Goal: Task Accomplishment & Management: Manage account settings

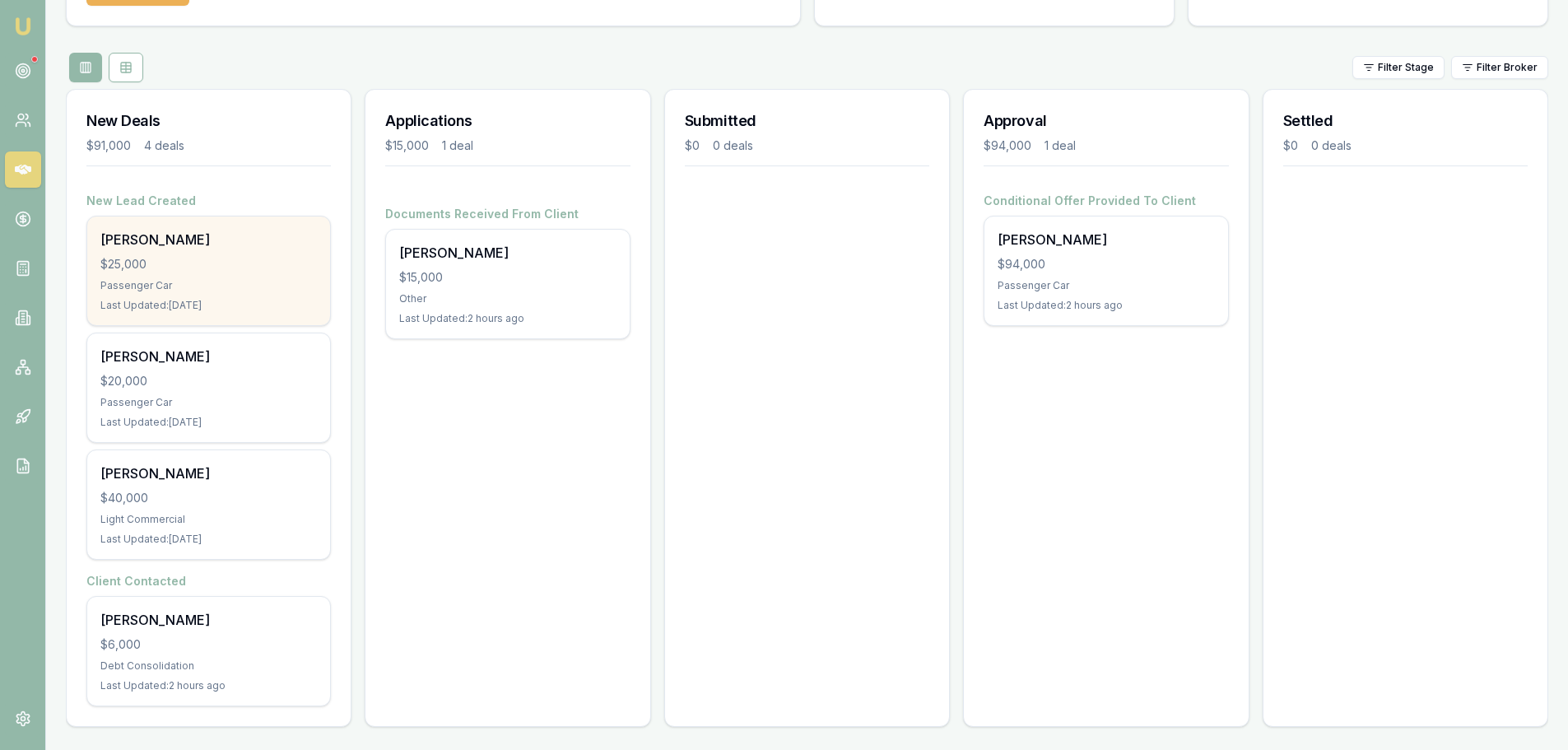
scroll to position [147, 0]
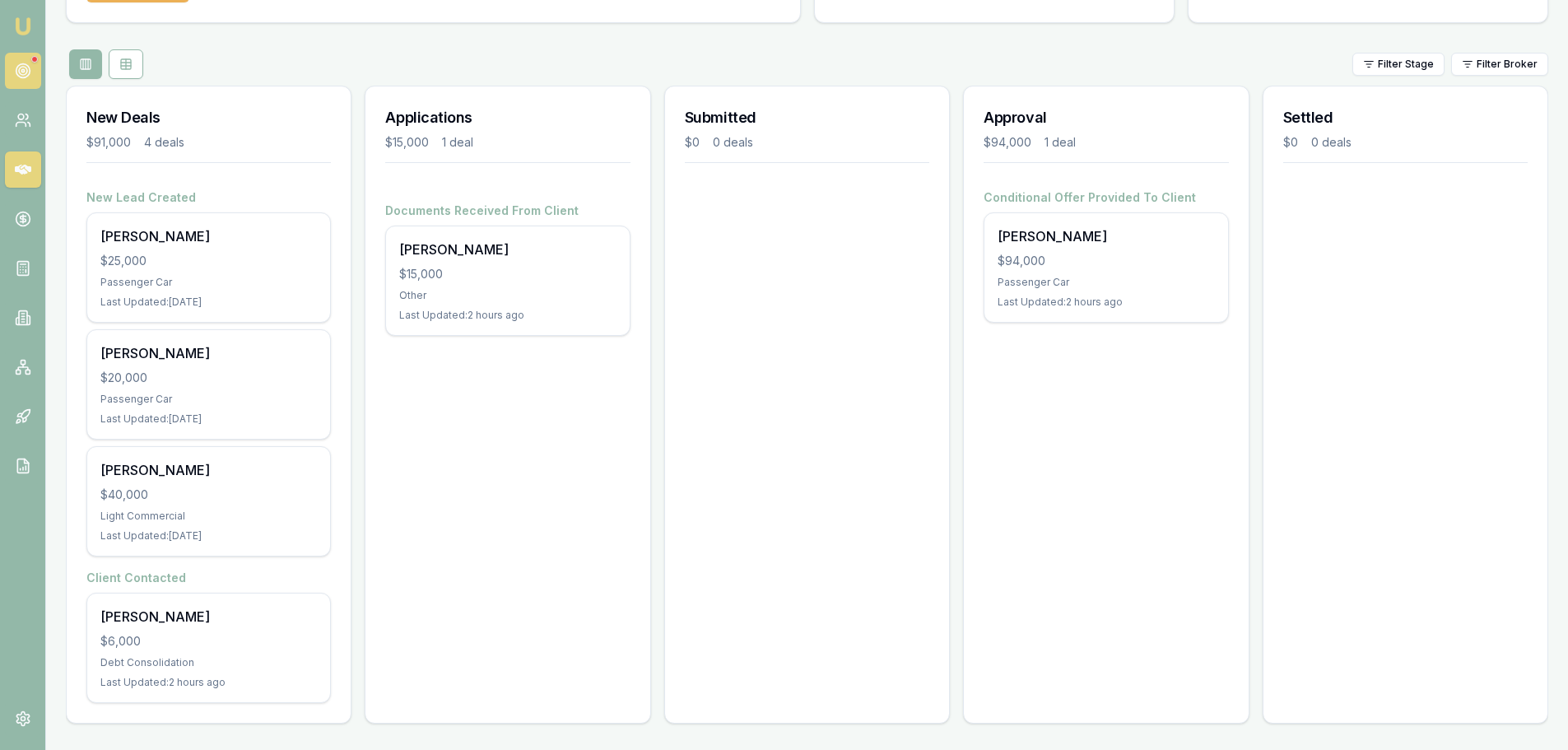
click at [22, 60] on link at bounding box center [24, 71] width 37 height 37
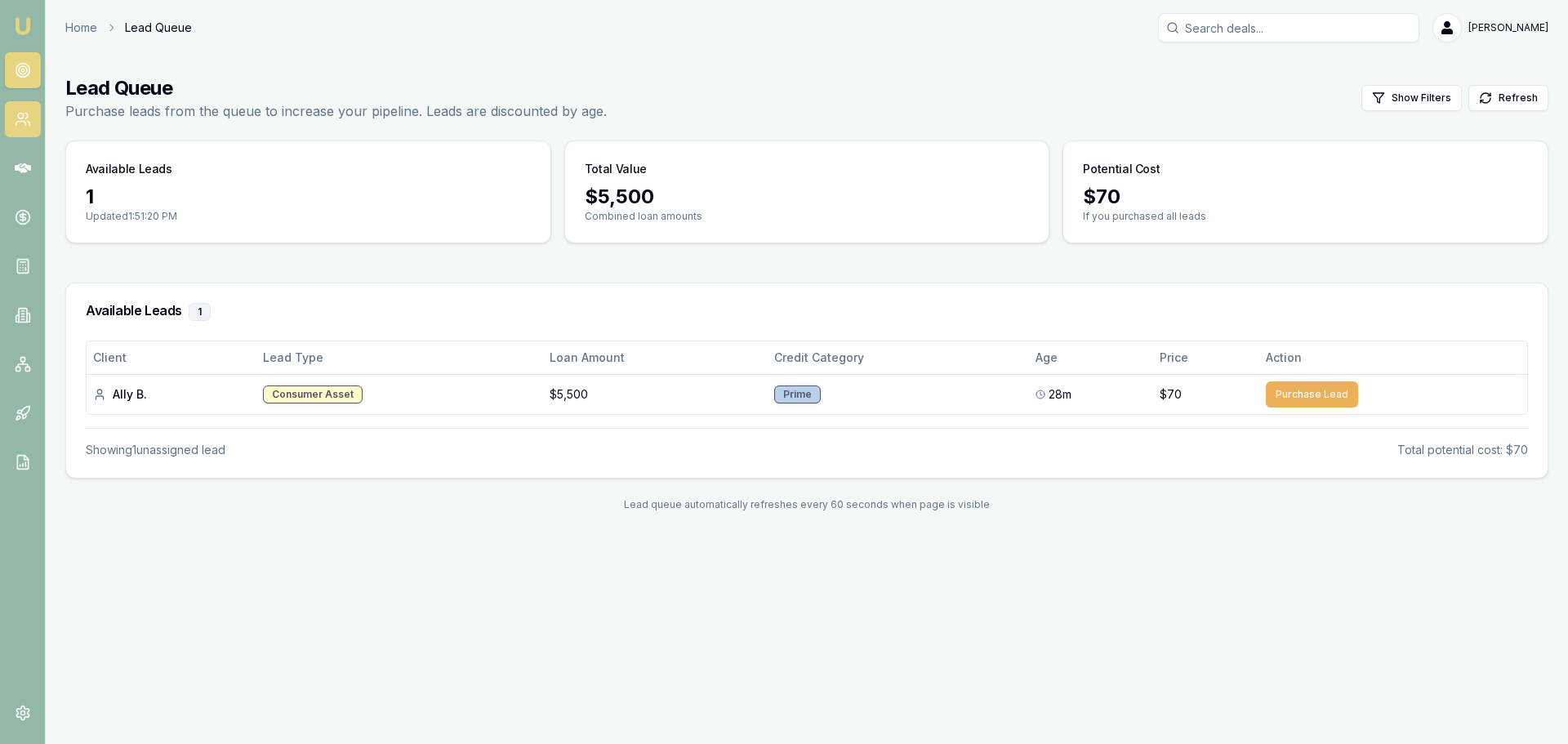
click at [27, 114] on icon at bounding box center [26, 116] width 3 height 5
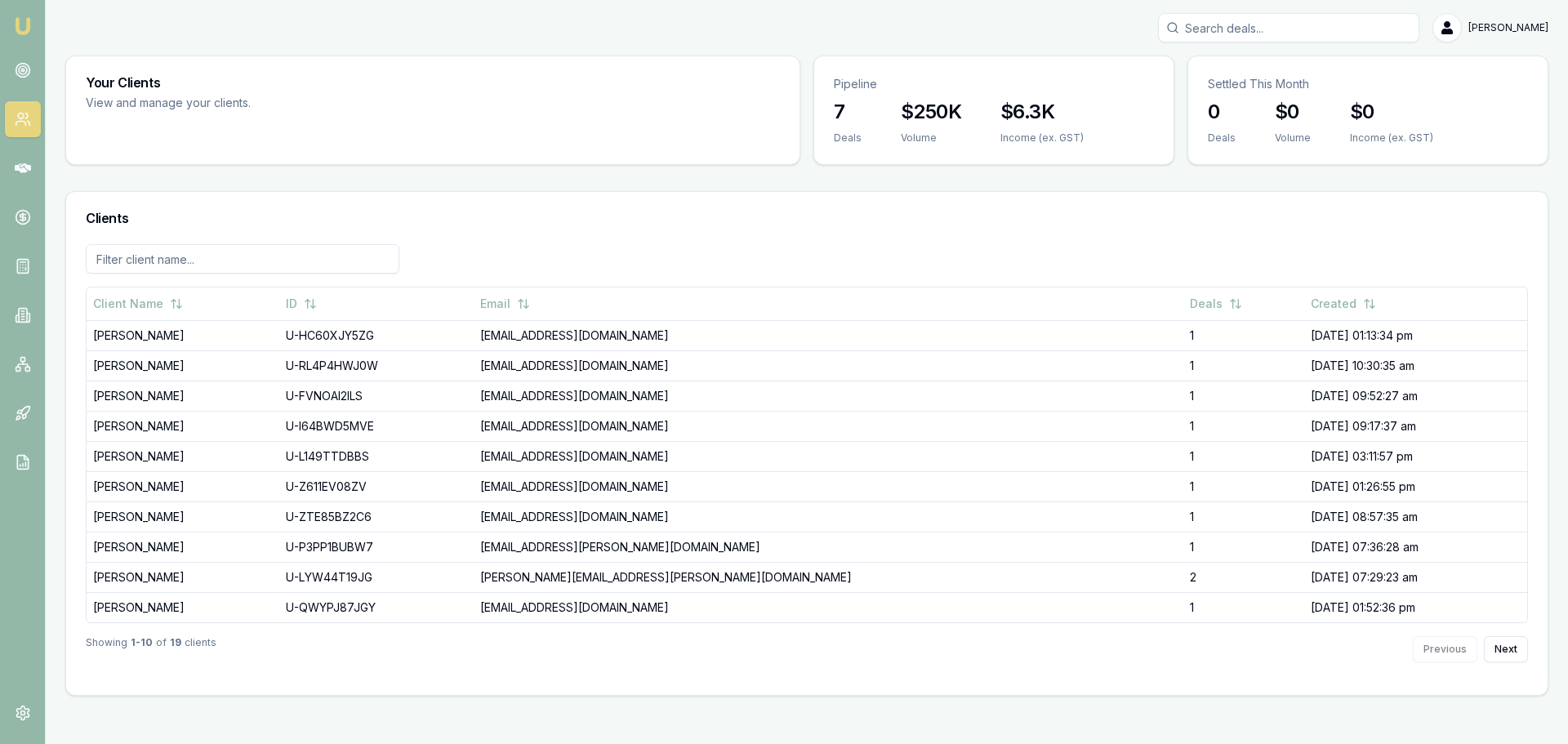
click at [29, 123] on icon at bounding box center [28, 124] width 3 height 4
click at [18, 161] on icon at bounding box center [22, 168] width 16 height 16
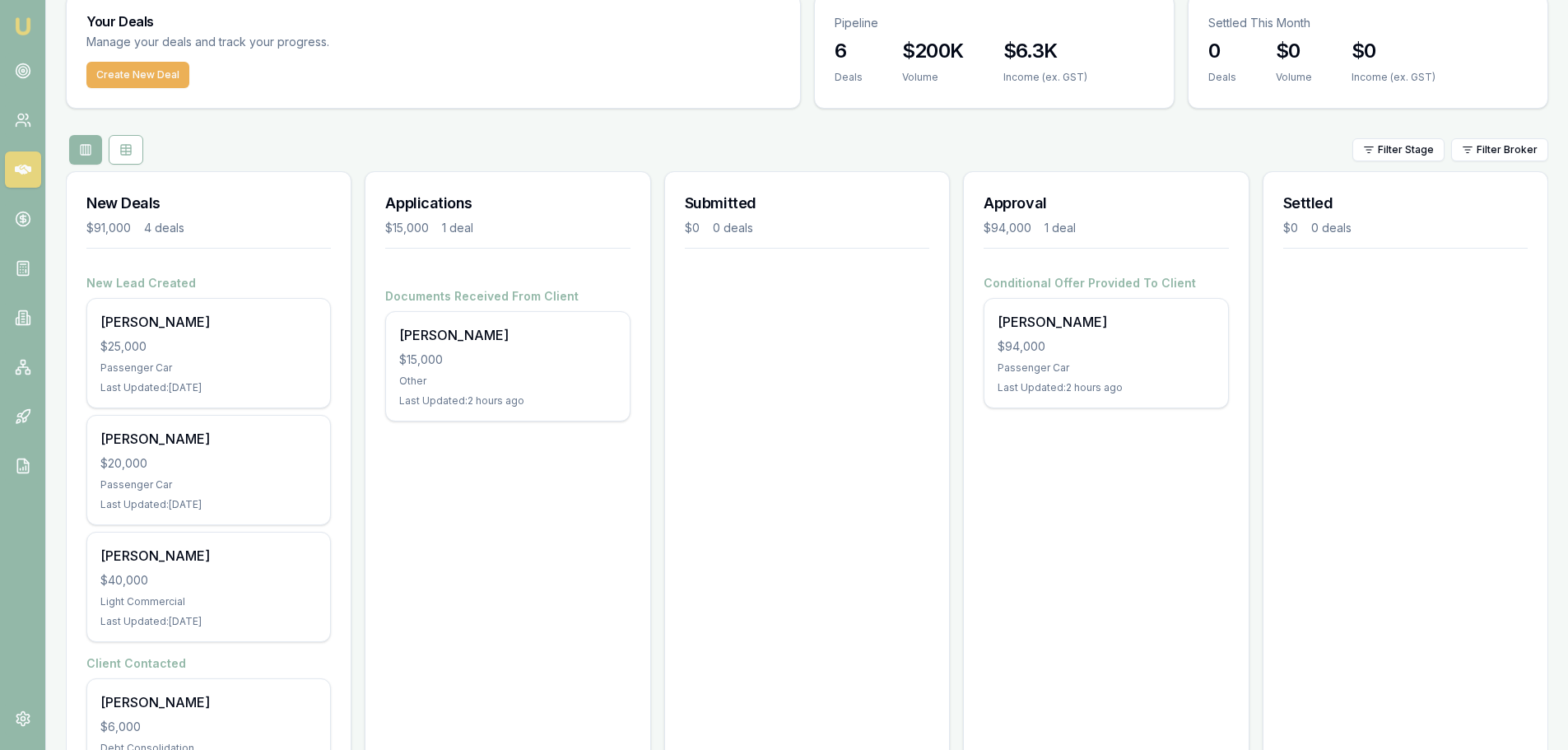
scroll to position [147, 0]
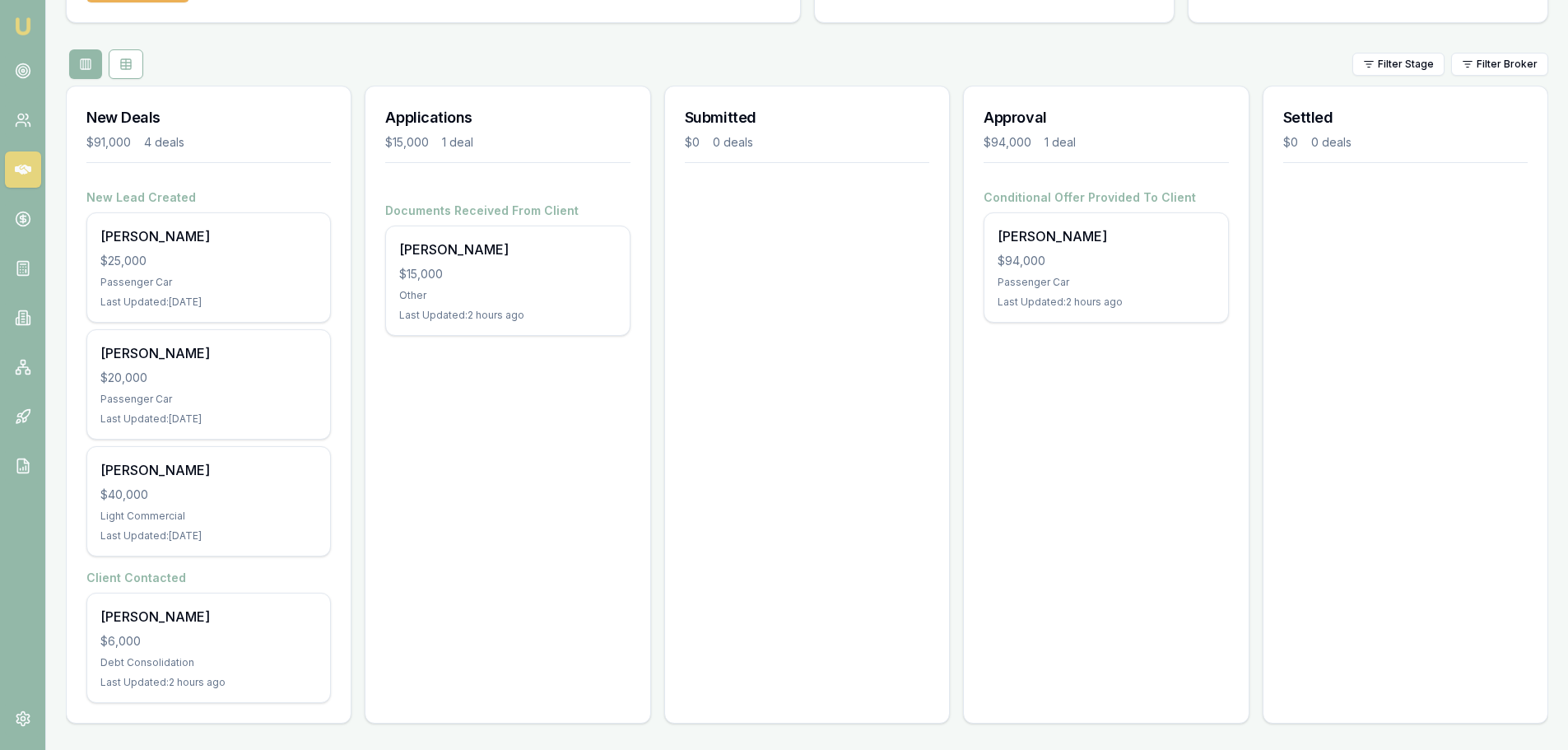
click at [545, 377] on div "Applications $15,000 1 deal Documents Received From Client Wendy James $15,000 …" at bounding box center [507, 404] width 286 height 638
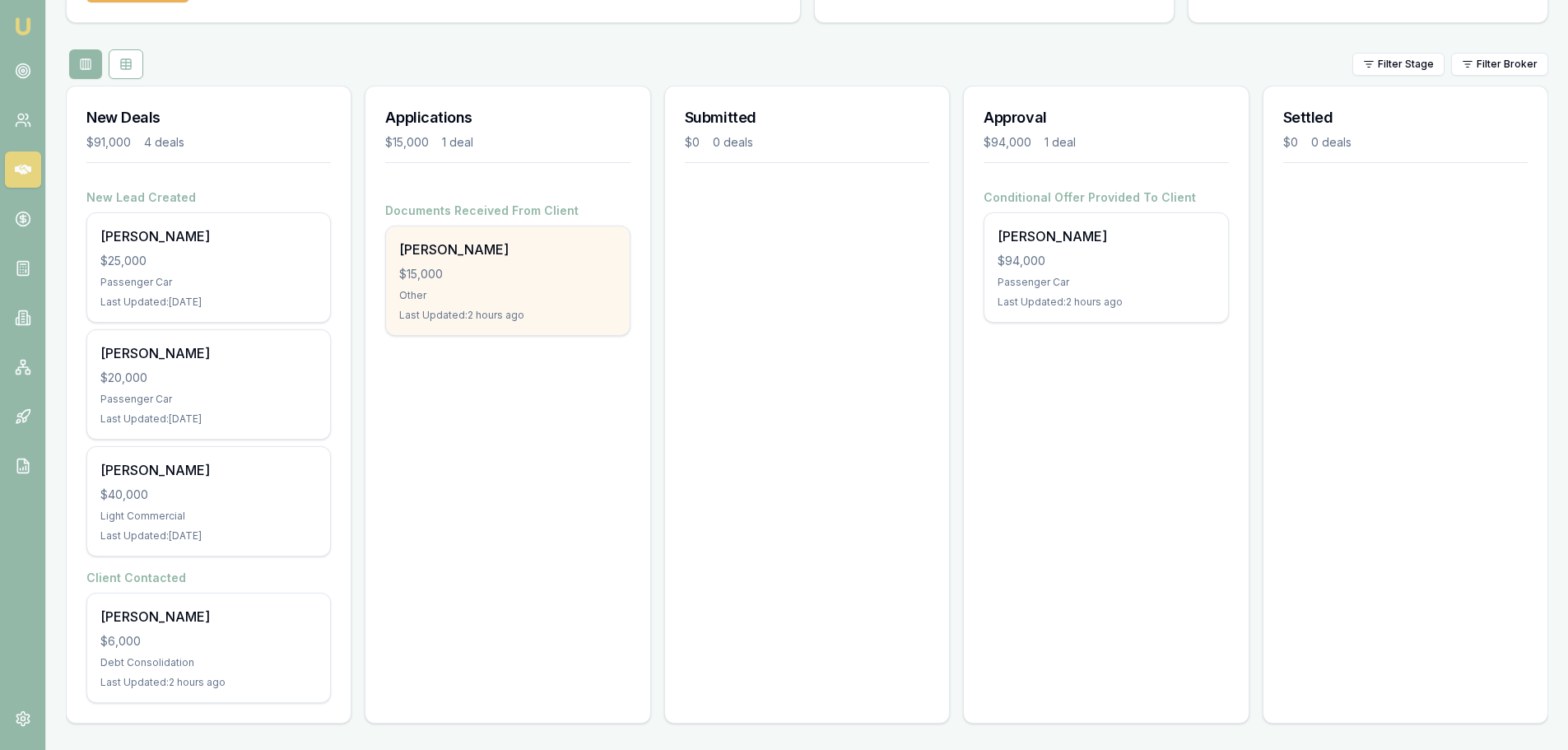
click at [416, 293] on div "Other" at bounding box center [507, 295] width 216 height 13
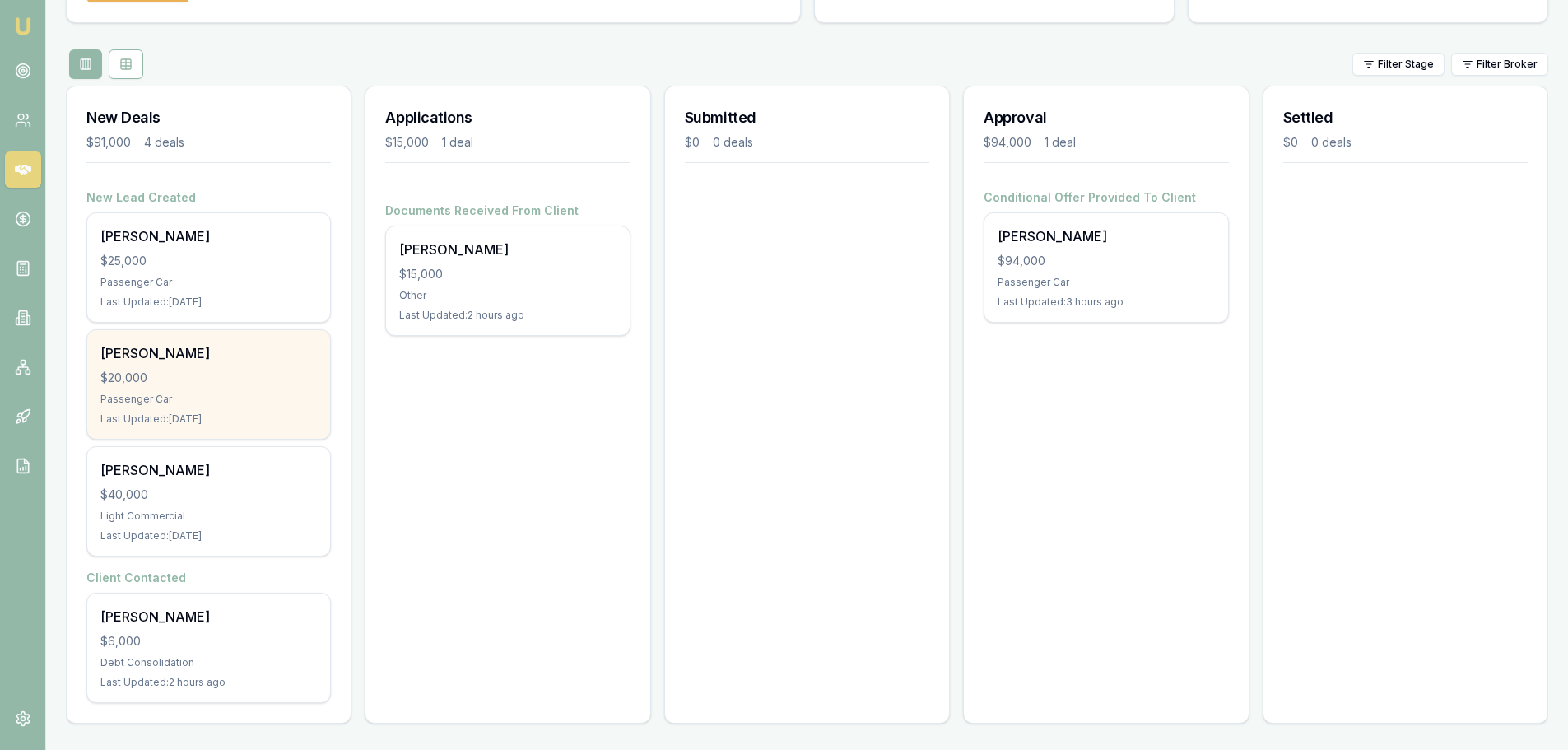
click at [186, 367] on div "Phillip Dunn $20,000 Passenger Car Last Updated: 2 days ago" at bounding box center [208, 384] width 243 height 109
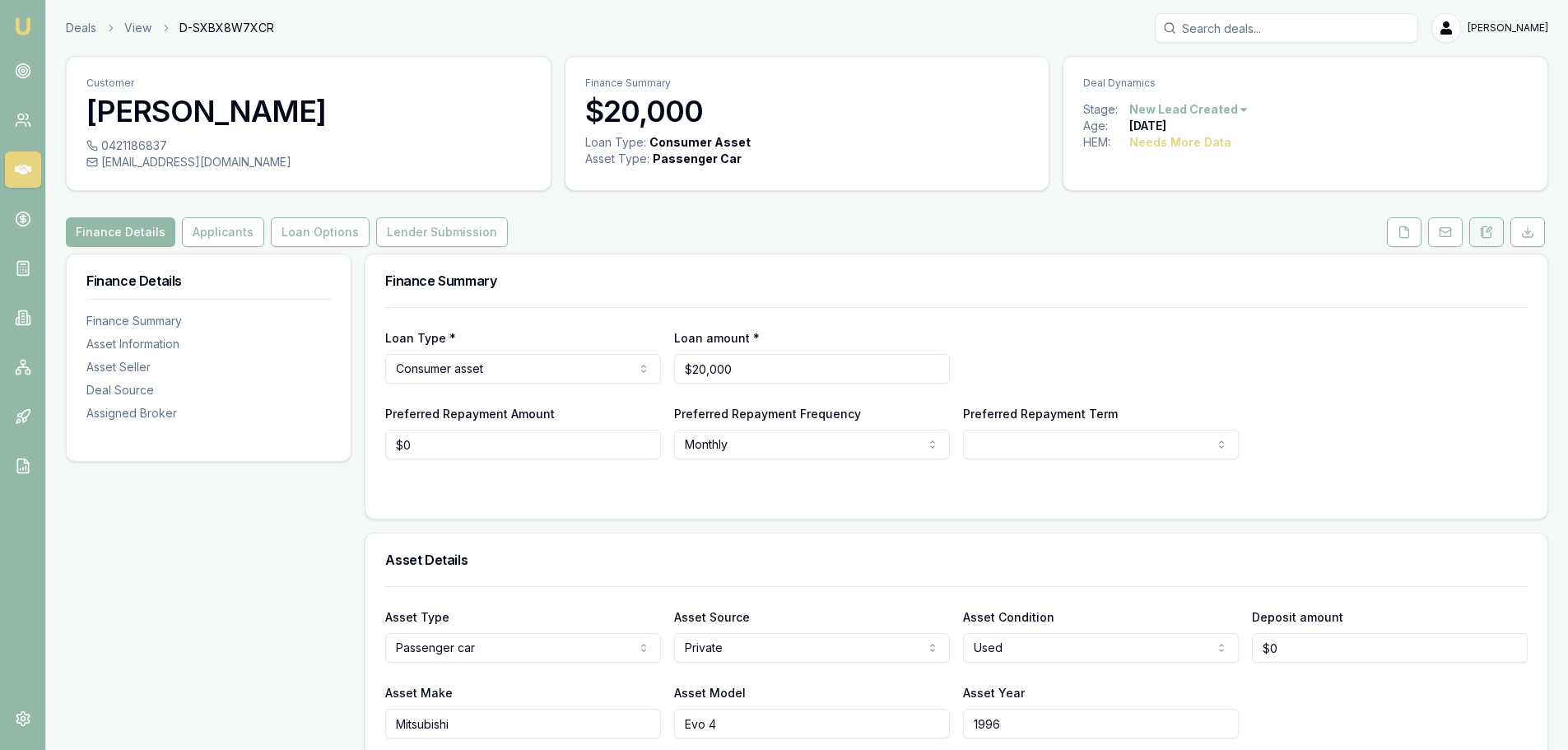
click at [1493, 226] on button at bounding box center [1486, 232] width 35 height 30
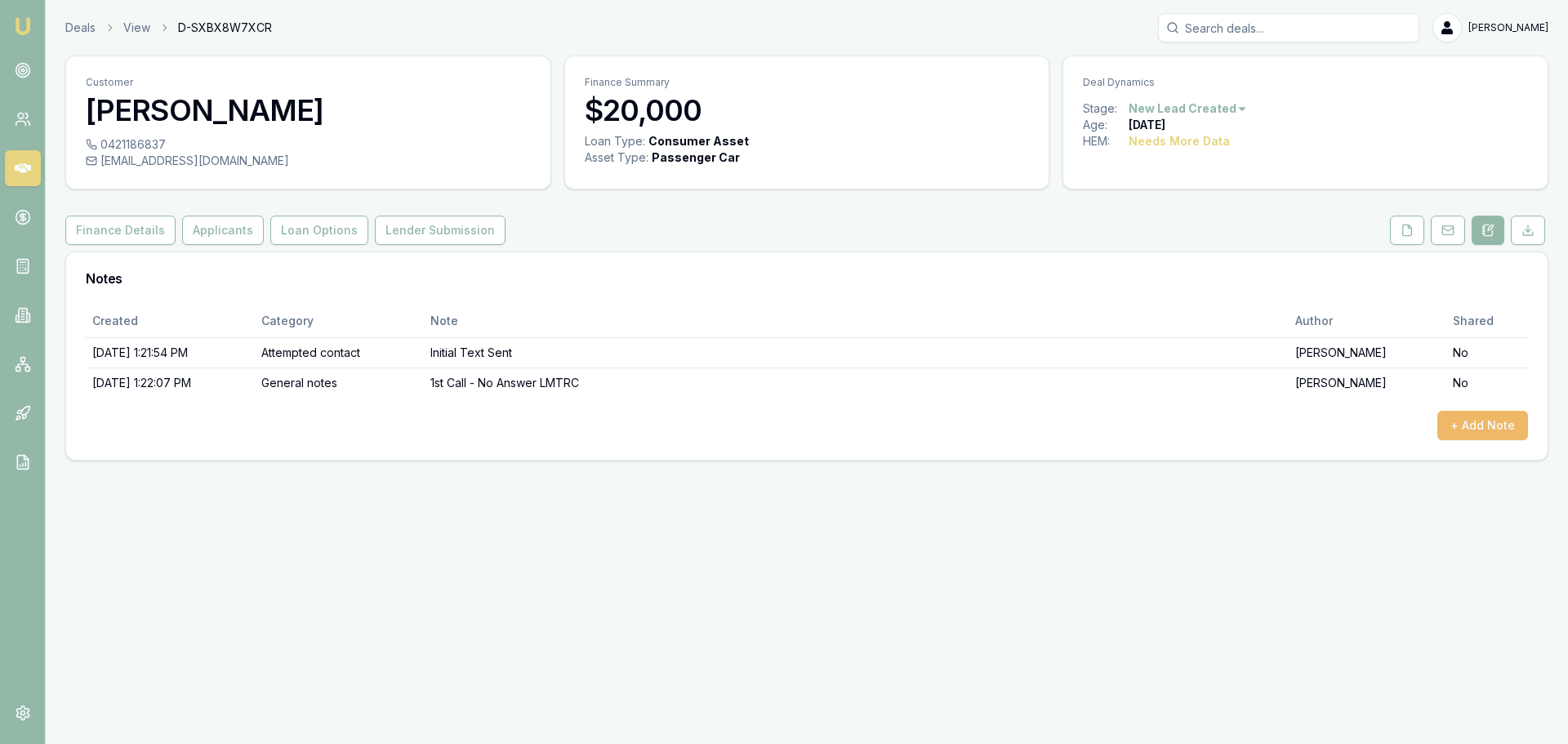
click at [1459, 423] on button "+ Add Note" at bounding box center [1482, 425] width 91 height 29
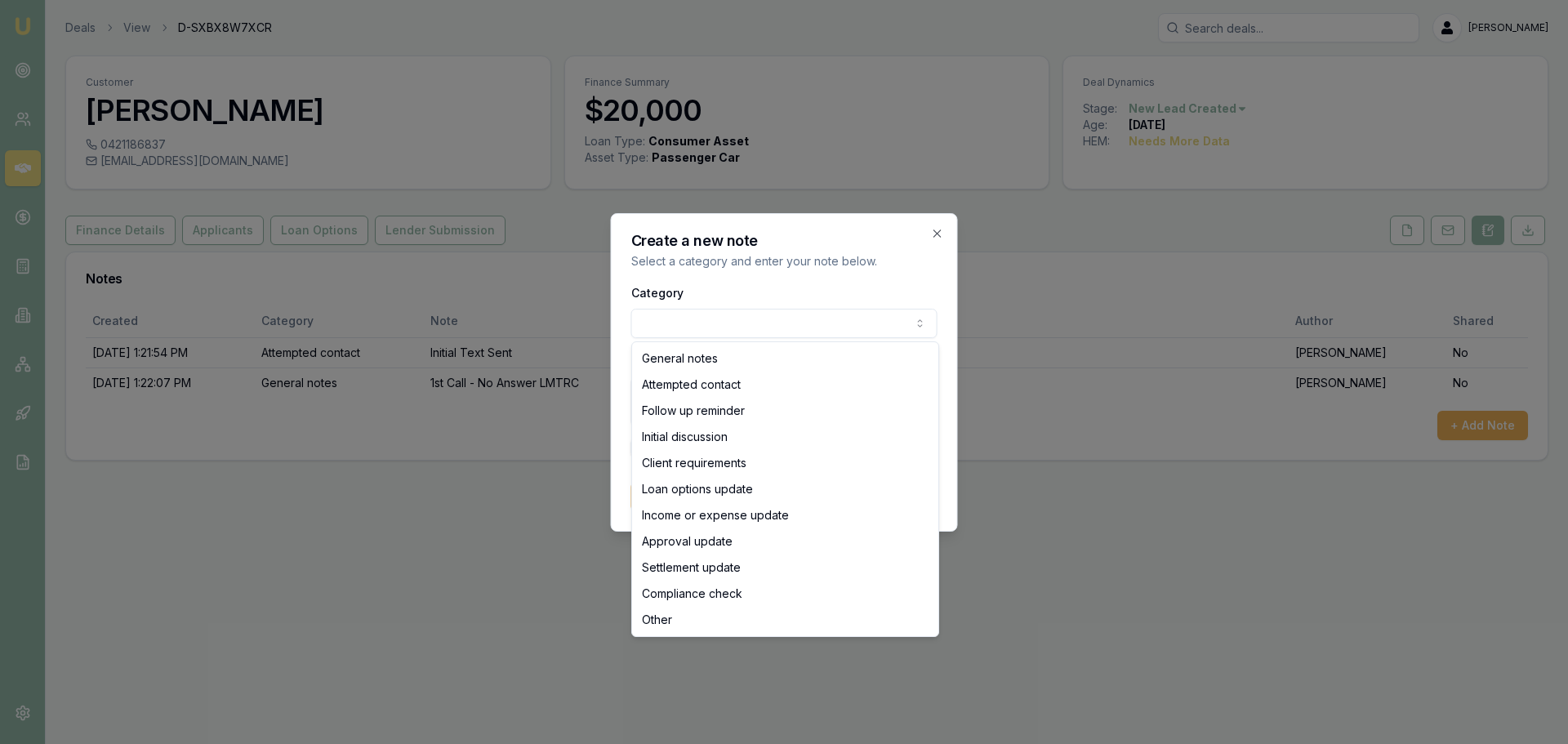
click at [714, 321] on body "Emu Broker Deals View D-SXBX8W7XCR Jack Armstrong Toggle Menu Customer Phillip …" at bounding box center [784, 372] width 1568 height 744
select select "ATTEMPTED_CONTACT"
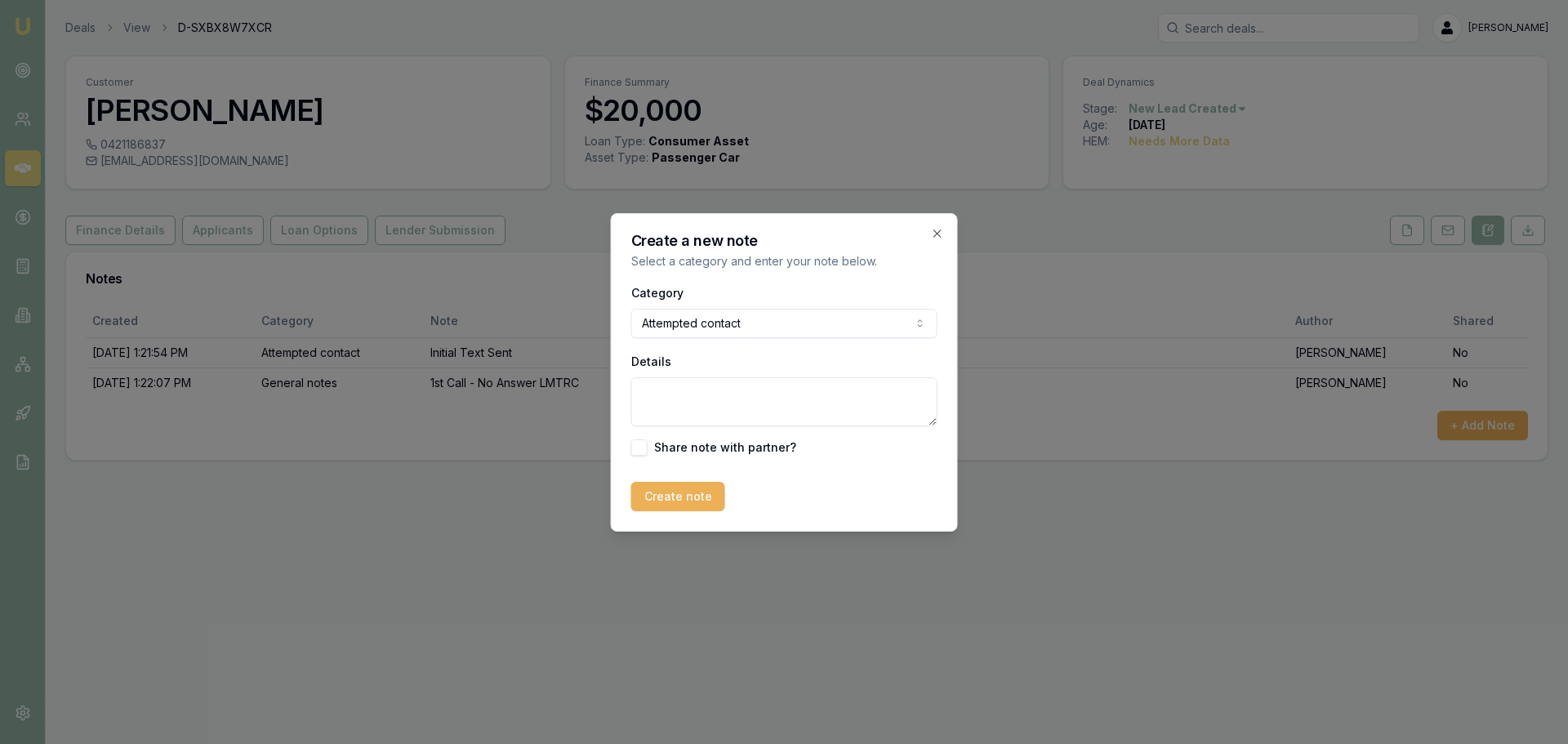
click at [684, 399] on textarea "Details" at bounding box center [784, 401] width 306 height 49
click at [714, 391] on textarea "Called againg no answer" at bounding box center [784, 401] width 306 height 49
type textarea "Called again no answer"
click at [696, 500] on button "Create note" at bounding box center [678, 496] width 94 height 29
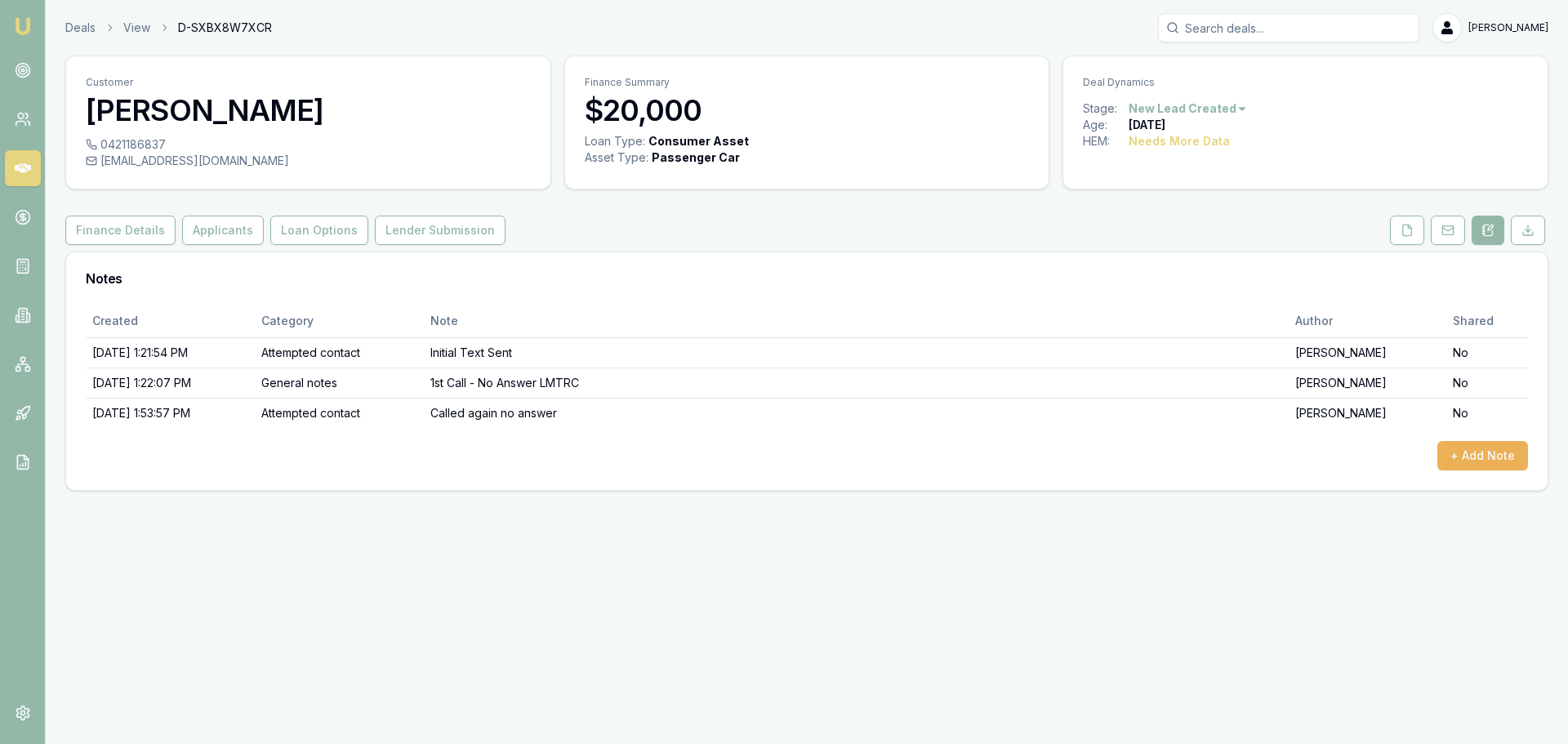
click at [1017, 612] on div "Emu Broker Deals View D-SXBX8W7XCR Jack Armstrong Toggle Menu Customer Phillip …" at bounding box center [784, 372] width 1568 height 744
click at [79, 33] on link "Deals" at bounding box center [80, 28] width 30 height 16
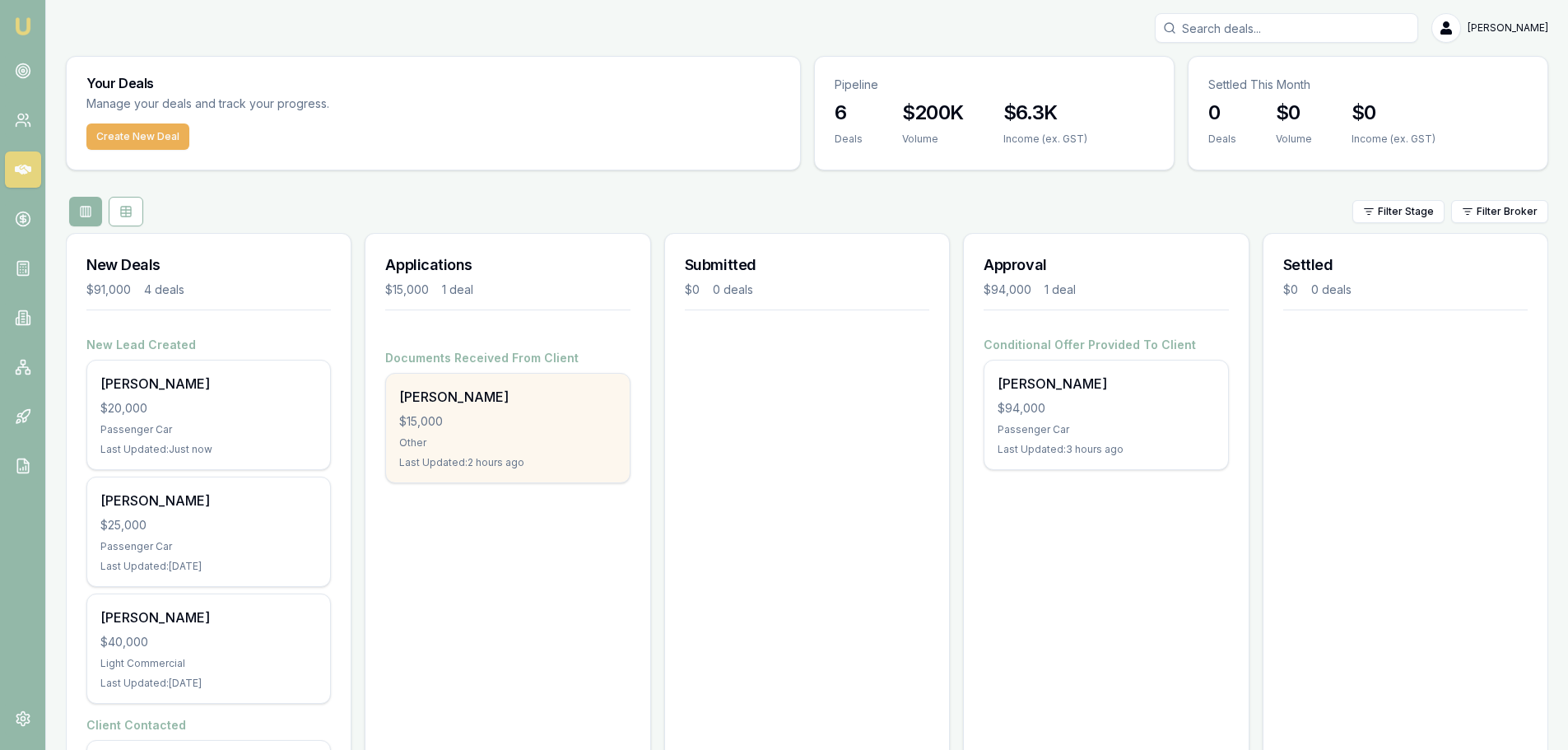
click at [492, 413] on div "$15,000" at bounding box center [507, 421] width 216 height 17
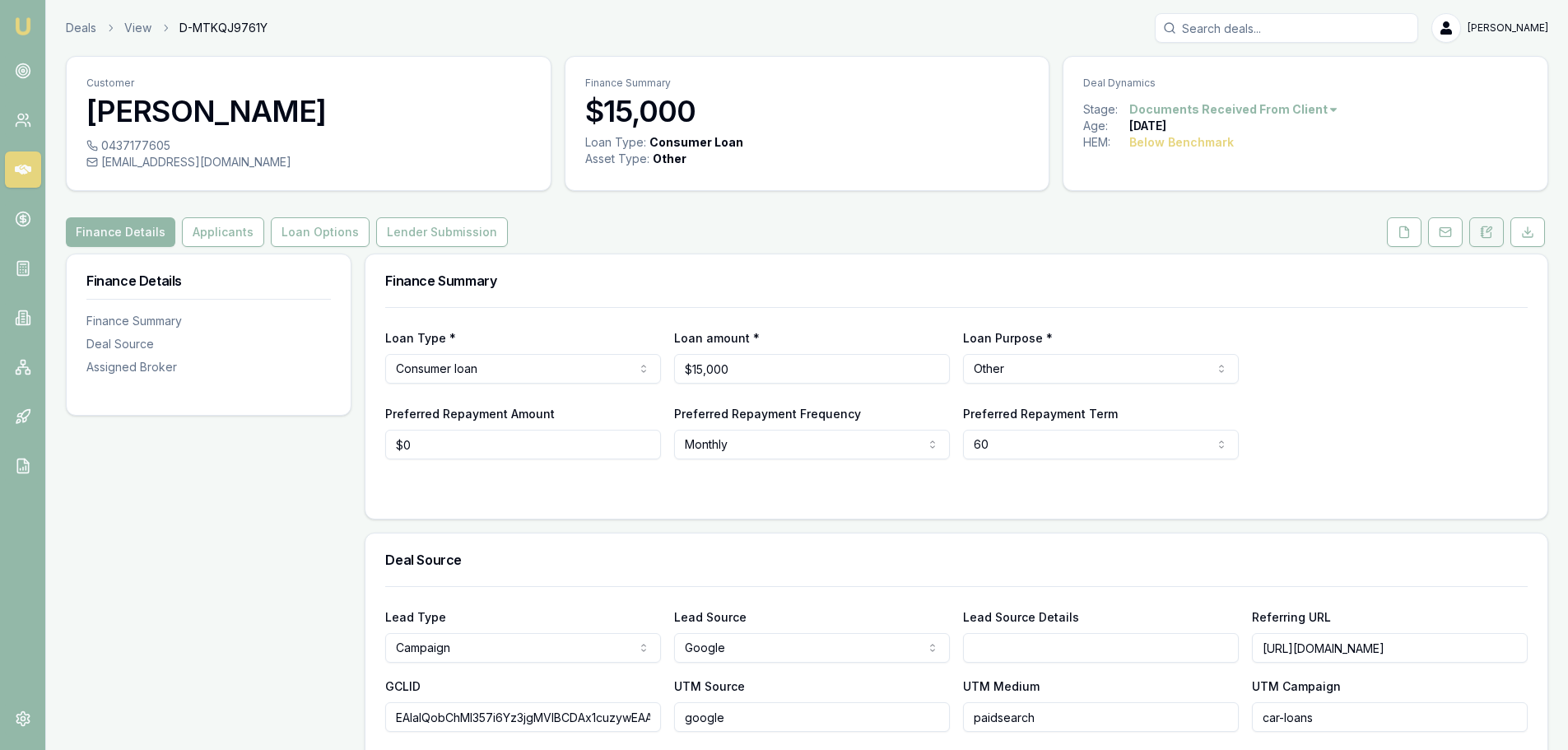
click at [1484, 237] on icon at bounding box center [1486, 232] width 9 height 10
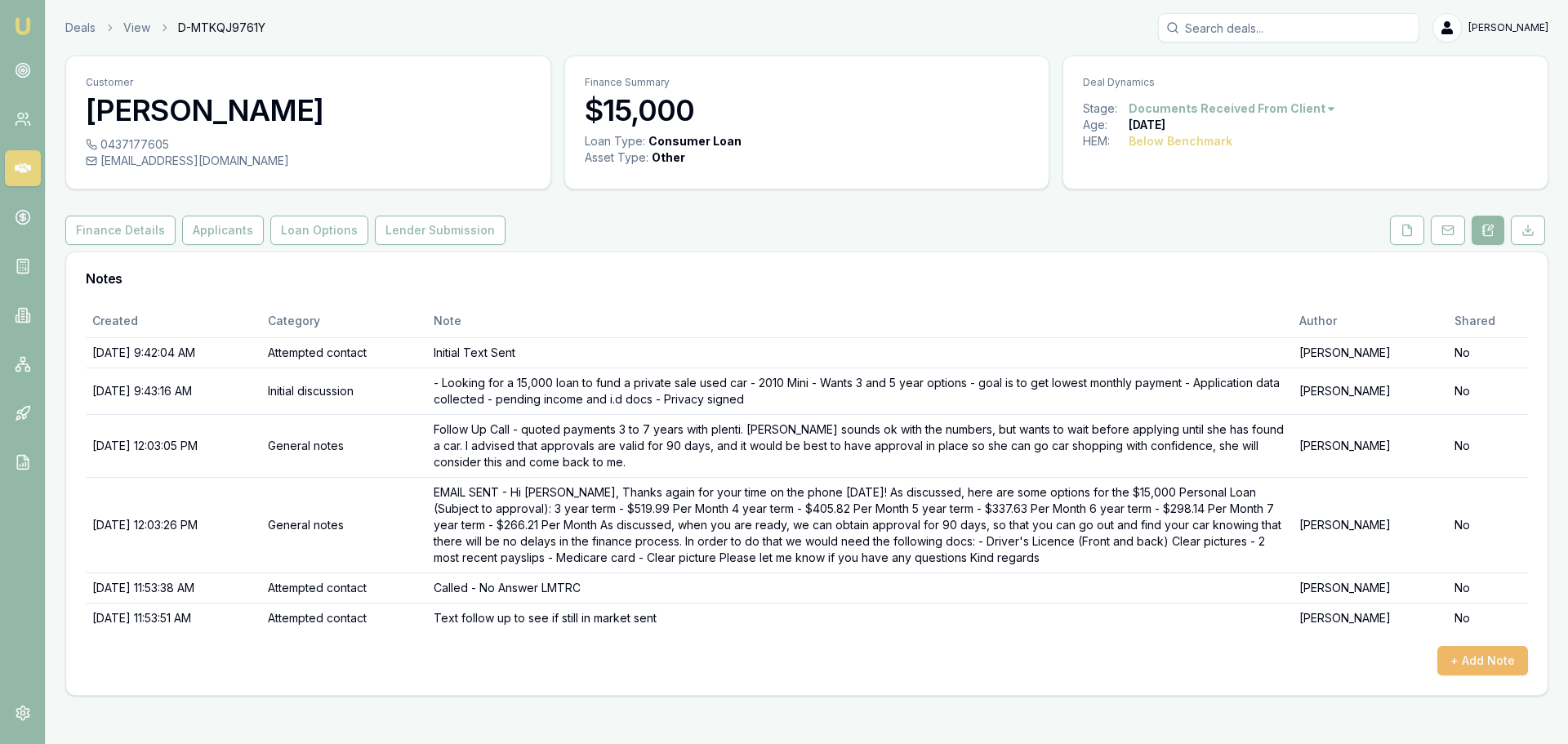
click at [1512, 665] on button "+ Add Note" at bounding box center [1482, 660] width 91 height 29
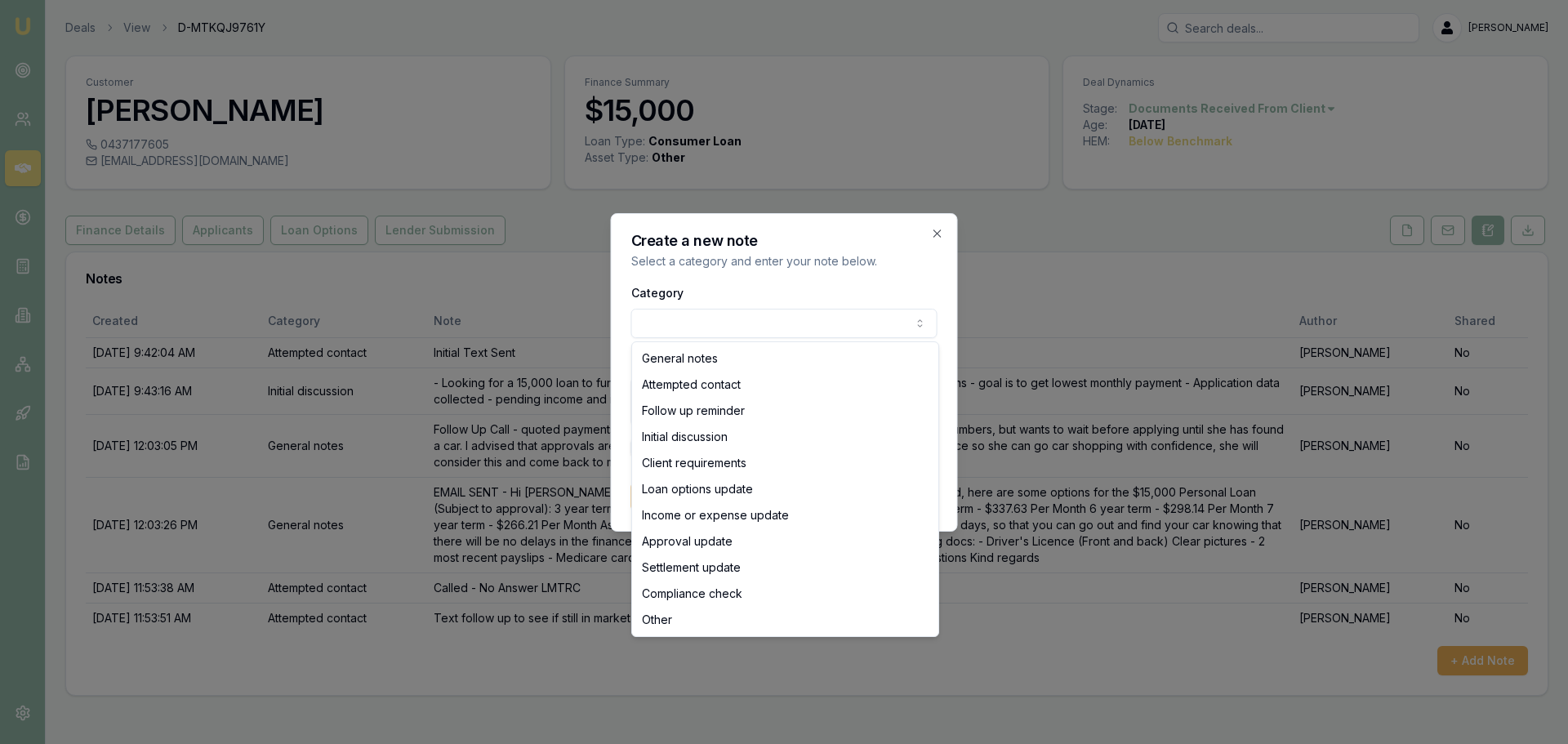
click at [717, 325] on body "Emu Broker Deals View D-MTKQJ9761Y Jack Armstrong Toggle Menu Customer Wendy Ja…" at bounding box center [784, 372] width 1568 height 744
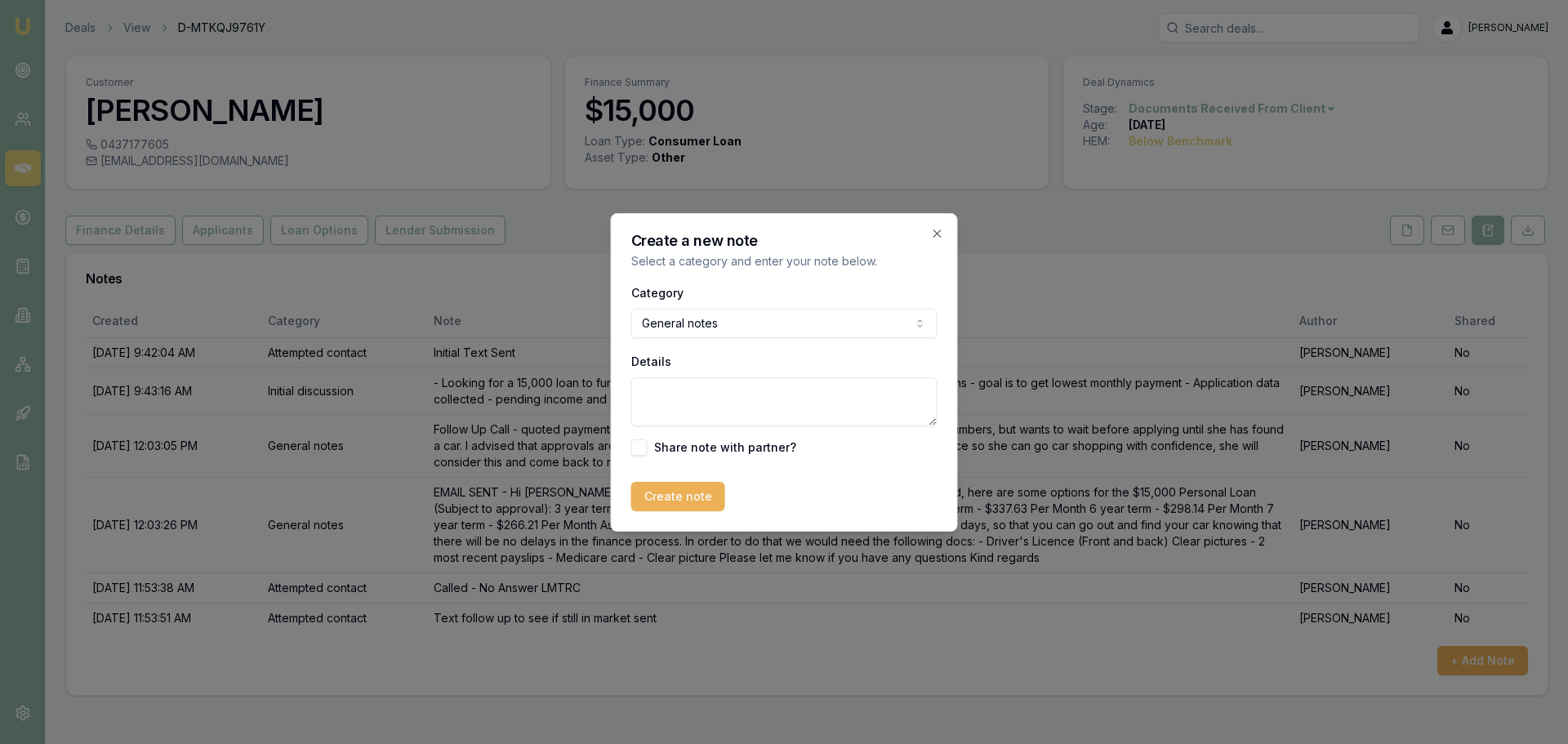
click at [711, 414] on textarea "Details" at bounding box center [784, 401] width 306 height 49
click at [743, 325] on body "Emu Broker Deals View D-MTKQJ9761Y Jack Armstrong Toggle Menu Customer Wendy Ja…" at bounding box center [784, 372] width 1568 height 744
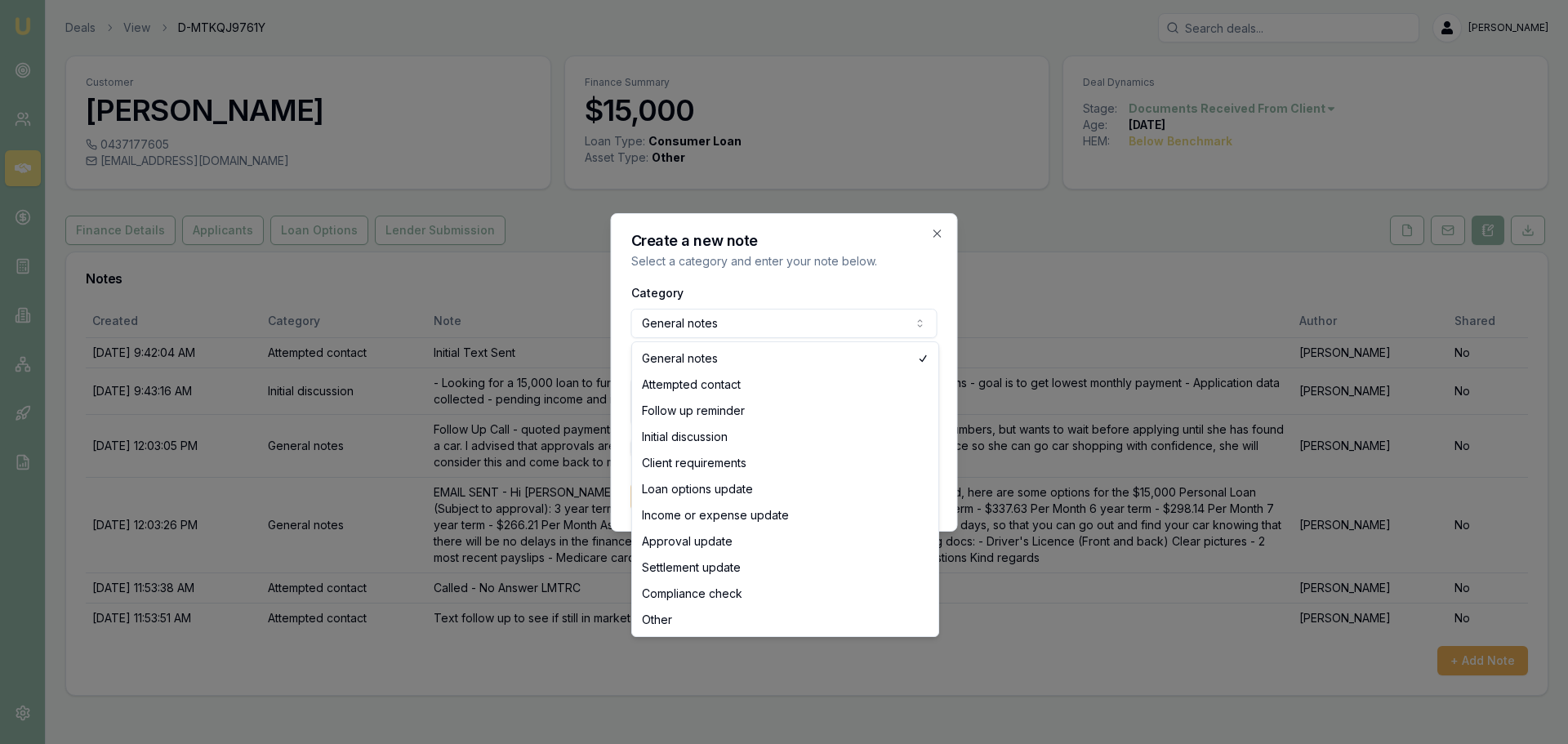
select select "ATTEMPTED_CONTACT"
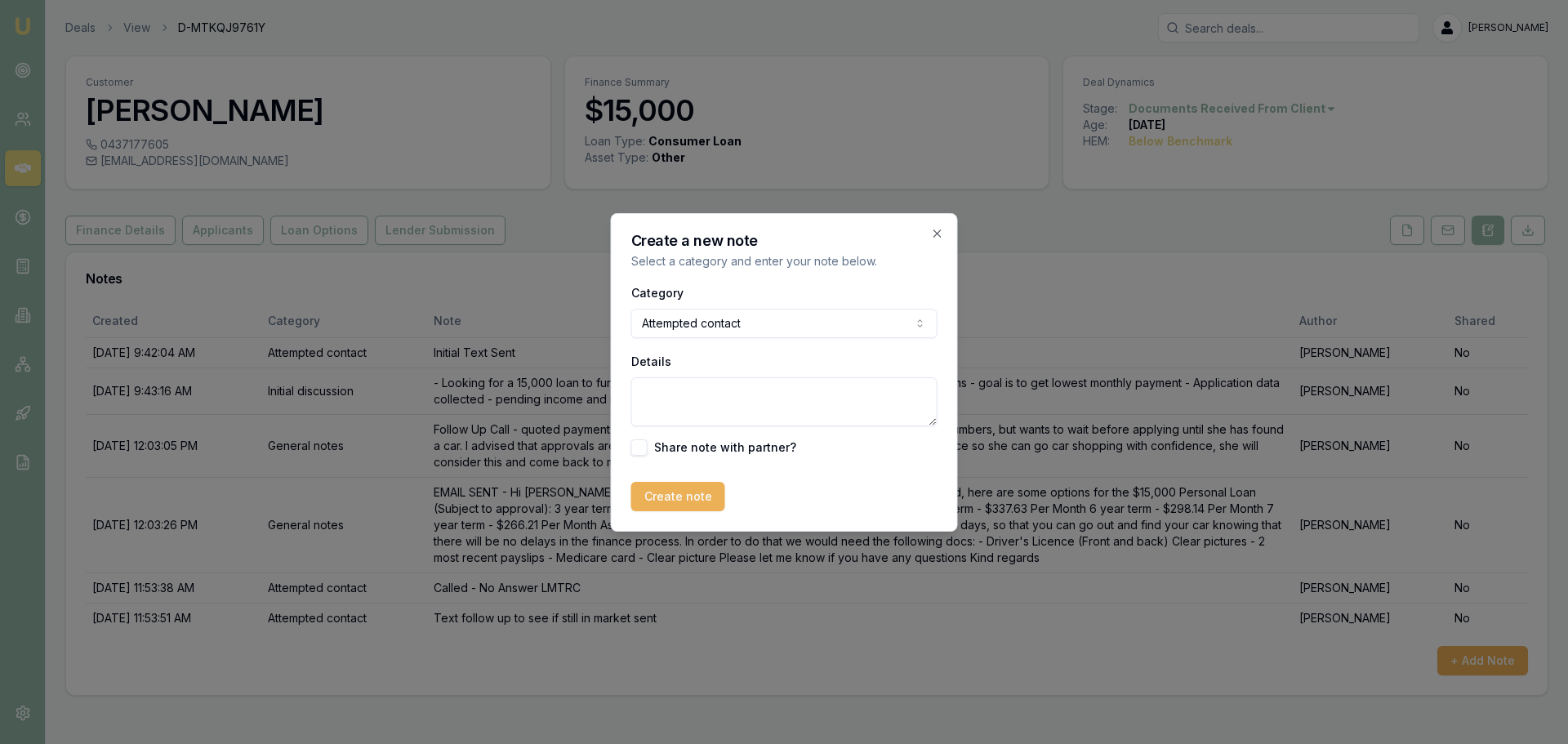
click at [701, 407] on textarea "Details" at bounding box center [784, 401] width 306 height 49
type textarea "c"
click at [734, 393] on textarea "Called again no asnwer" at bounding box center [784, 401] width 306 height 49
type textarea "Called again no answer"
click at [691, 494] on button "Create note" at bounding box center [678, 496] width 94 height 29
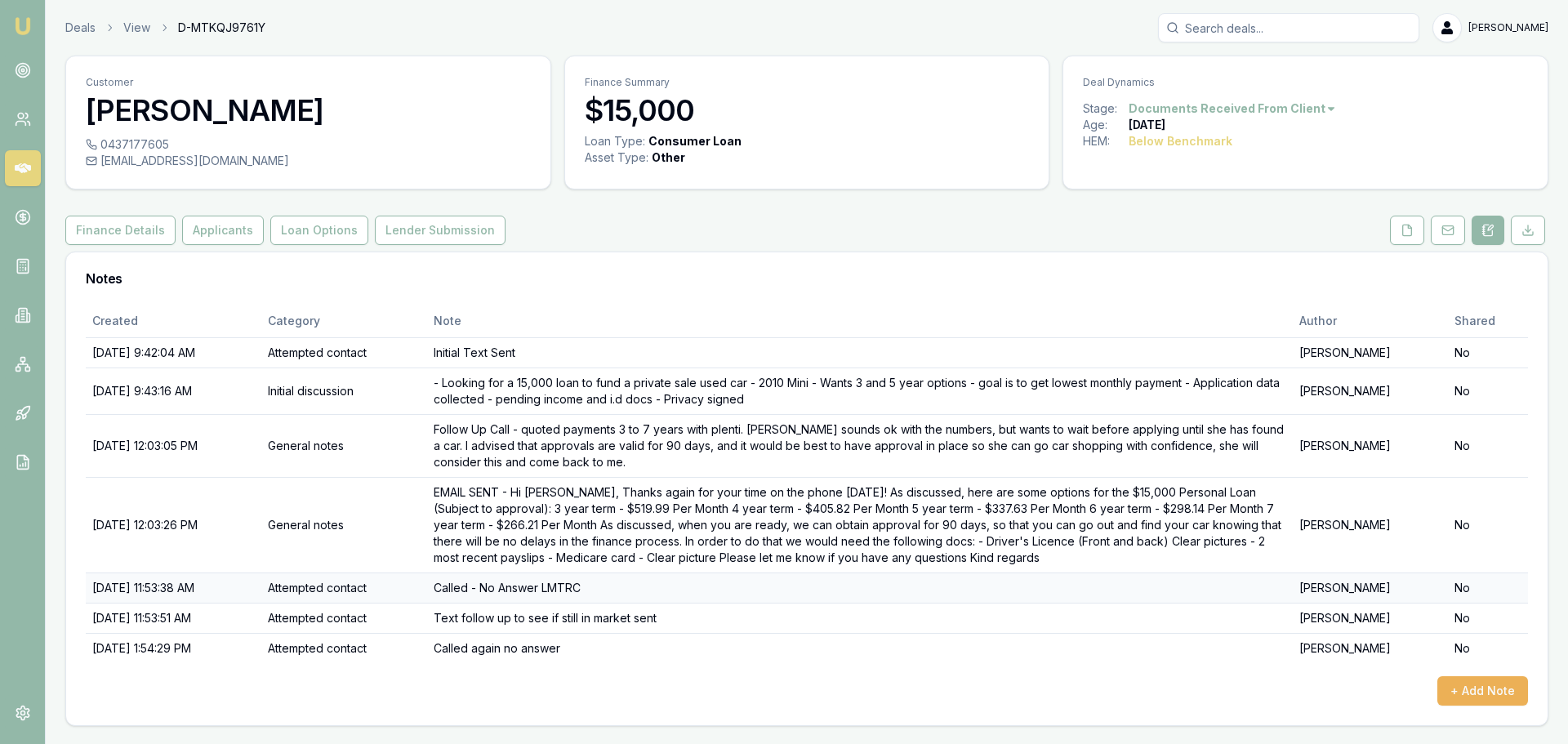
click at [760, 588] on td "Called - No Answer LMTRC" at bounding box center [859, 587] width 865 height 30
click at [73, 22] on link "Deals" at bounding box center [80, 28] width 30 height 16
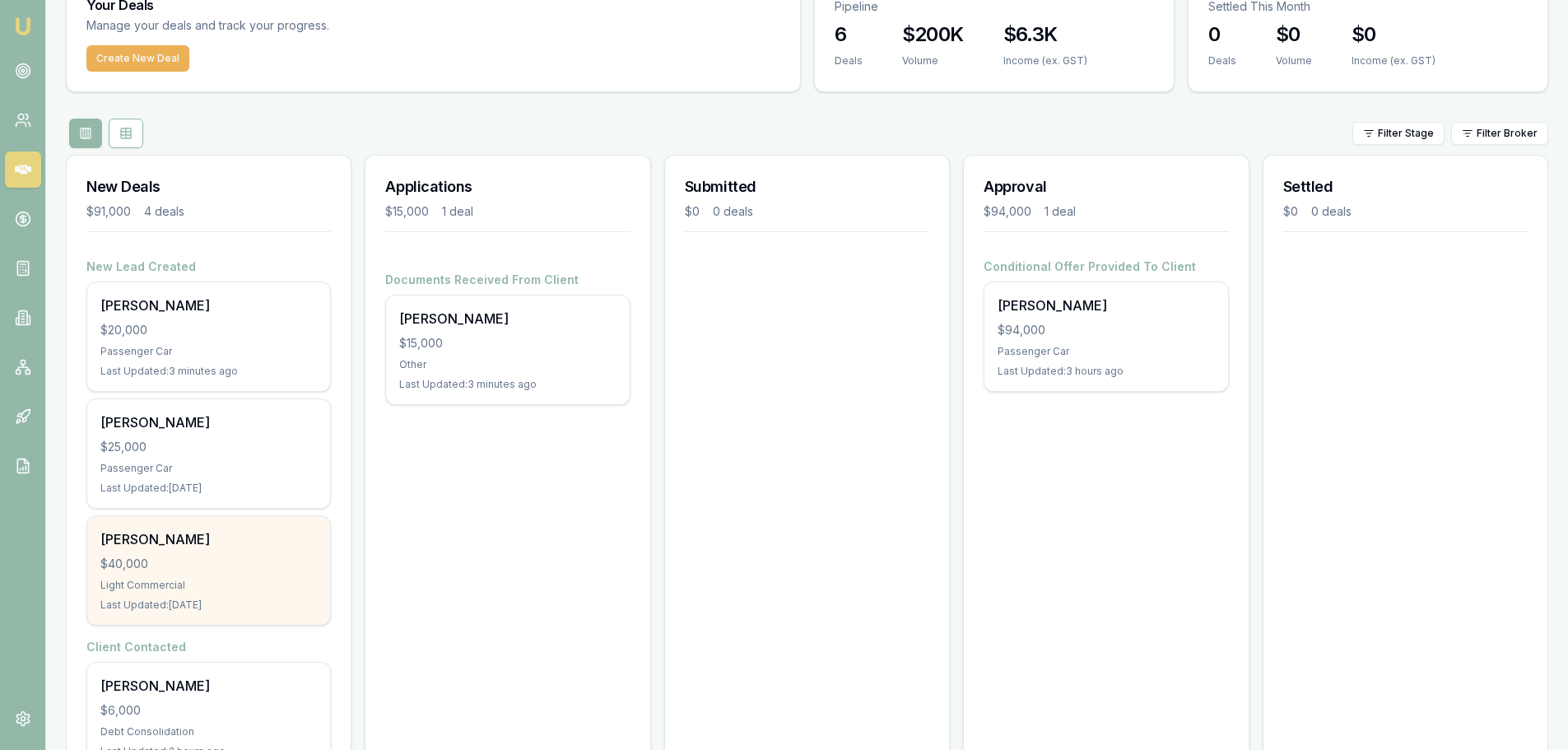
scroll to position [147, 0]
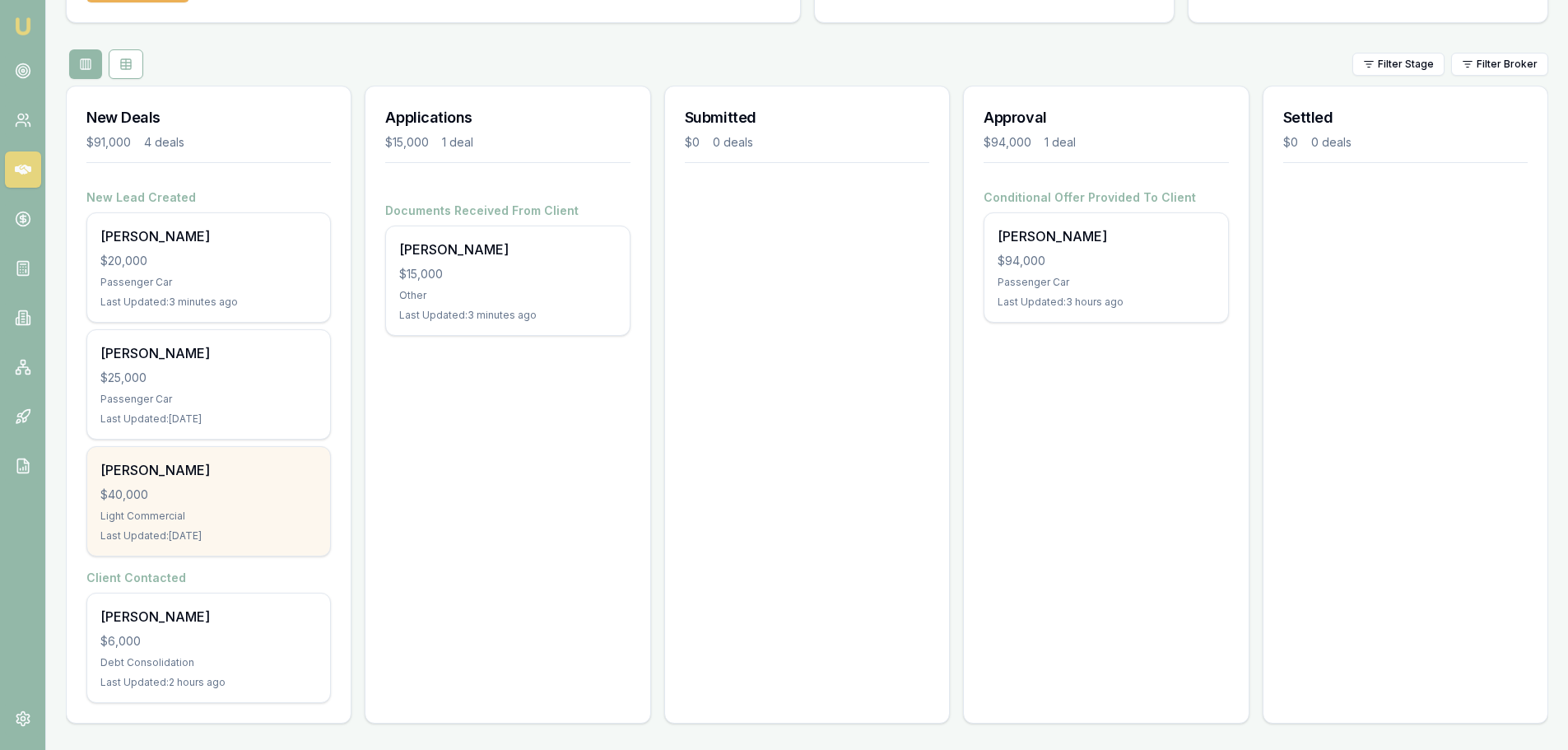
click at [226, 497] on div "$40,000" at bounding box center [208, 494] width 216 height 17
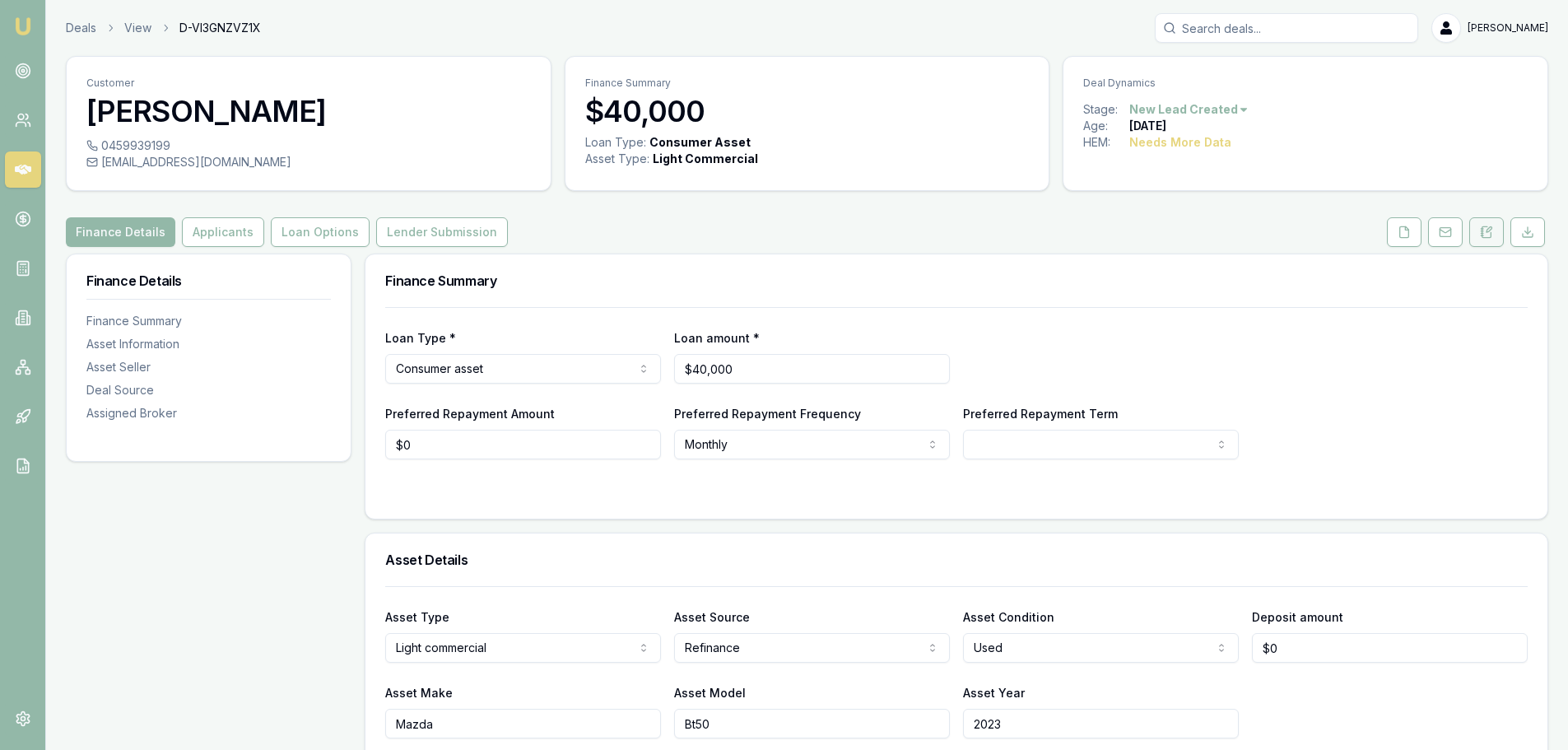
click at [1486, 233] on icon at bounding box center [1486, 232] width 13 height 13
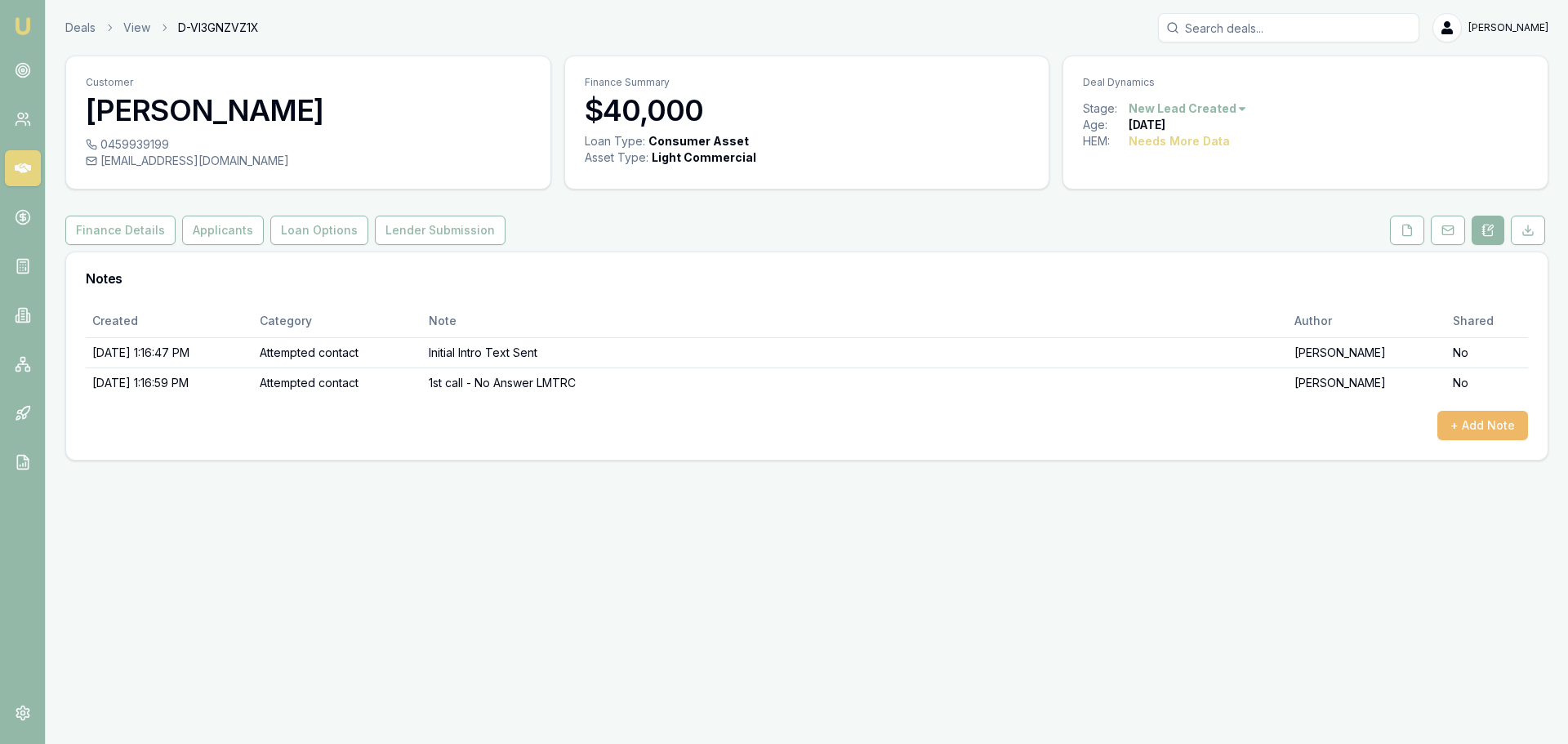
click at [1456, 423] on button "+ Add Note" at bounding box center [1482, 425] width 91 height 29
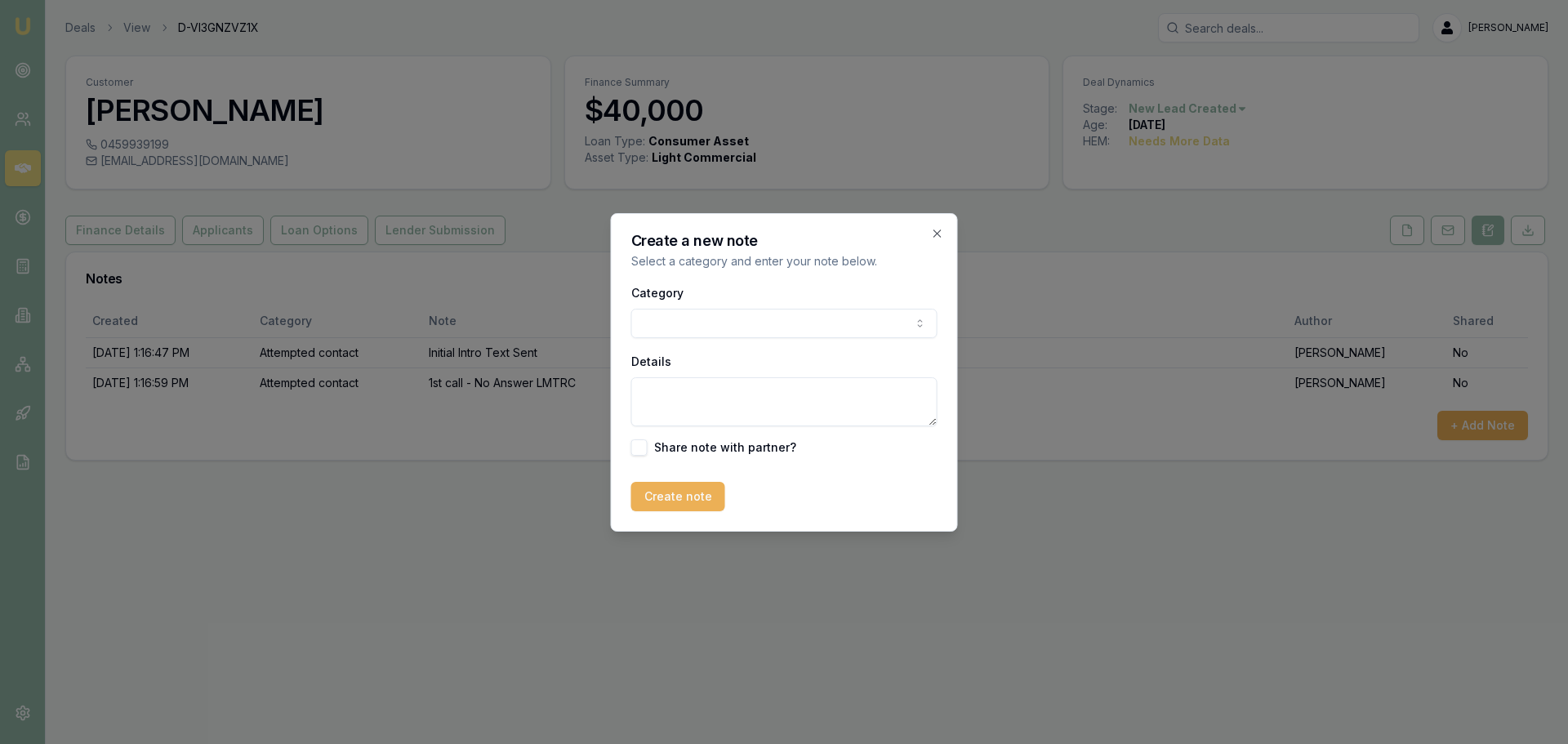
click at [813, 321] on body "Emu Broker Deals View D-VI3GNZVZ1X [PERSON_NAME] Toggle Menu Customer [PERSON_N…" at bounding box center [784, 372] width 1568 height 744
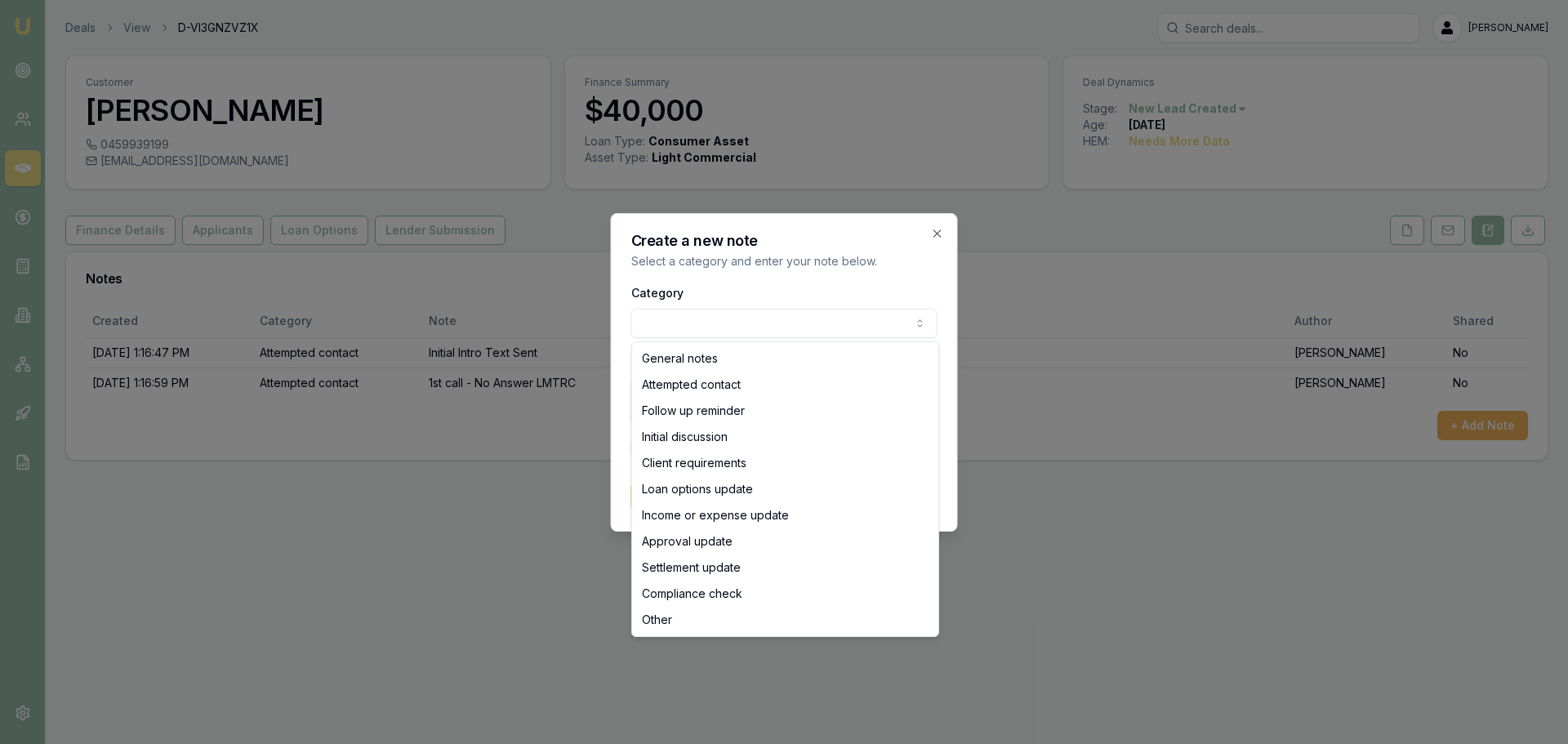
select select "ATTEMPTED_CONTACT"
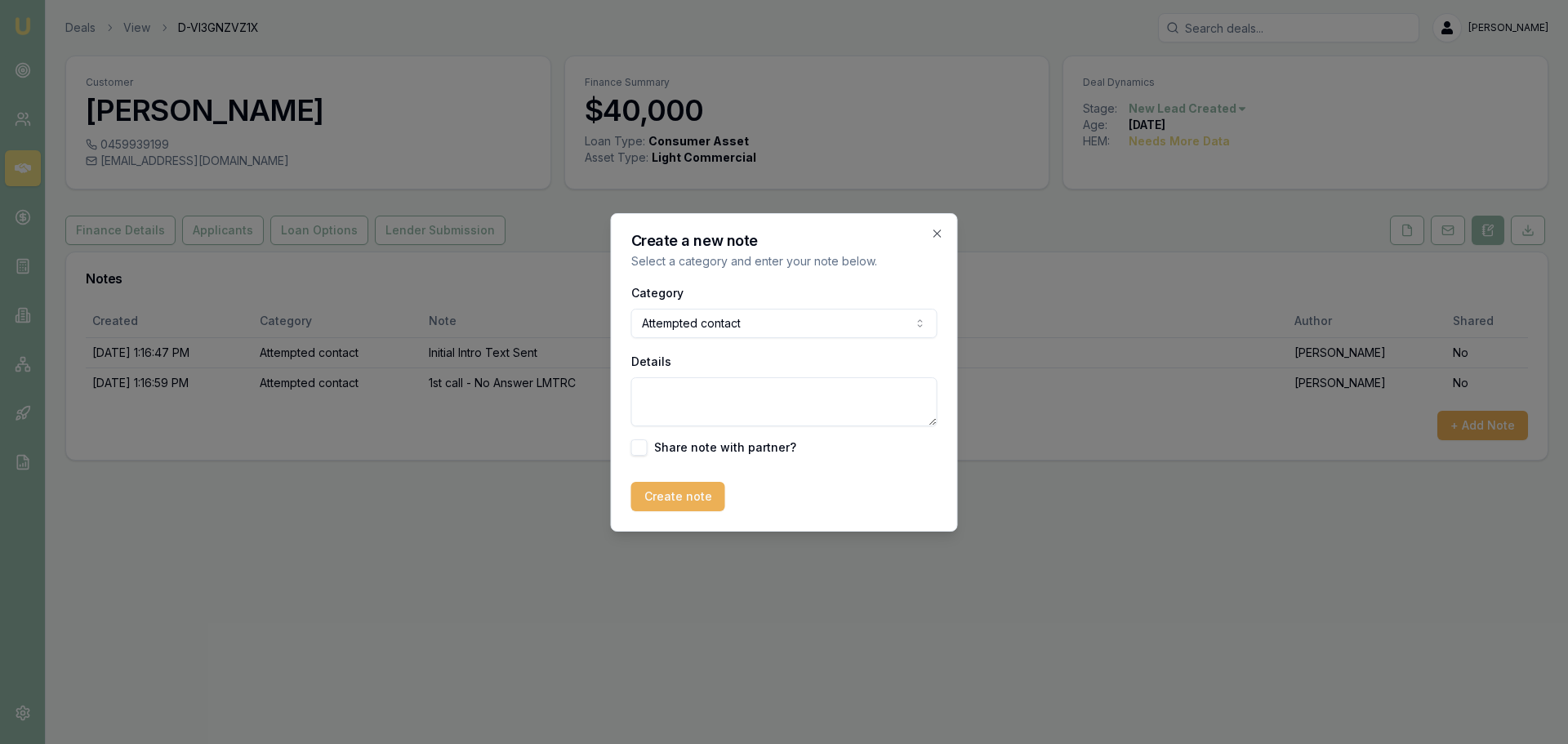
click at [743, 399] on textarea "Details" at bounding box center [784, 401] width 306 height 49
type textarea "Called again - no answer"
drag, startPoint x: 694, startPoint y: 518, endPoint x: 694, endPoint y: 509, distance: 9.0
click at [694, 513] on div "Create a new note Select a category and enter your note below. Category Attempt…" at bounding box center [784, 372] width 347 height 318
click at [697, 497] on button "Create note" at bounding box center [678, 496] width 94 height 29
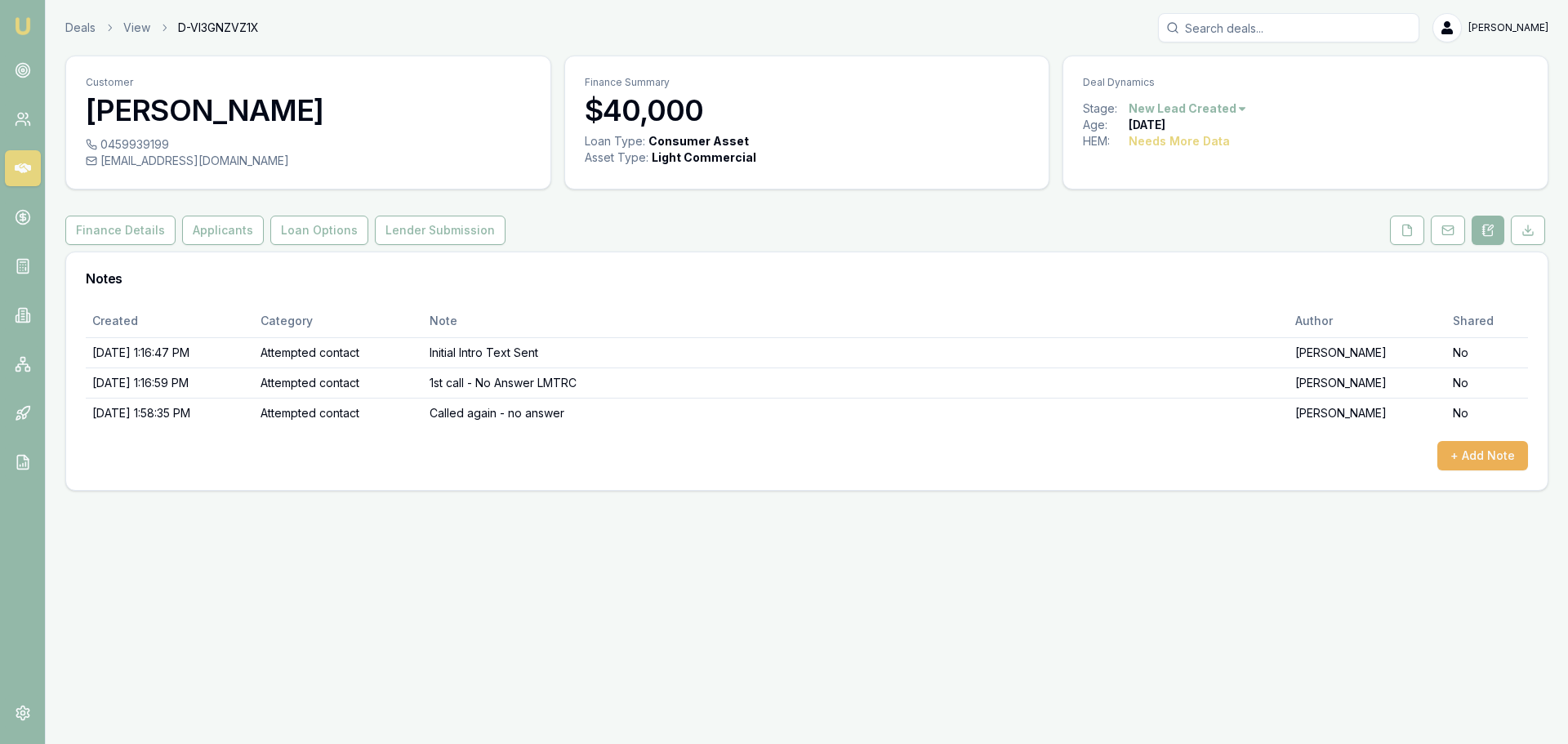
click at [944, 502] on div "Deals View D-VI3GNZVZ1X Jack Armstrong Toggle Menu Customer Jake Corben 0459939…" at bounding box center [784, 251] width 1568 height 504
click at [86, 24] on link "Deals" at bounding box center [80, 28] width 30 height 16
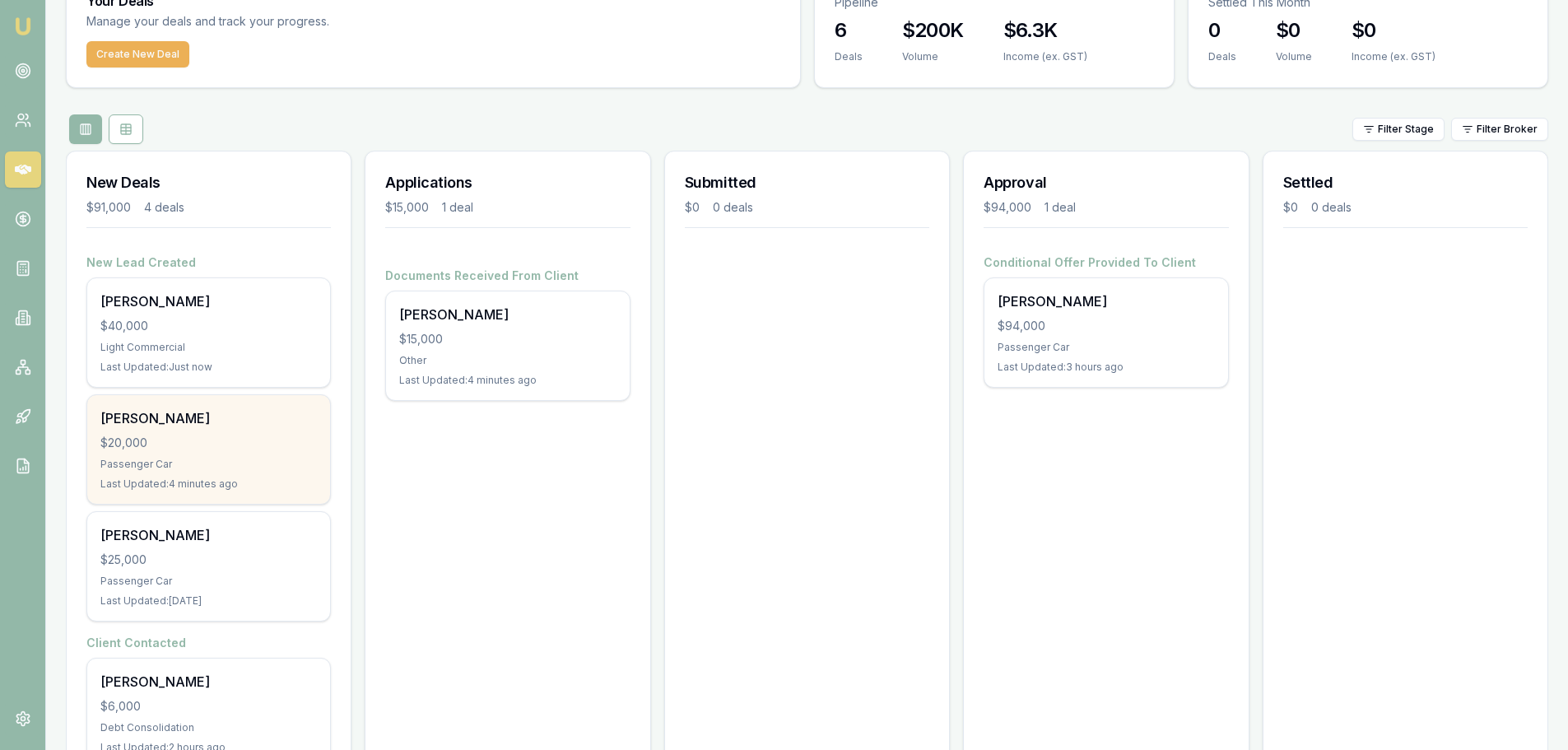
scroll to position [147, 0]
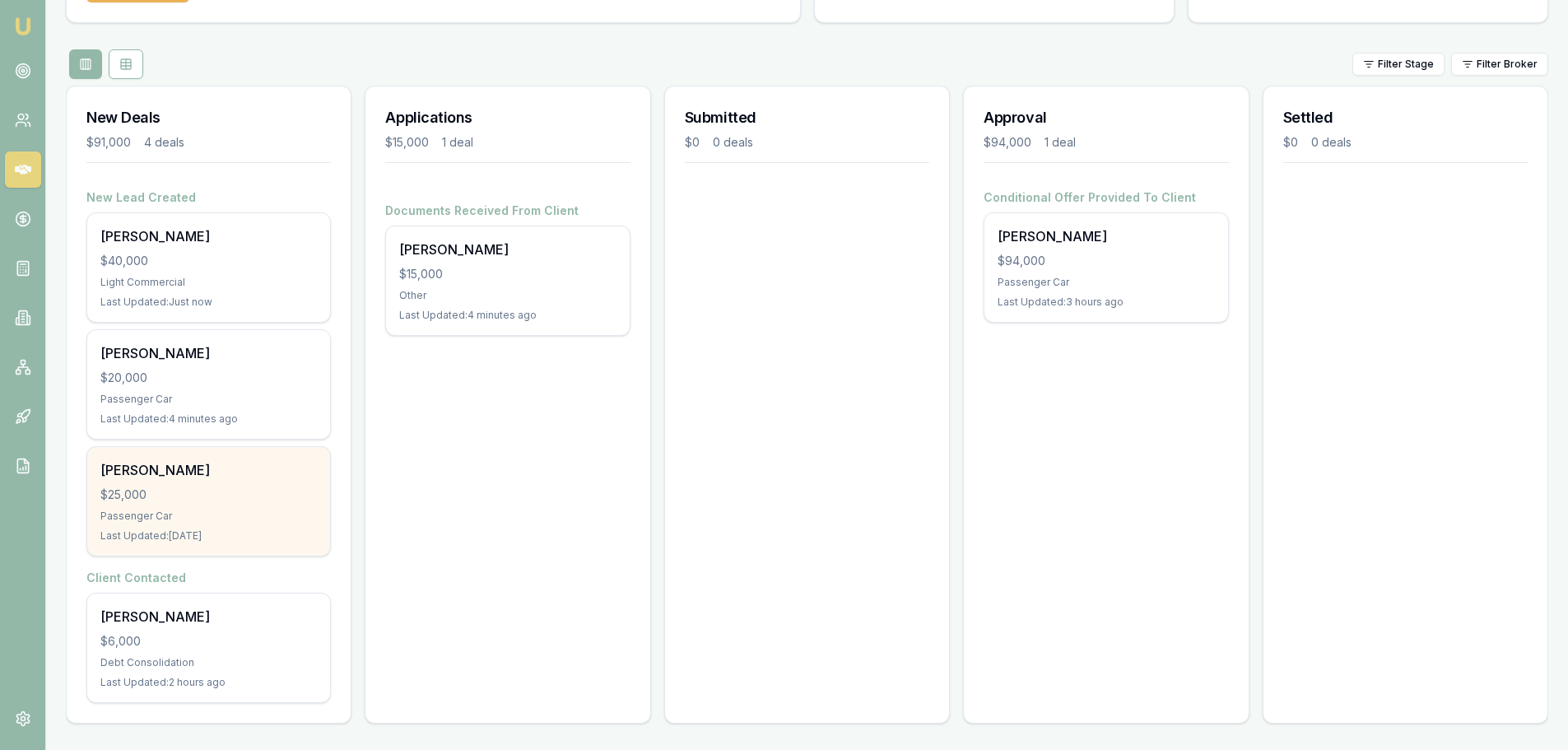
click at [234, 497] on div "$25,000" at bounding box center [208, 494] width 216 height 17
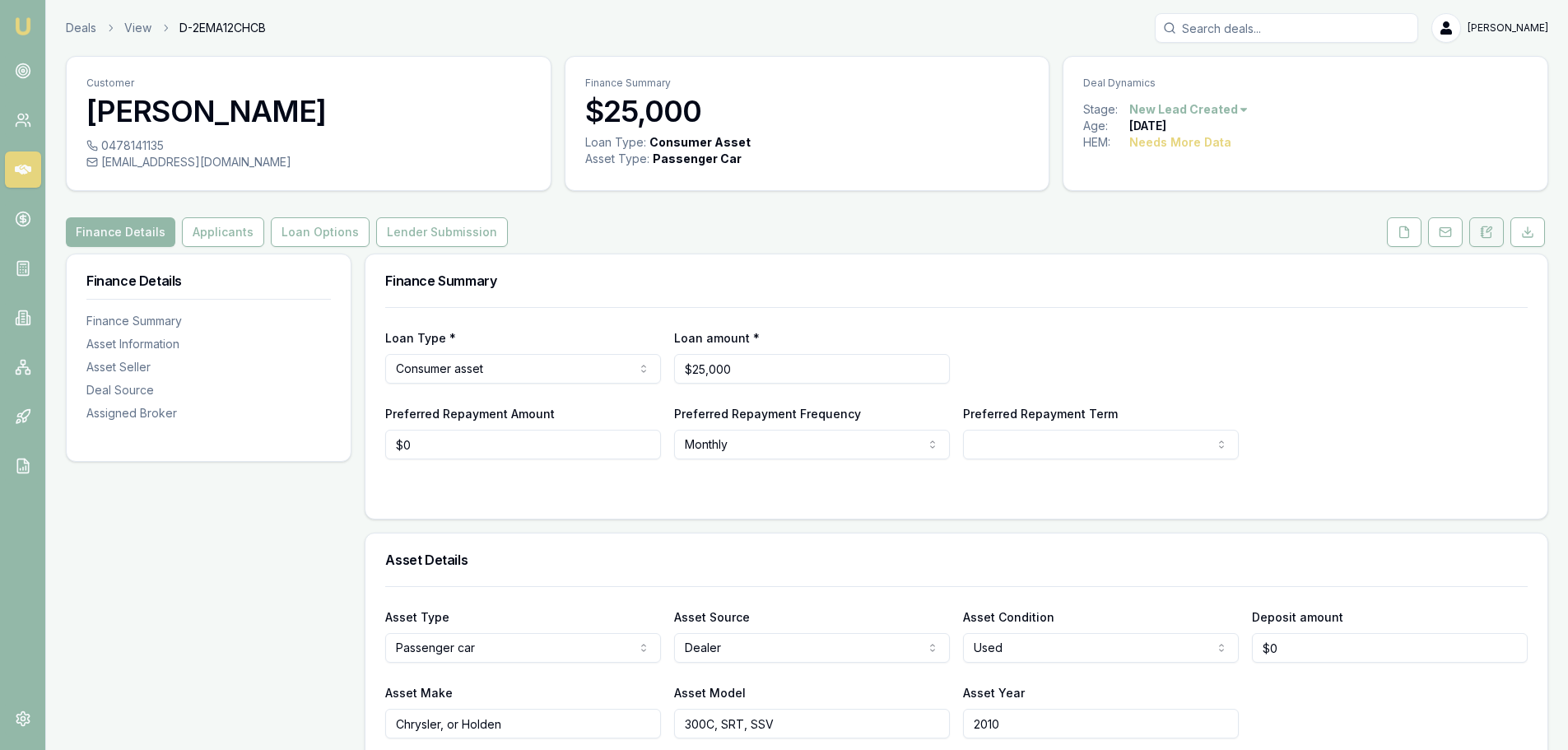
drag, startPoint x: 1492, startPoint y: 234, endPoint x: 1481, endPoint y: 245, distance: 15.6
click at [1492, 235] on icon at bounding box center [1486, 232] width 13 height 13
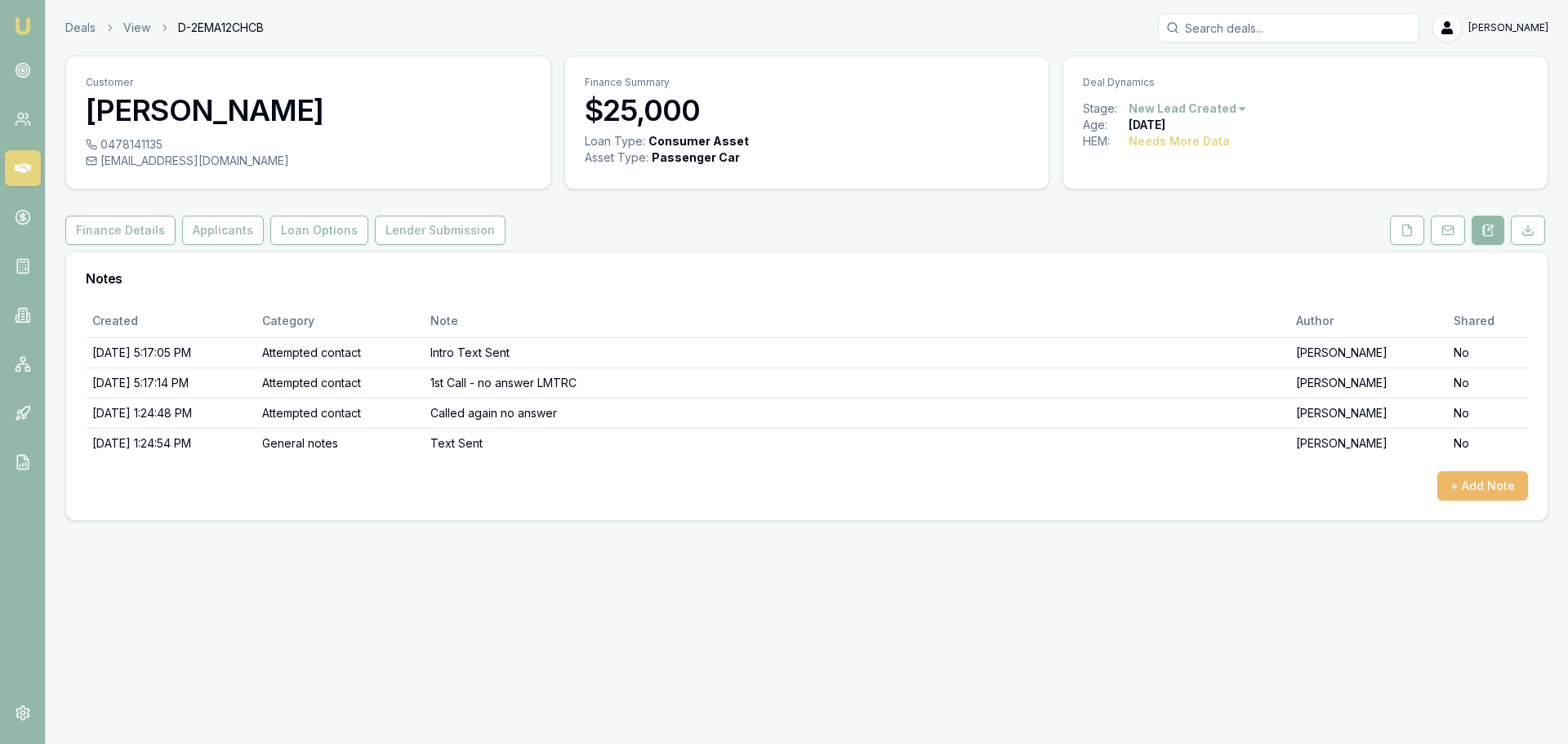
click at [1460, 482] on button "+ Add Note" at bounding box center [1482, 486] width 91 height 29
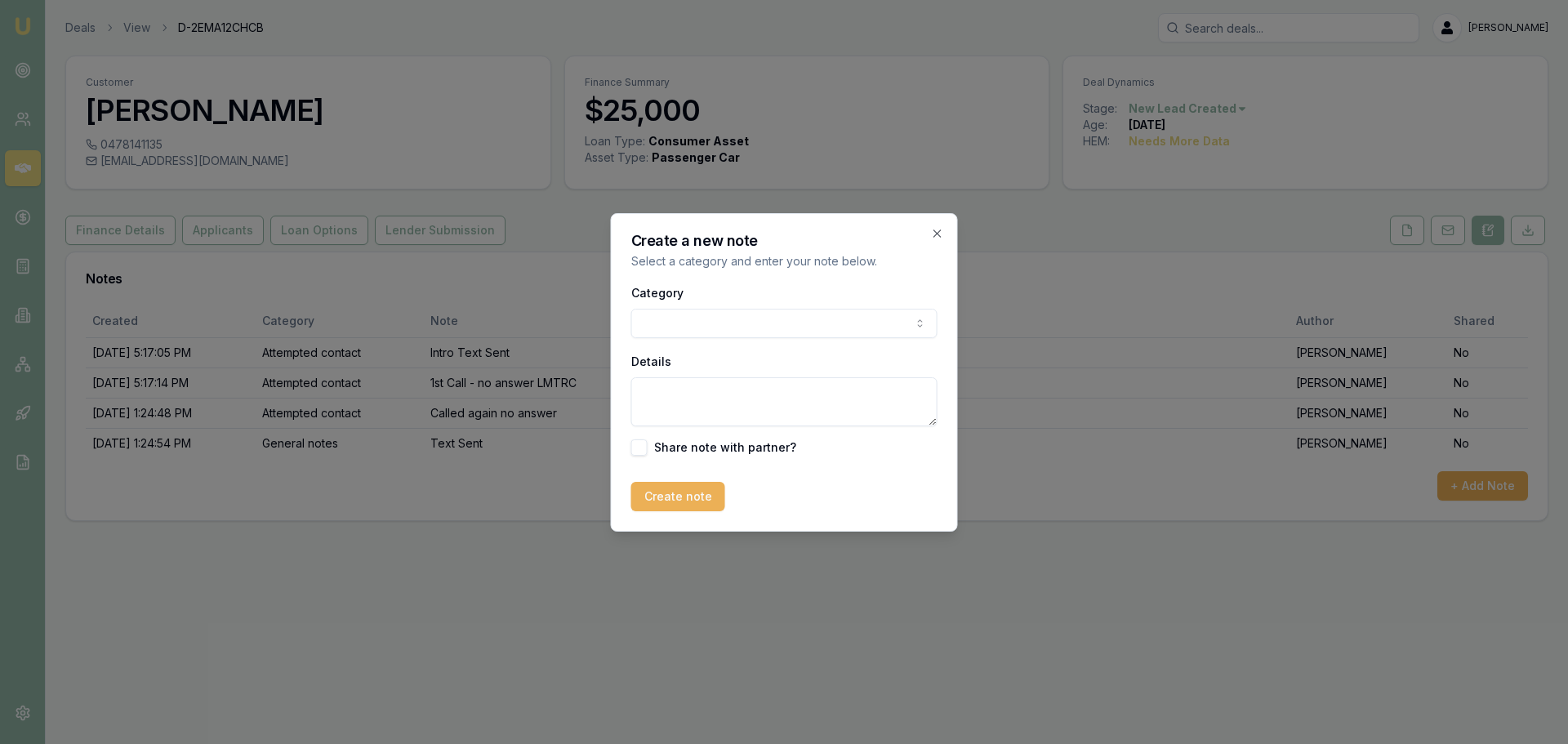
click at [743, 385] on textarea "Details" at bounding box center [784, 401] width 306 height 49
type textarea "Called again - no answer"
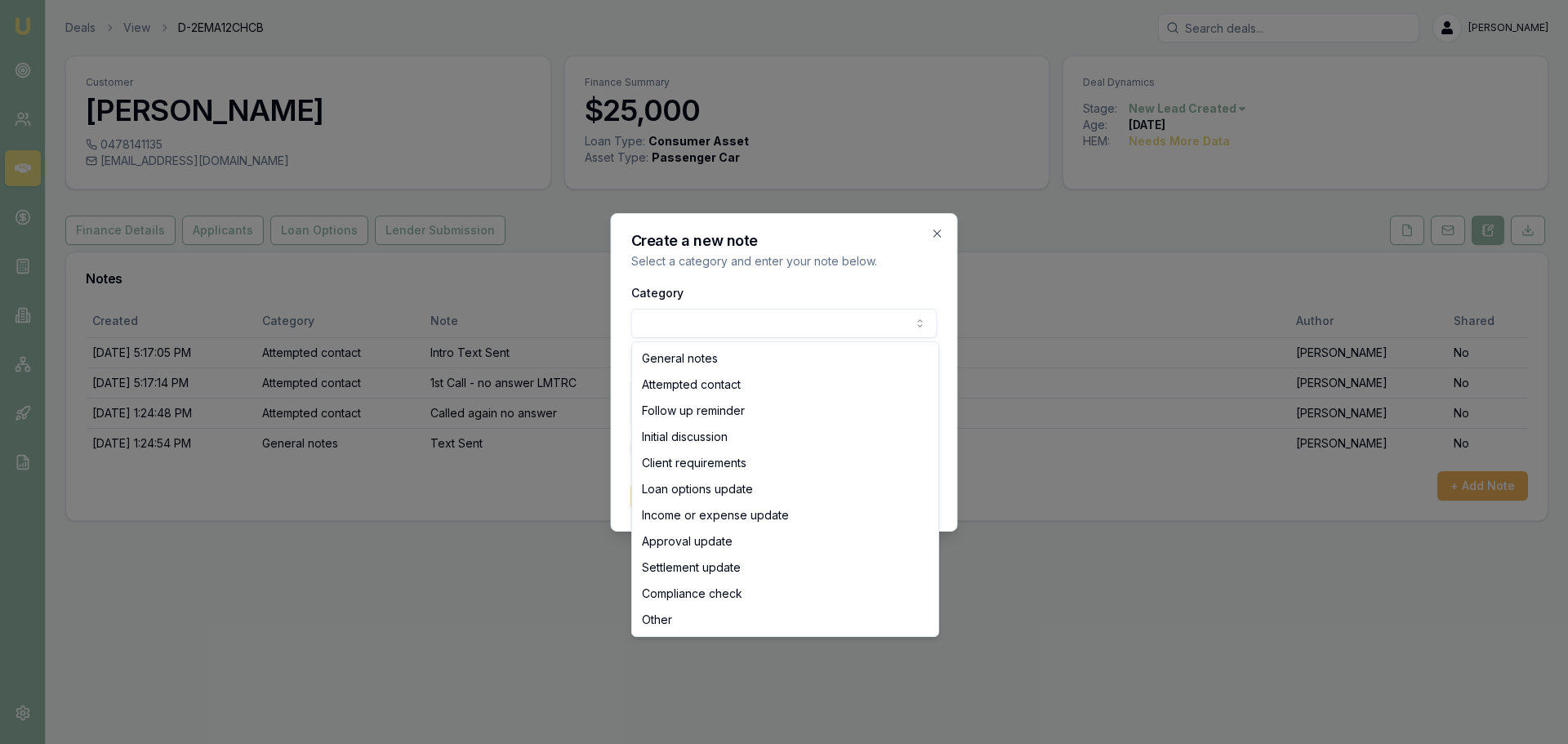
click at [767, 321] on body "Emu Broker Deals View D-2EMA12CHCB Jack Armstrong Toggle Menu Customer Natasha …" at bounding box center [784, 372] width 1568 height 744
select select "ATTEMPTED_CONTACT"
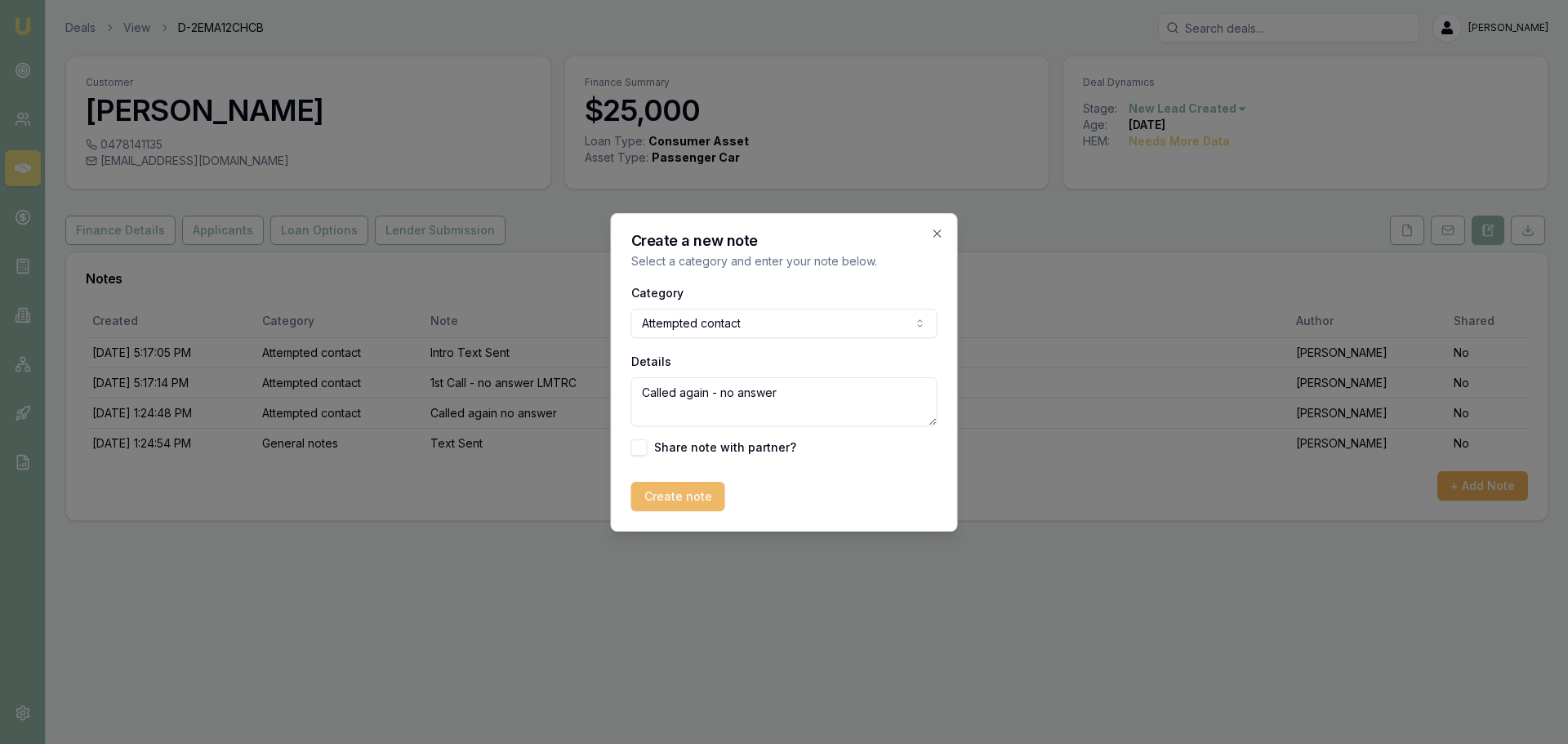
click at [695, 498] on button "Create note" at bounding box center [678, 496] width 94 height 29
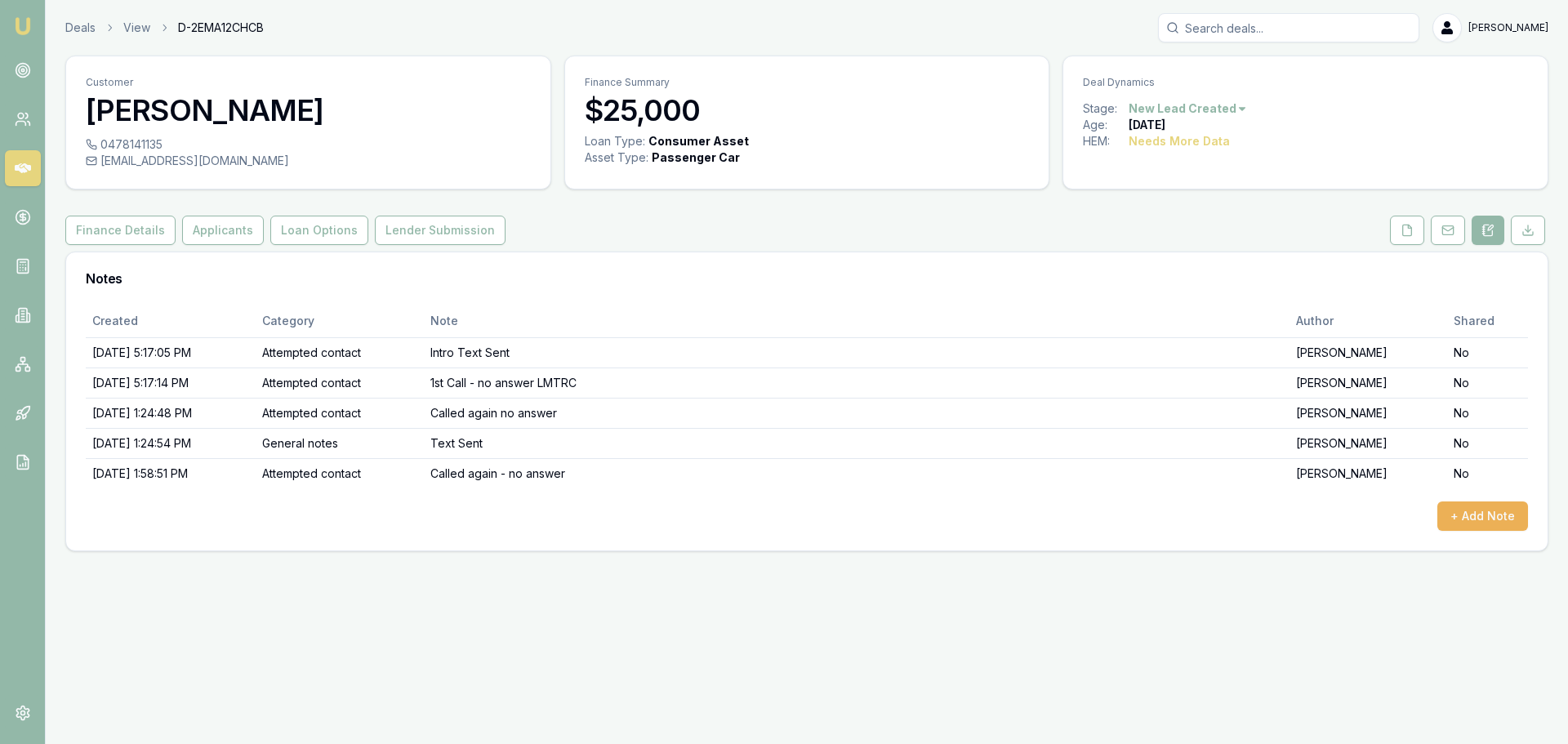
click at [1318, 626] on div "Emu Broker Deals View D-2EMA12CHCB Jack Armstrong Toggle Menu Customer Natasha …" at bounding box center [784, 372] width 1568 height 744
click at [85, 23] on link "Deals" at bounding box center [80, 28] width 30 height 16
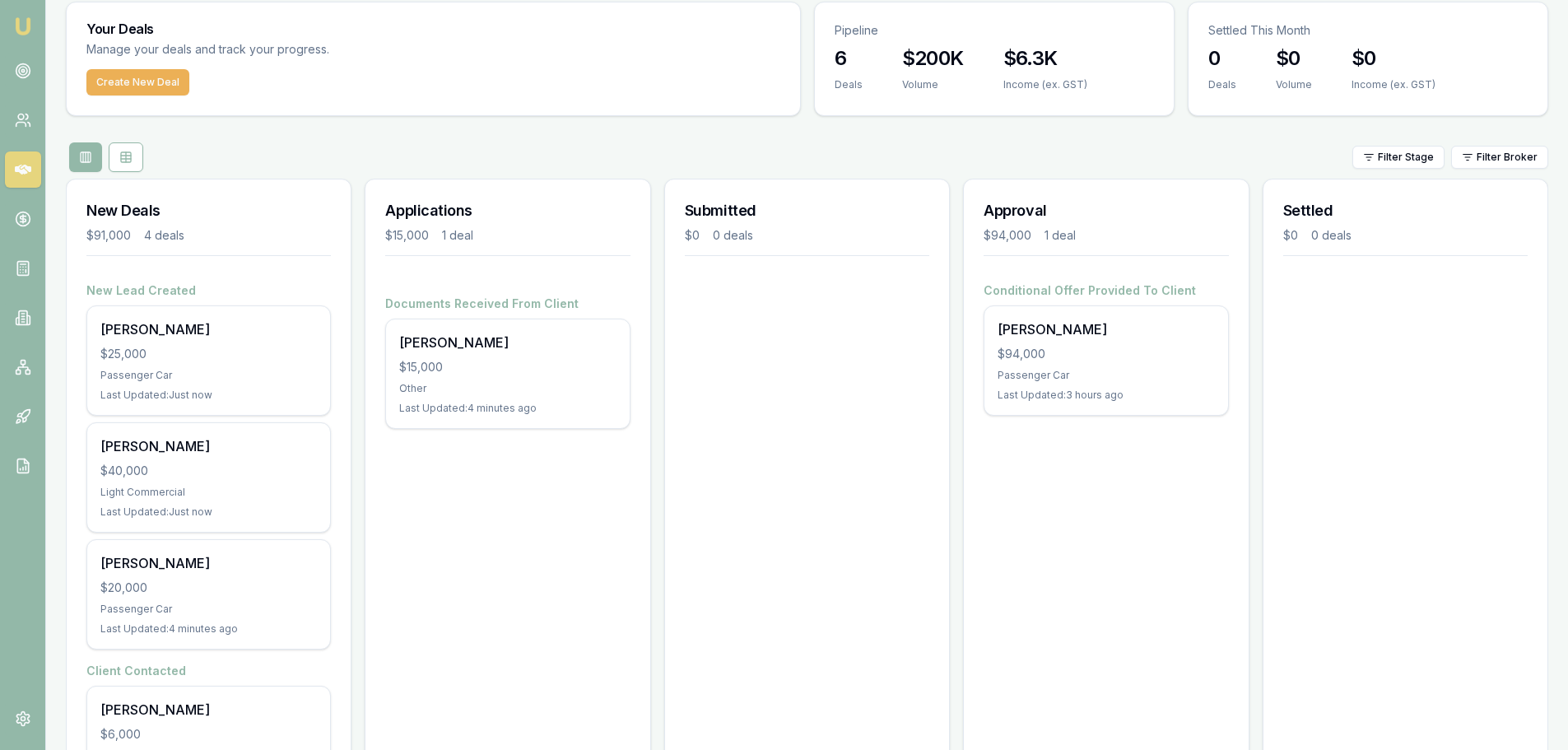
scroll to position [147, 0]
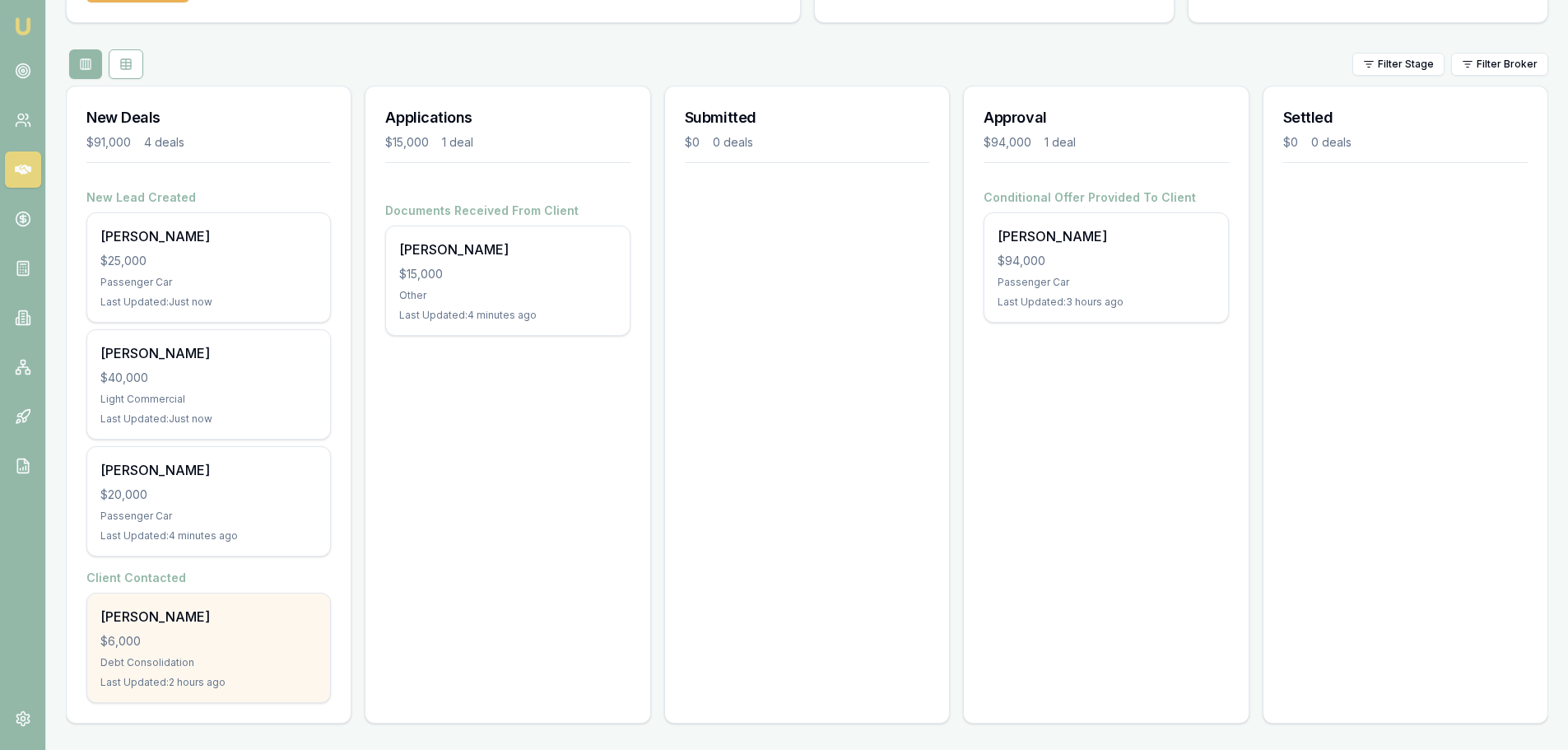
click at [196, 628] on div "Hujaness Samuela $6,000 Debt Consolidation Last Updated: 2 hours ago" at bounding box center [208, 647] width 243 height 109
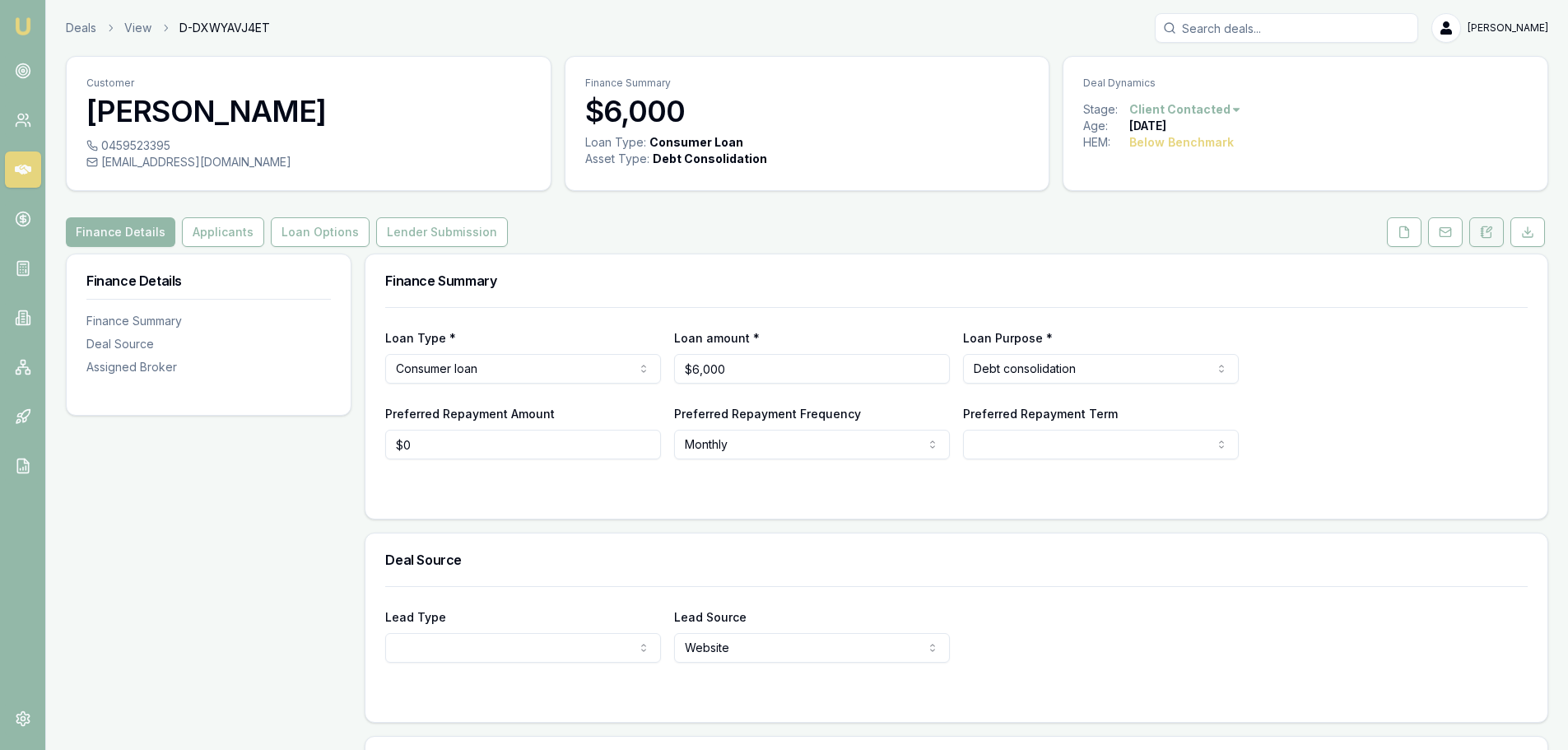
click at [1490, 242] on button at bounding box center [1486, 232] width 35 height 30
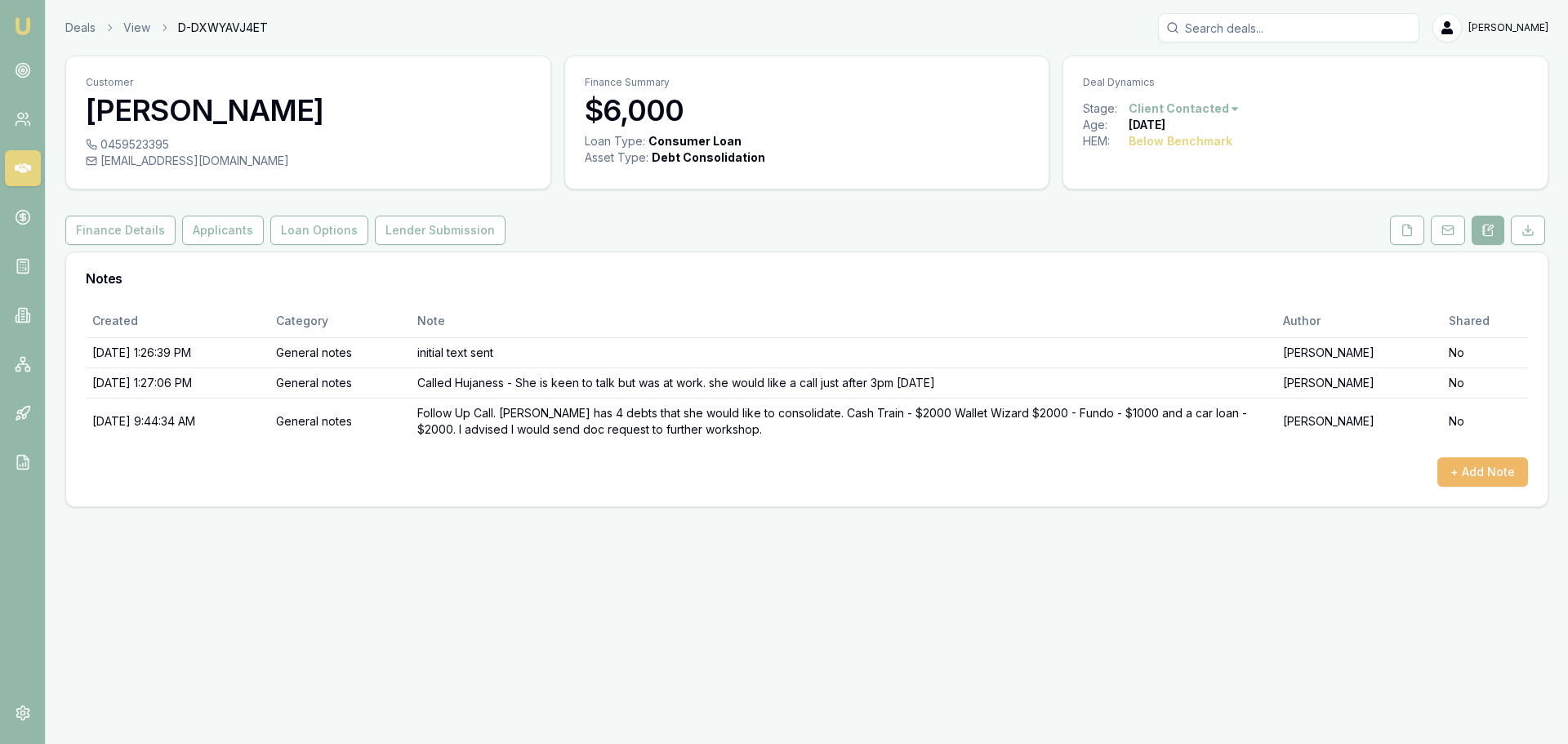
click at [1464, 471] on button "+ Add Note" at bounding box center [1482, 472] width 91 height 29
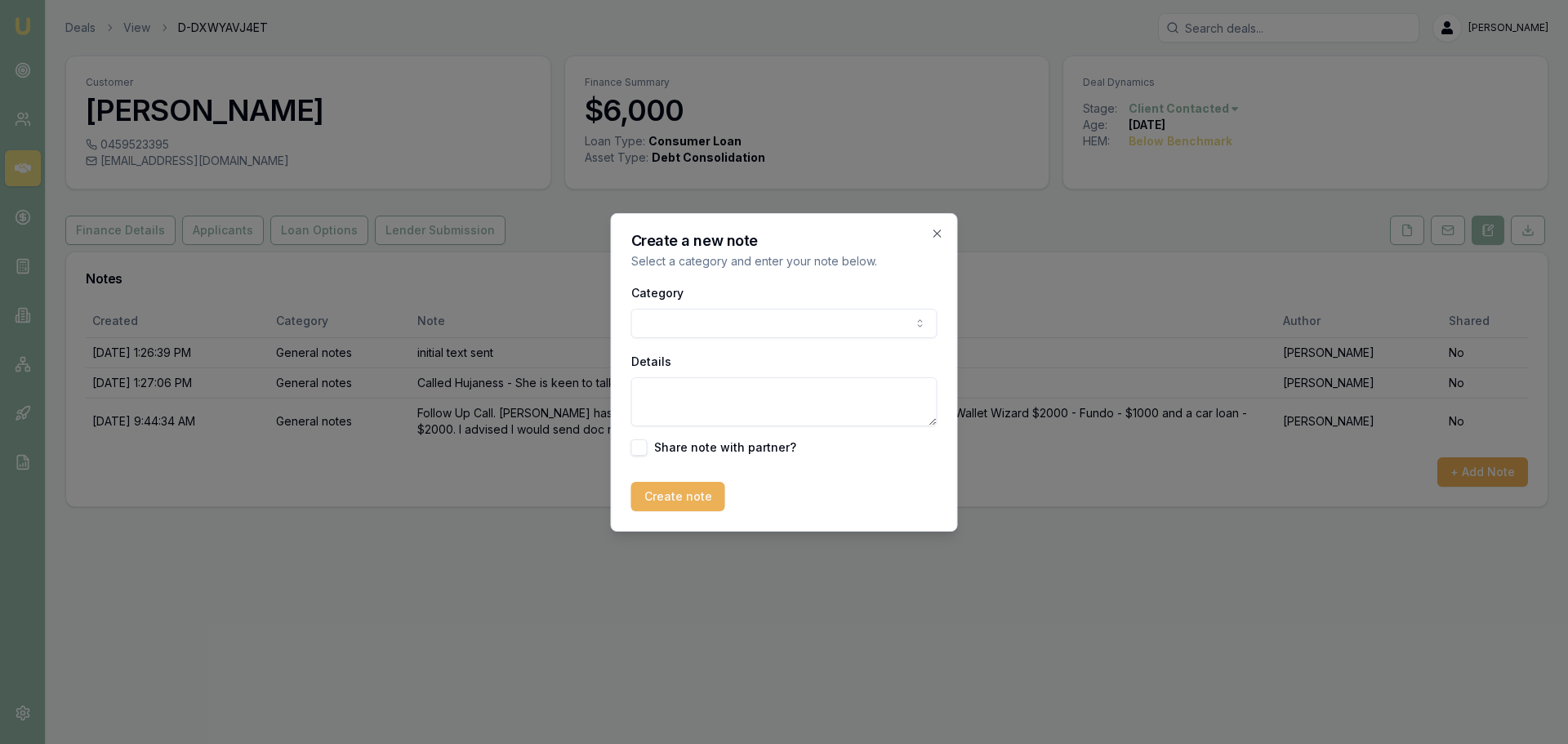
click at [743, 343] on div "Category General notes Attempted contact Follow up reminder Initial discussion …" at bounding box center [784, 369] width 306 height 173
click at [754, 321] on body "Emu Broker Deals View D-DXWYAVJ4ET [PERSON_NAME] Toggle Menu Customer Hujaness …" at bounding box center [784, 372] width 1568 height 744
click at [710, 389] on textarea "Details" at bounding box center [784, 401] width 306 height 49
drag, startPoint x: 730, startPoint y: 338, endPoint x: 741, endPoint y: 323, distance: 18.6
click at [731, 334] on div "Category Attempted contact General notes Attempted contact Follow up reminder I…" at bounding box center [784, 369] width 306 height 173
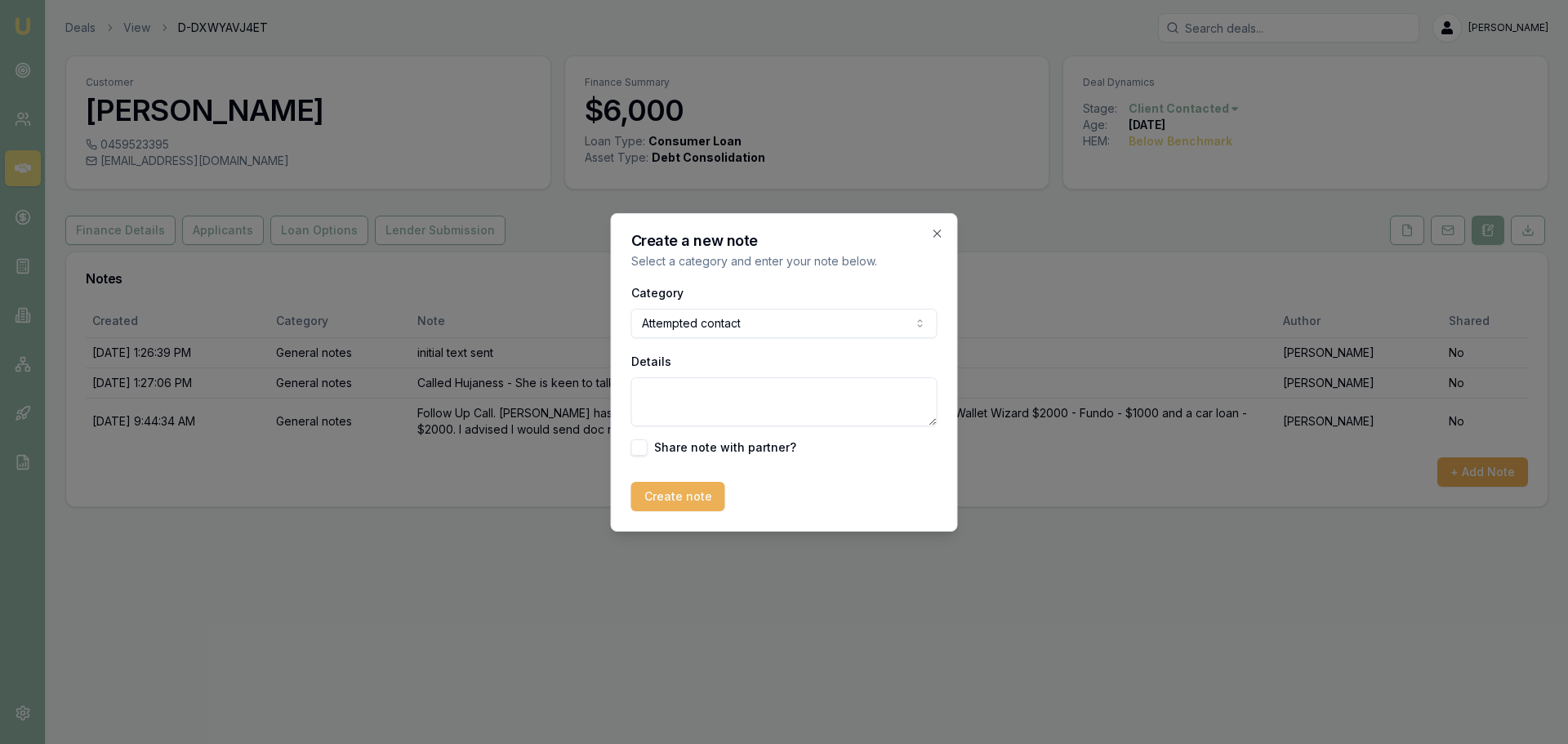
click at [742, 322] on body "Emu Broker Deals View D-DXWYAVJ4ET Jack Armstrong Toggle Menu Customer Hujaness…" at bounding box center [784, 372] width 1568 height 744
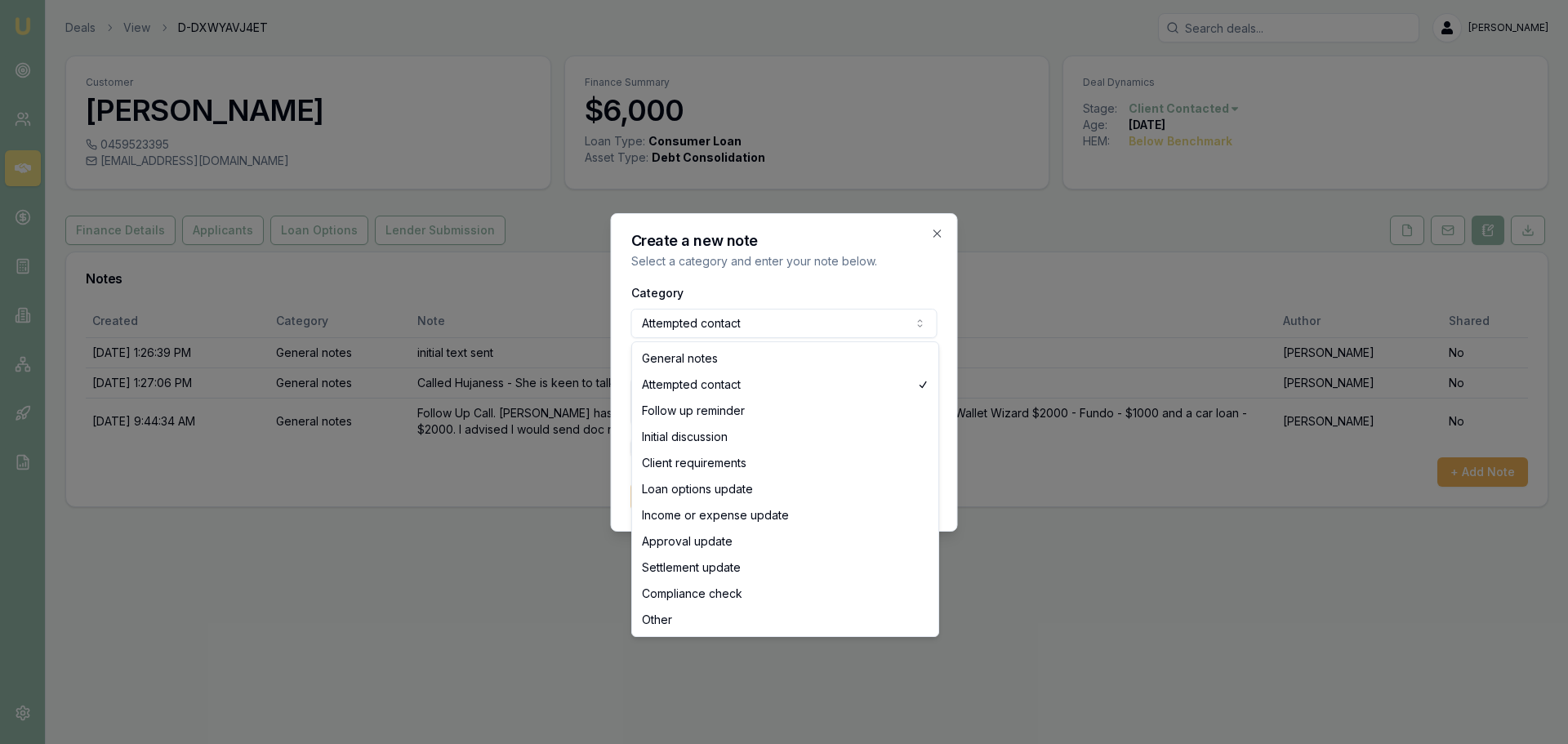
select select "GENERAL_NOTES"
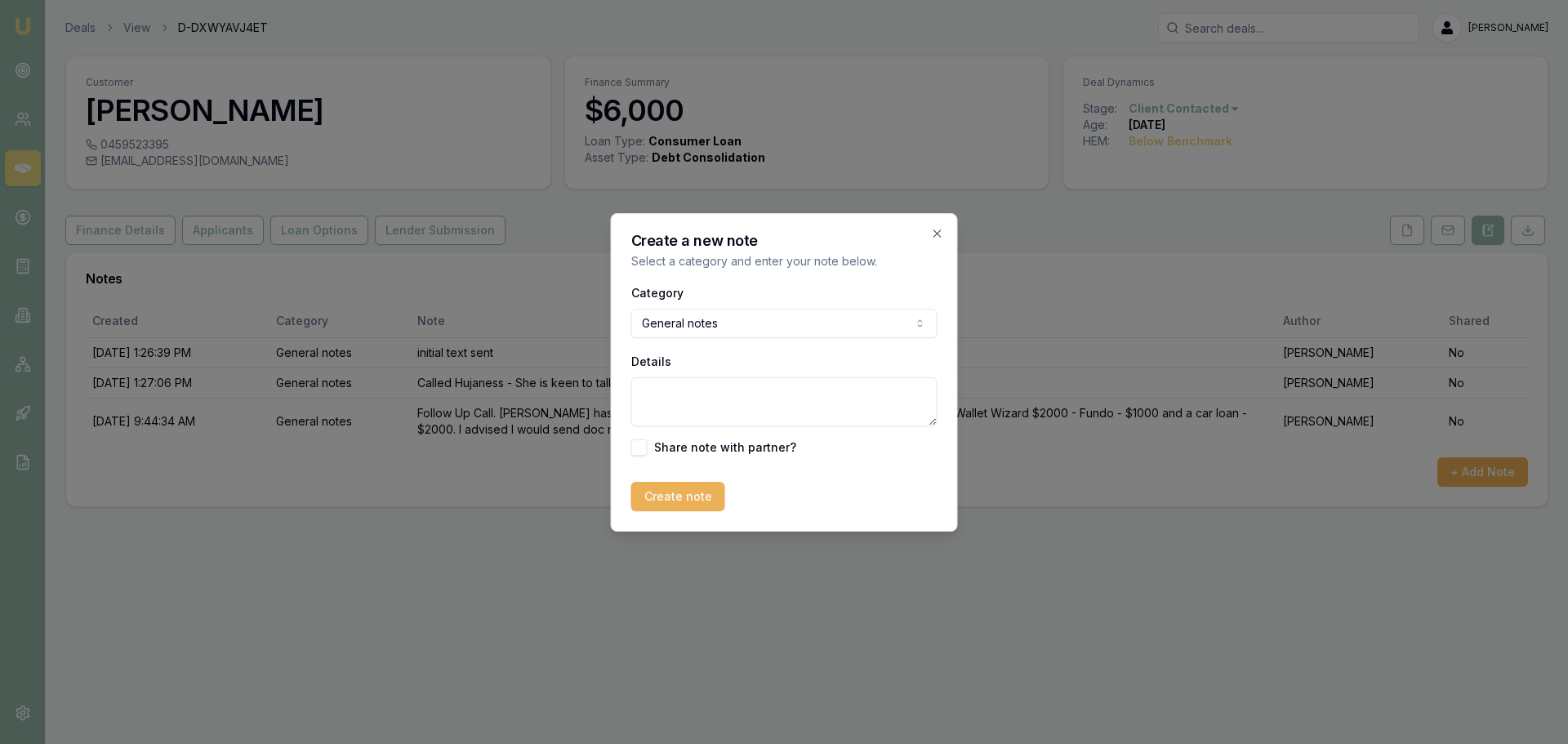
click at [693, 392] on textarea "Details" at bounding box center [784, 401] width 306 height 49
type textarea "Workshopped this deal with sam. advised we could not help due to credit profile"
click at [708, 499] on button "Create note" at bounding box center [678, 496] width 94 height 29
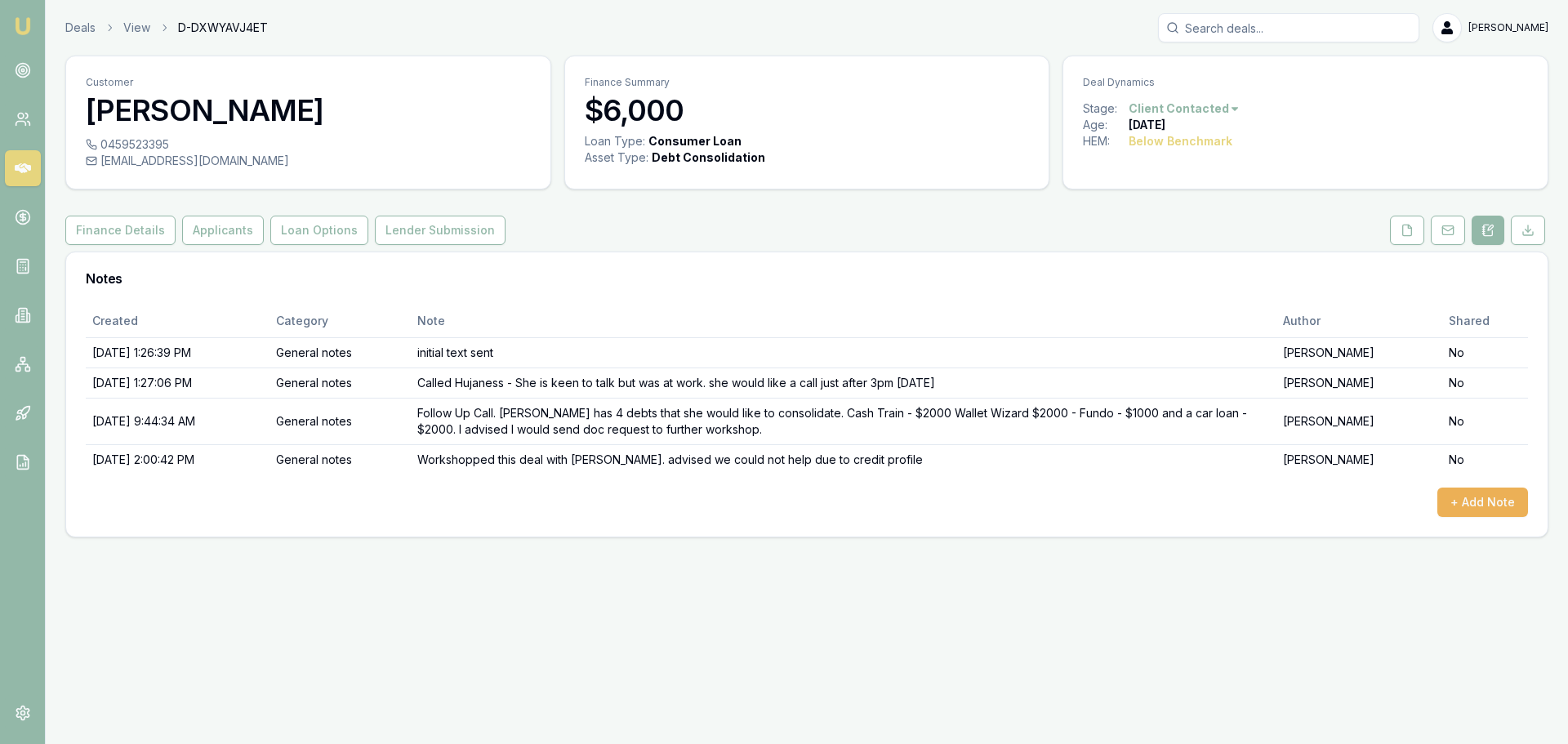
click at [921, 518] on div "Created Category Note Author Shared 8/18/2025, 1:26:39 PM General notes initial…" at bounding box center [807, 420] width 1482 height 232
click at [82, 35] on div "Deals View D-DXWYAVJ4ET Jack Armstrong" at bounding box center [807, 28] width 1483 height 29
click at [82, 34] on link "Deals" at bounding box center [80, 28] width 30 height 16
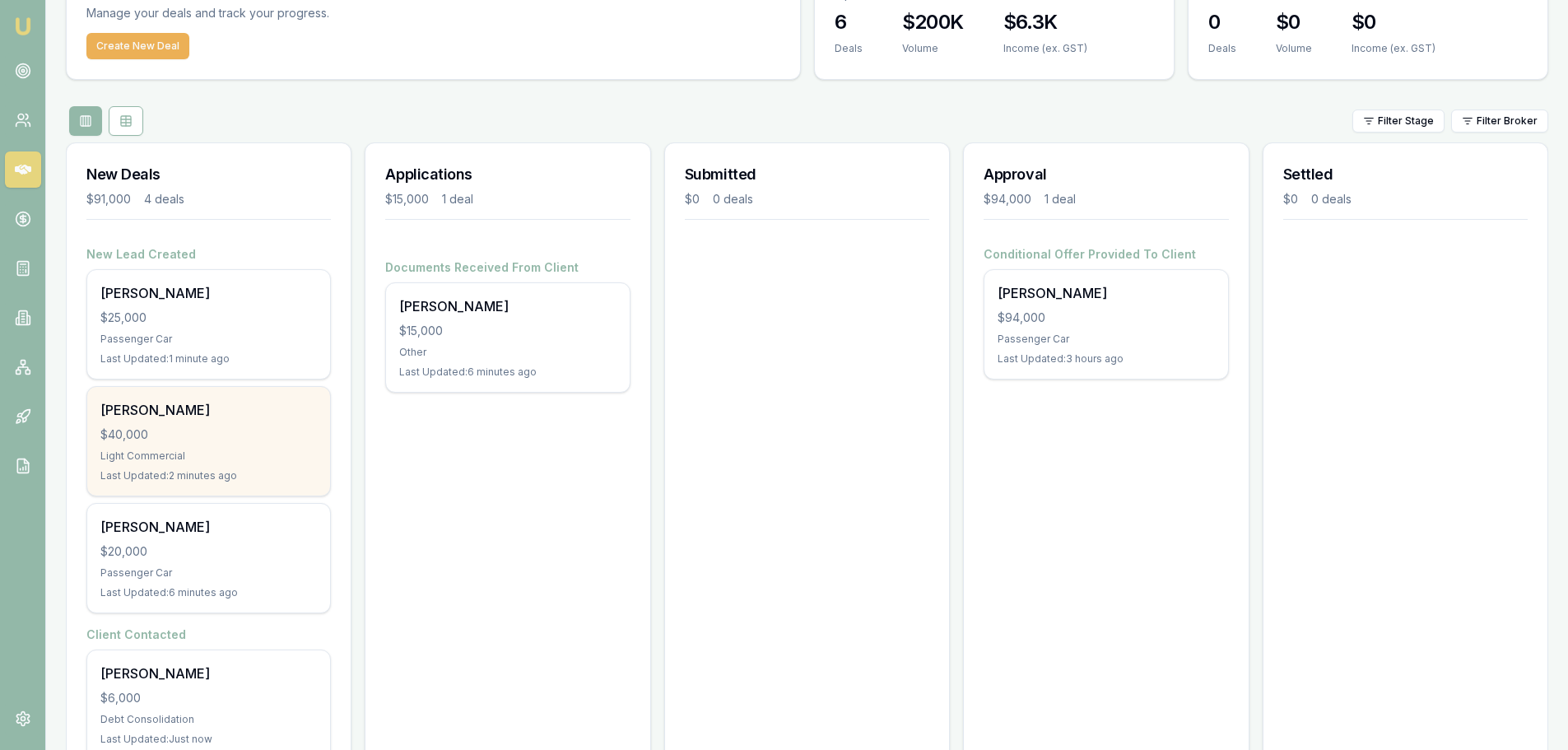
scroll to position [147, 0]
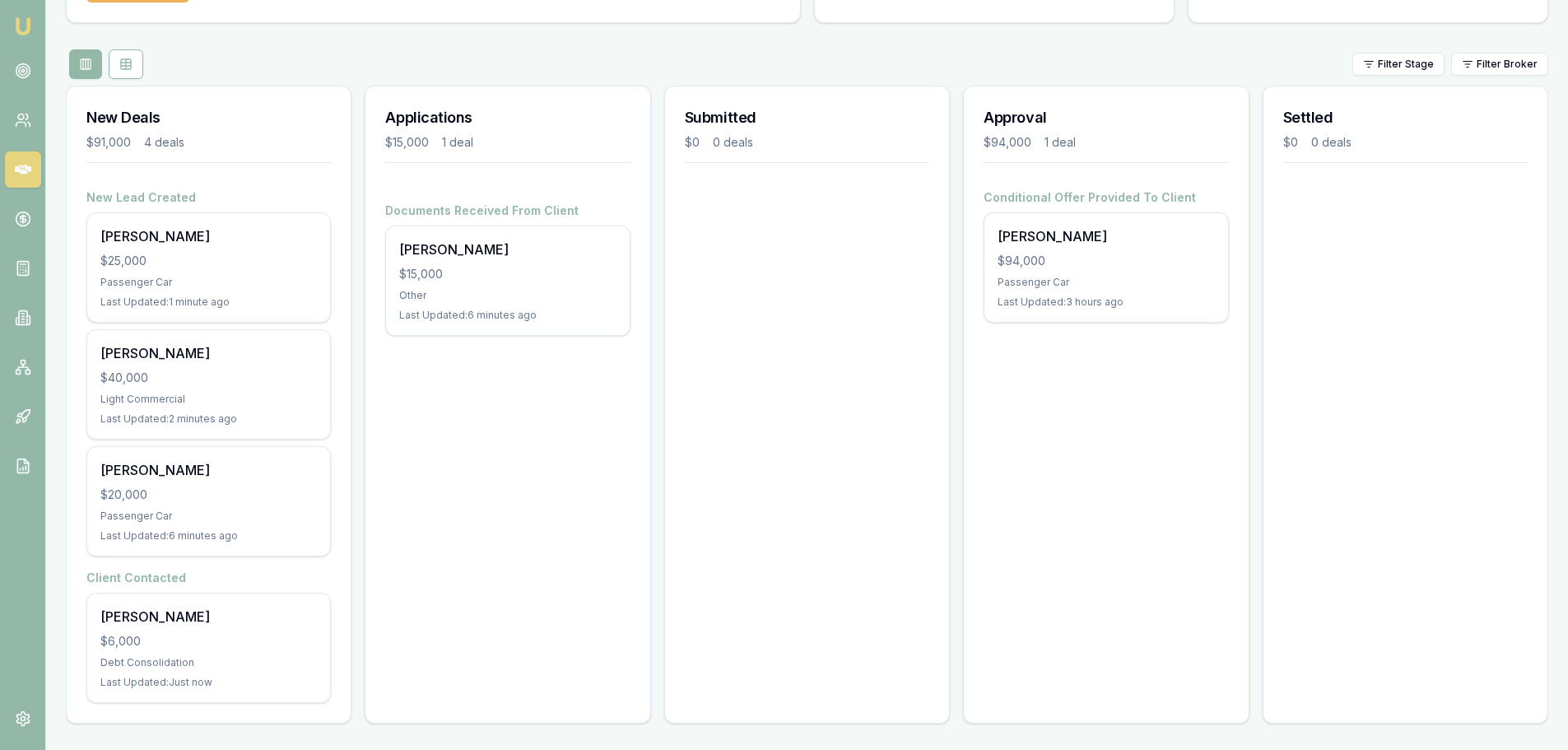
drag, startPoint x: 1234, startPoint y: 402, endPoint x: 1213, endPoint y: 361, distance: 46.1
click at [1234, 402] on div "Approval $94,000 1 deal Conditional Offer Provided To Client Tyson Reddick $94,…" at bounding box center [1105, 404] width 286 height 638
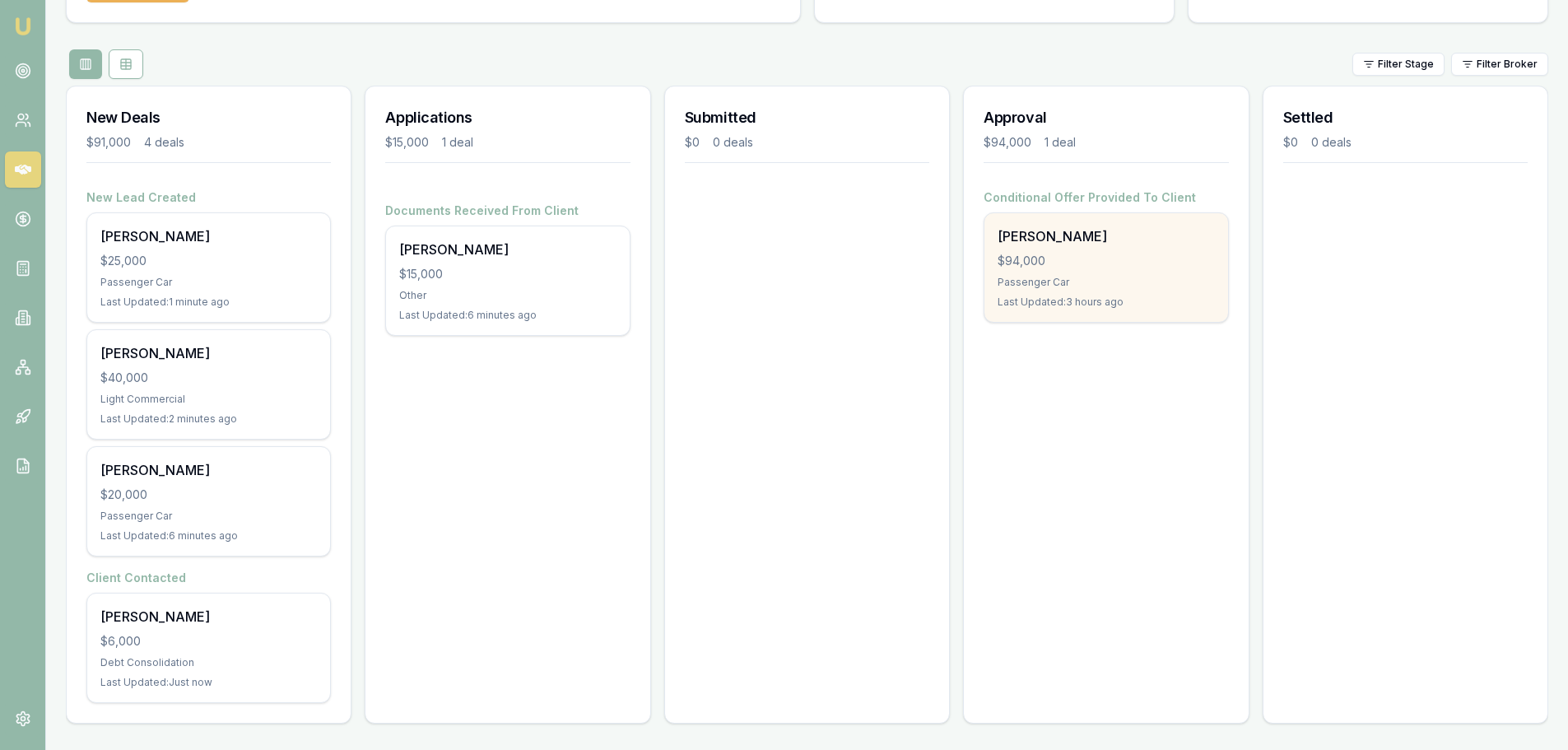
click at [1164, 289] on div "Tyson Reddick $94,000 Passenger Car Last Updated: 3 hours ago" at bounding box center [1105, 267] width 243 height 109
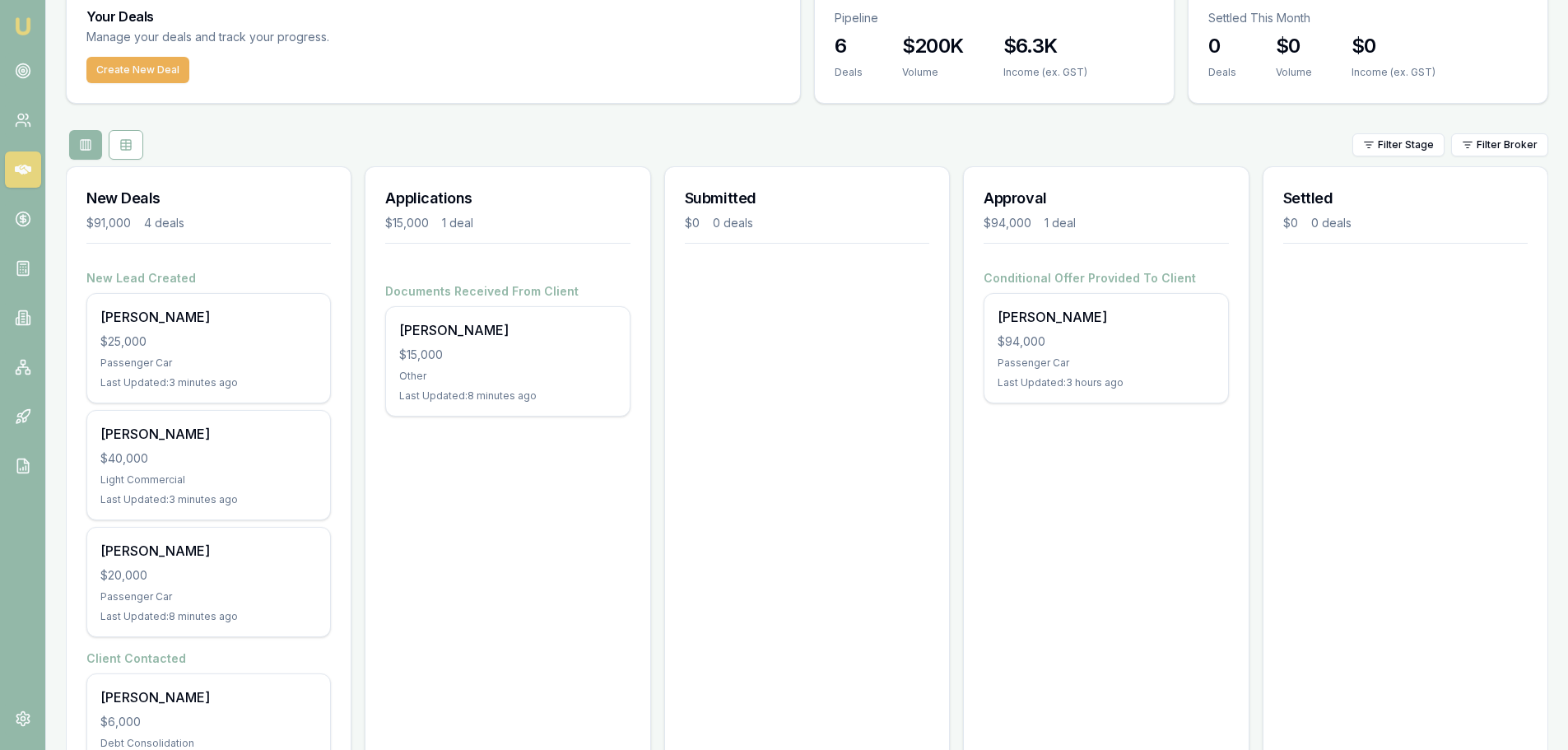
scroll to position [0, 0]
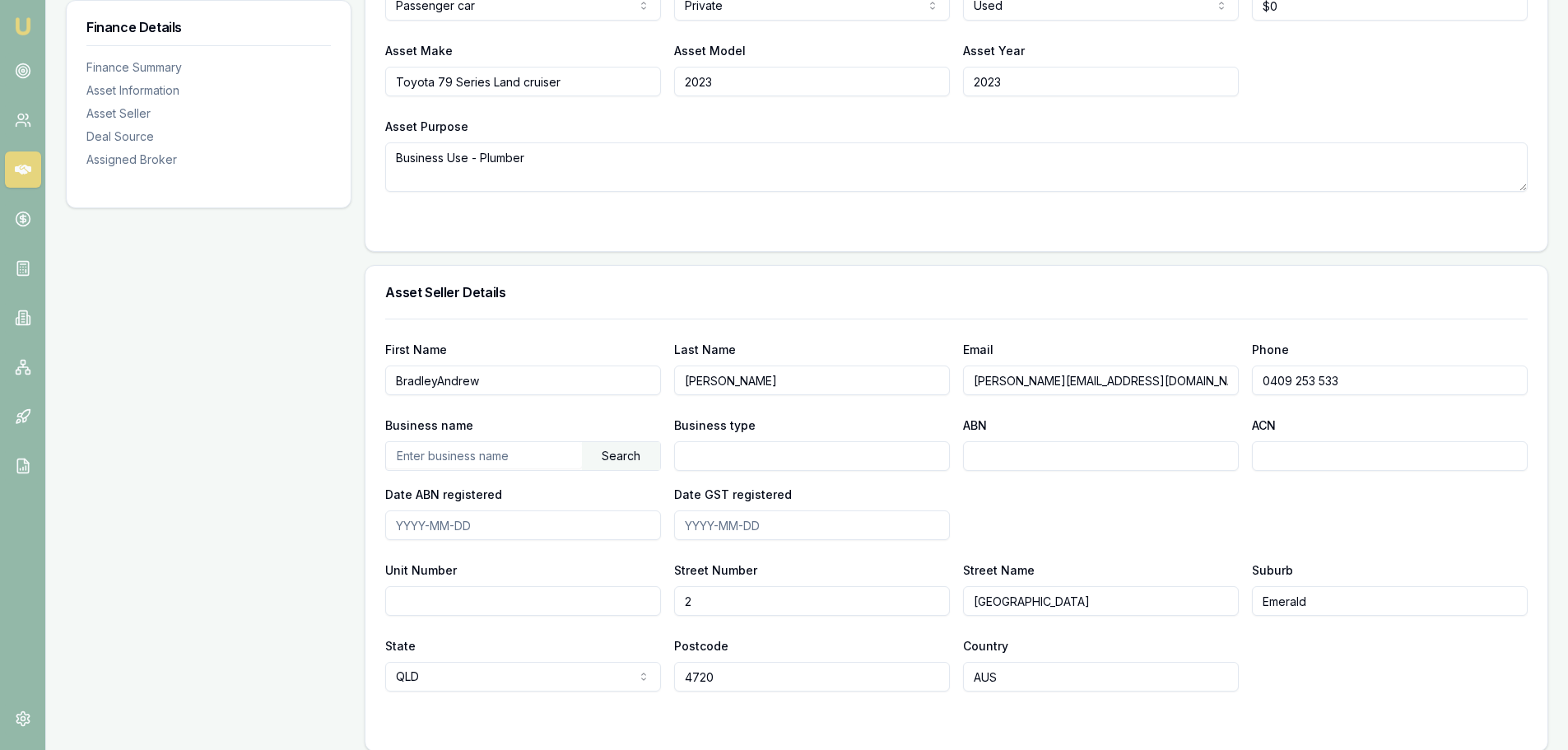
scroll to position [66, 0]
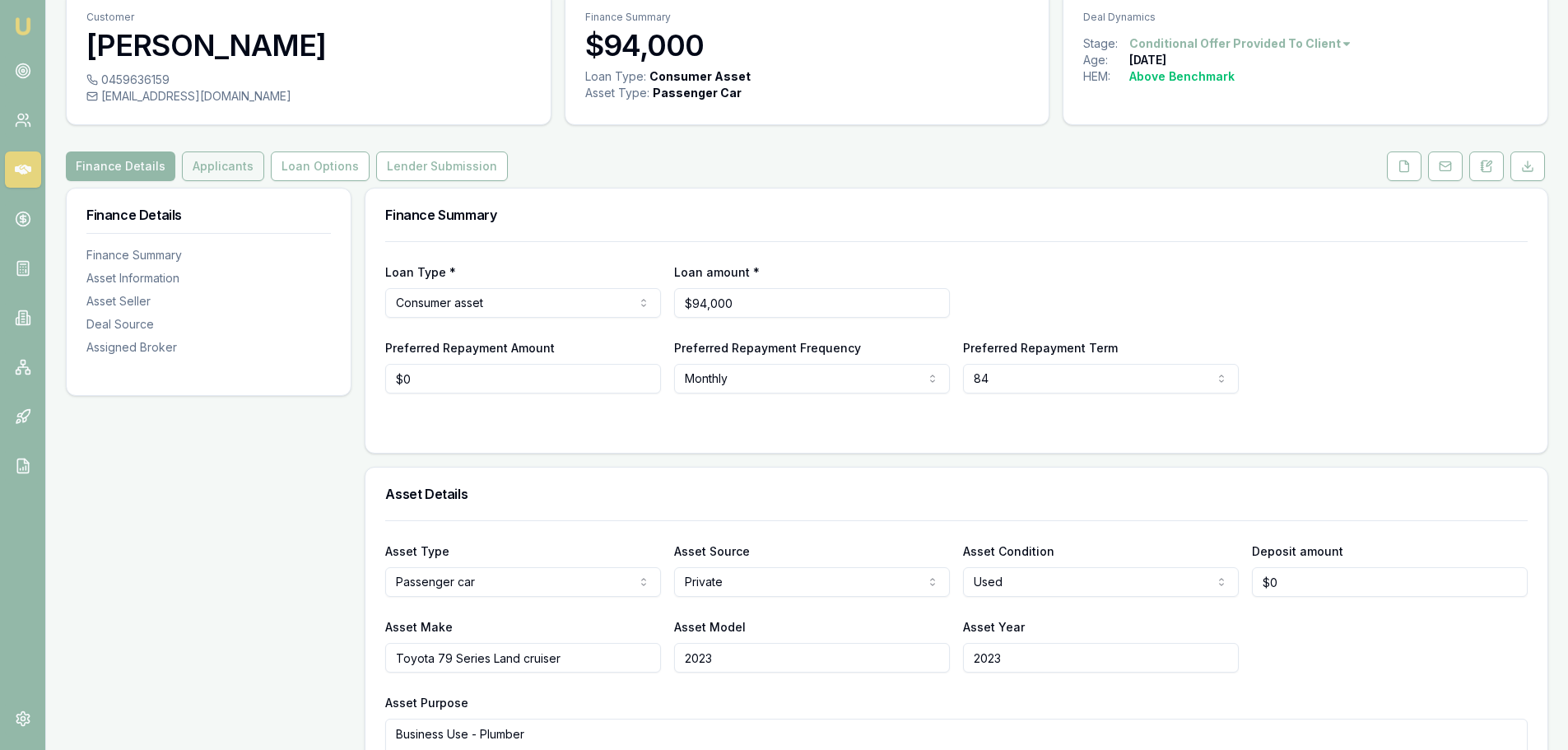
click at [238, 172] on button "Applicants" at bounding box center [223, 166] width 82 height 30
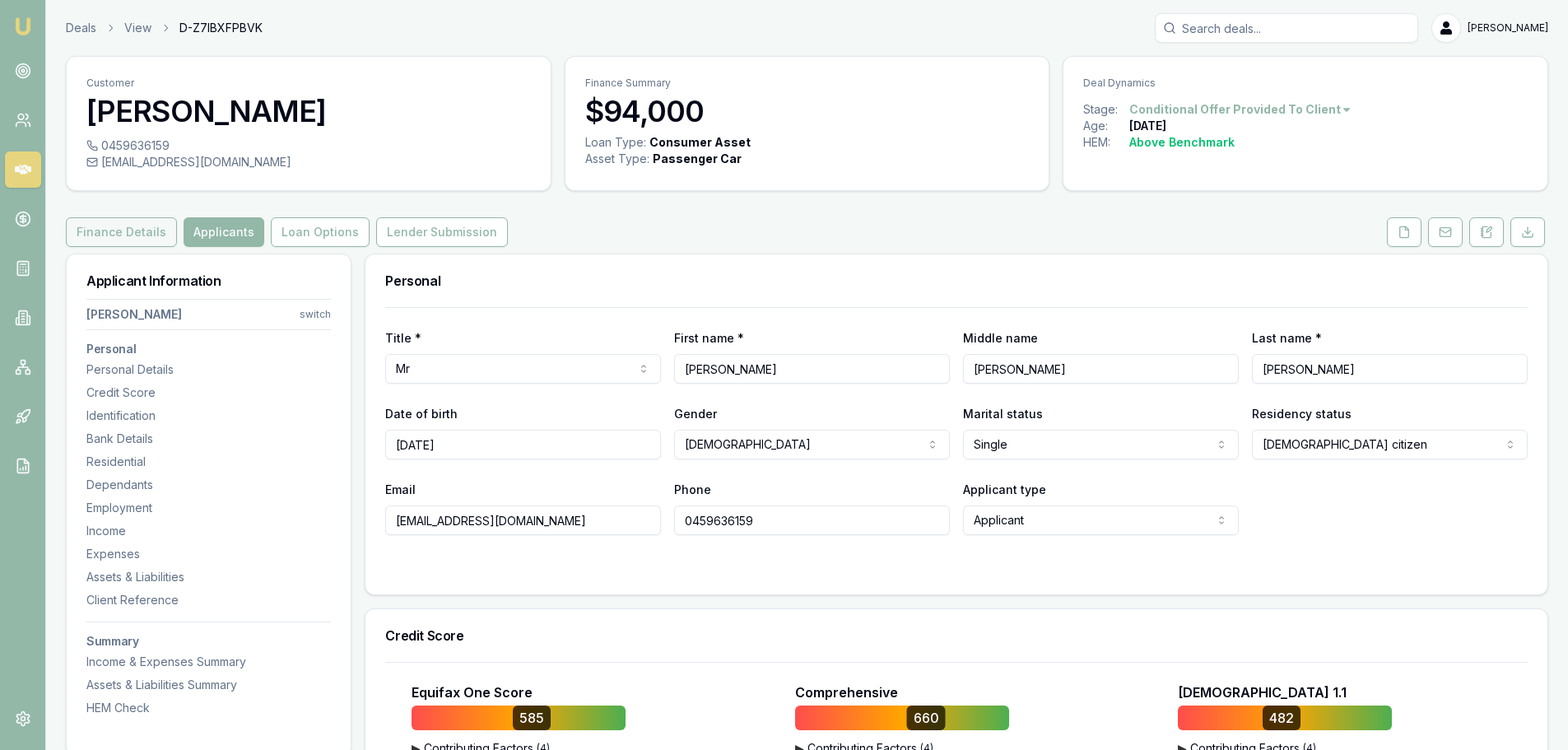
click at [107, 222] on button "Finance Details" at bounding box center [122, 232] width 112 height 30
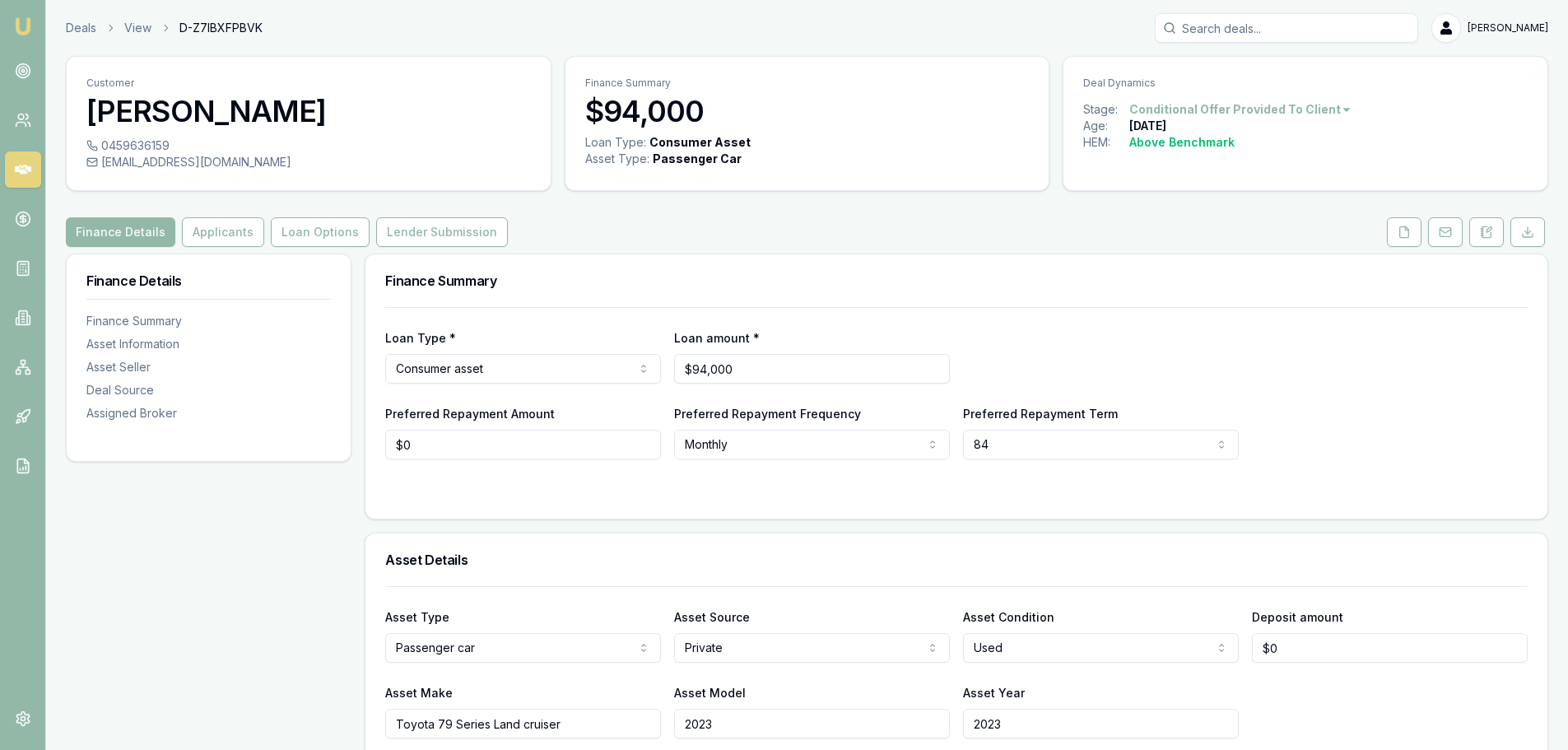
click at [677, 308] on div "Loan Type * Consumer asset Consumer loan Consumer asset Commercial loan Commerc…" at bounding box center [956, 382] width 1142 height 152
click at [78, 27] on link "Deals" at bounding box center [81, 28] width 30 height 17
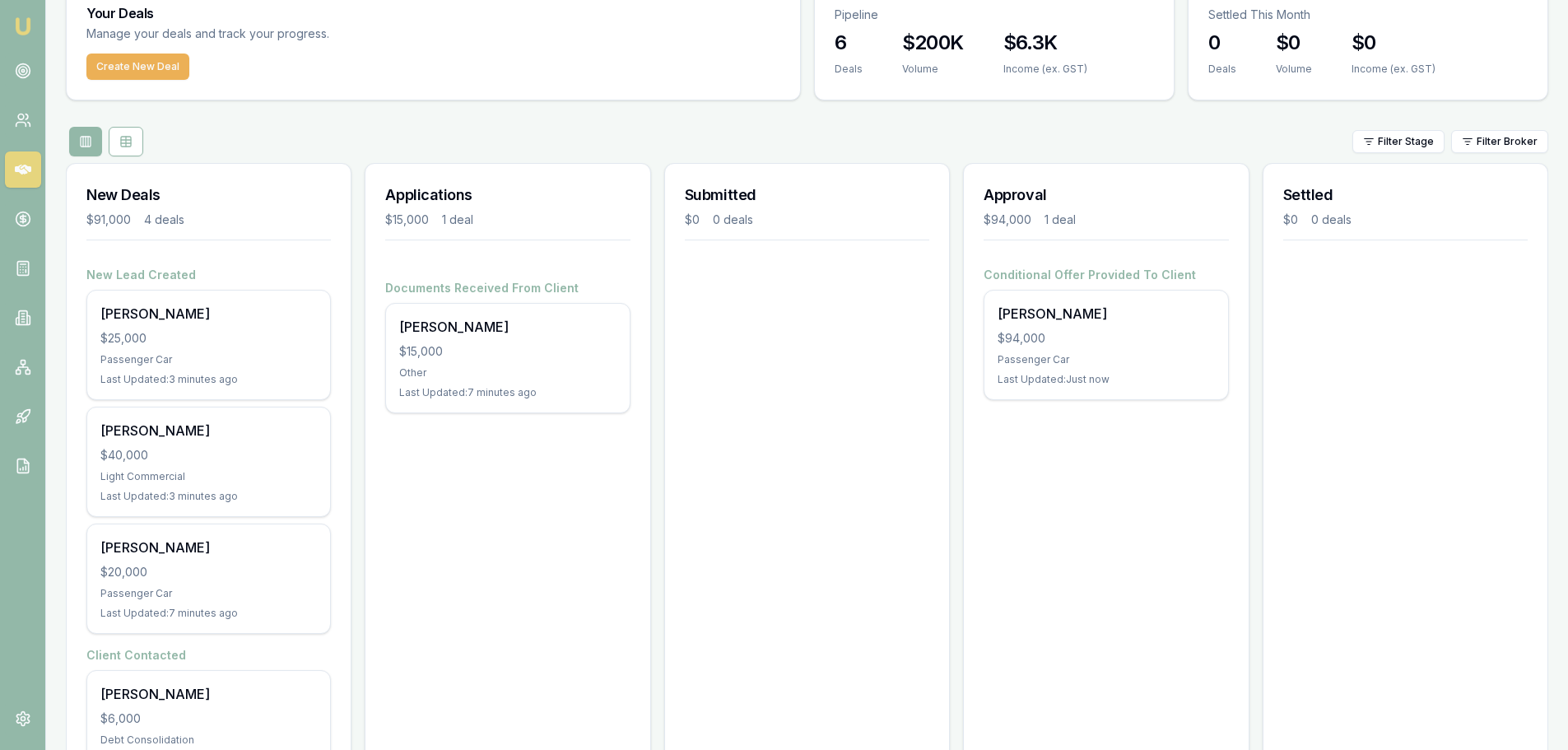
scroll to position [147, 0]
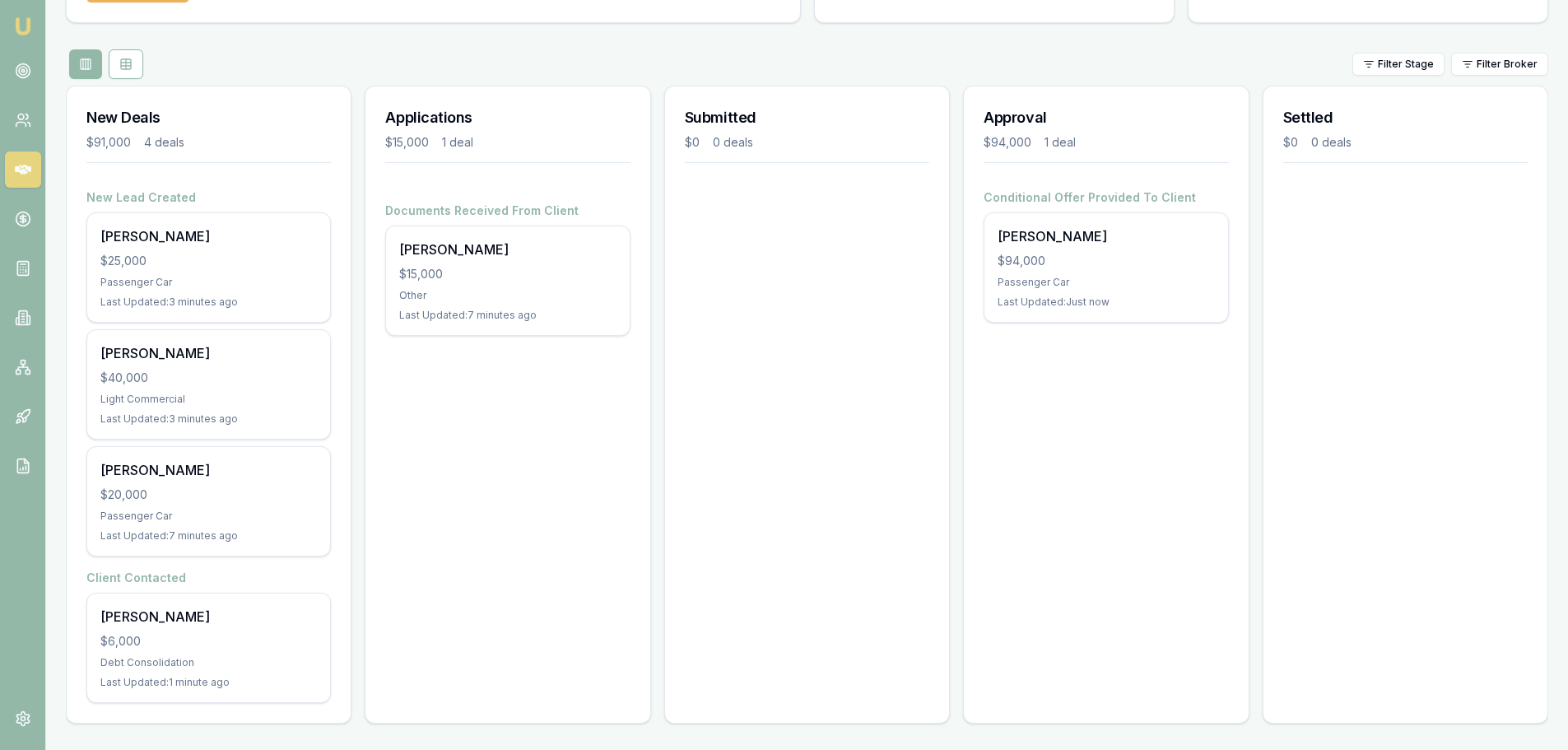
click at [503, 511] on div "Applications $15,000 1 deal Documents Received From Client Wendy James $15,000 …" at bounding box center [507, 404] width 286 height 638
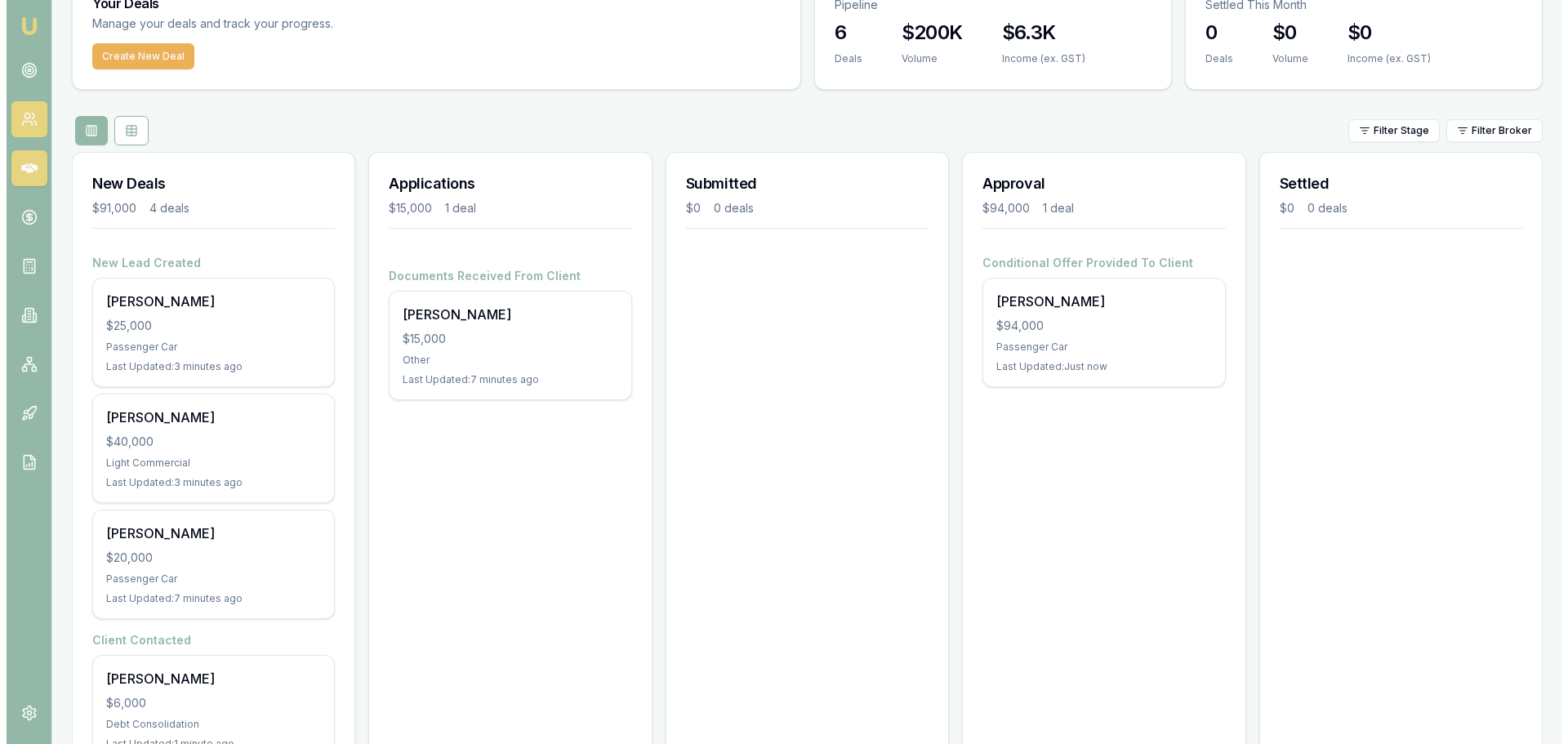
scroll to position [0, 0]
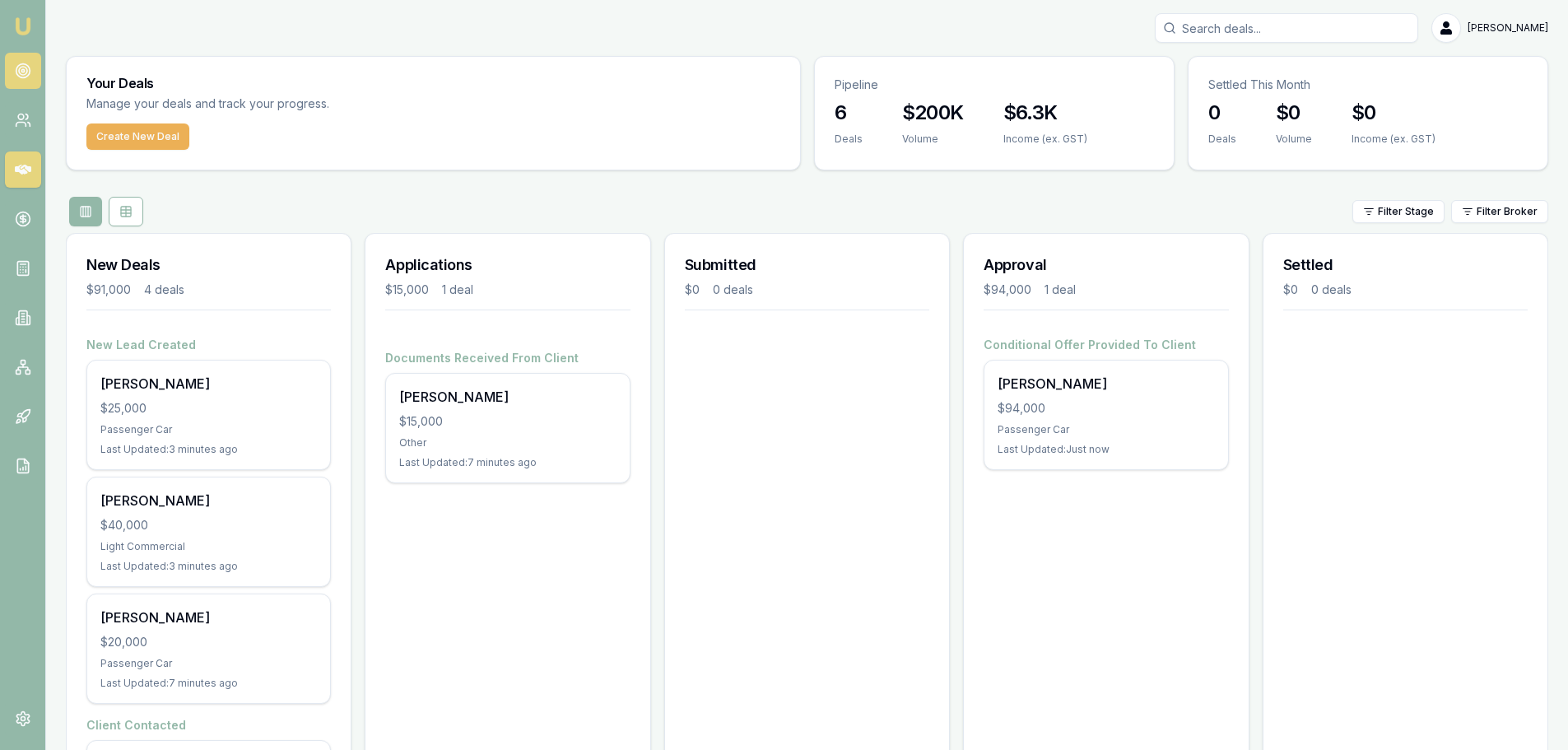
click at [23, 67] on icon at bounding box center [23, 71] width 17 height 17
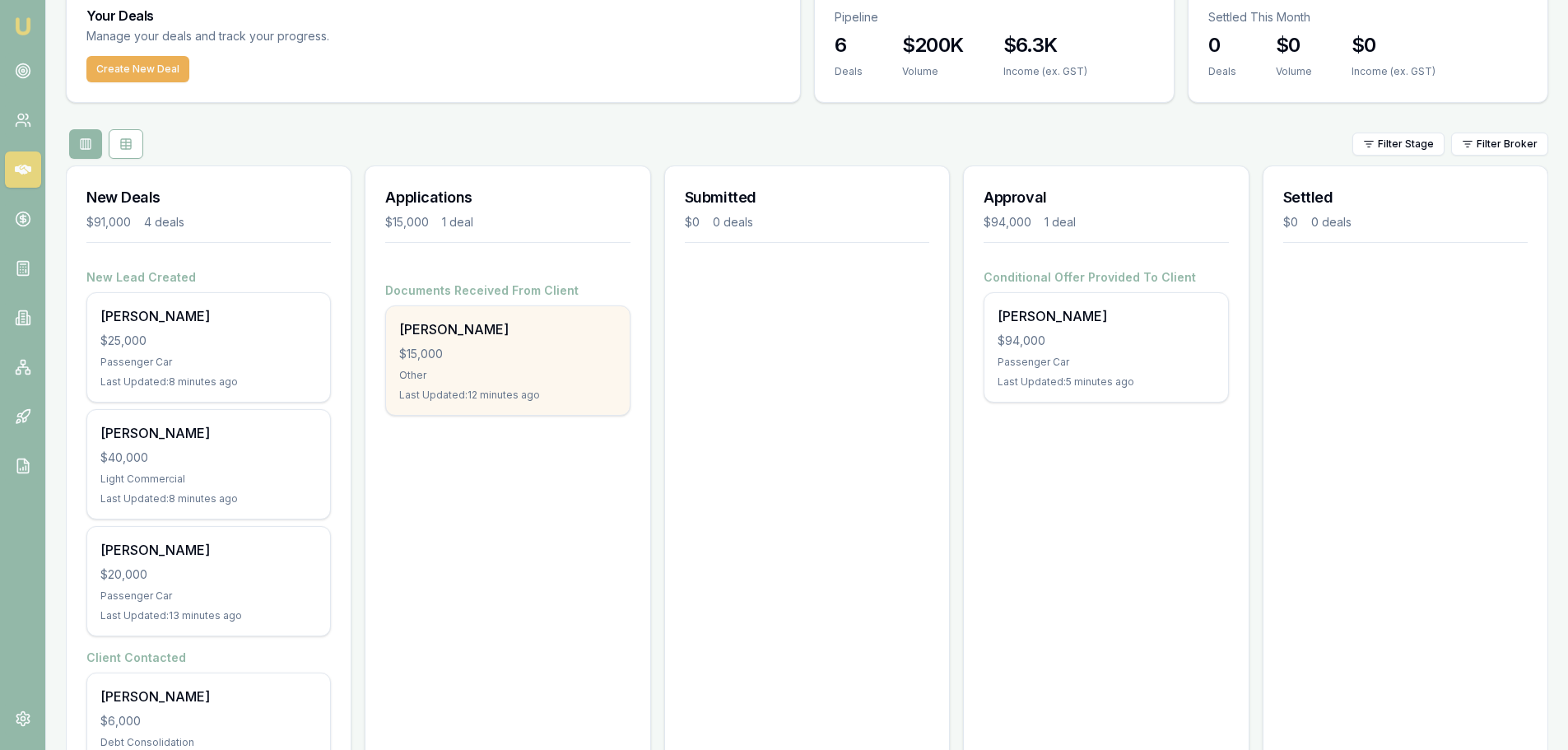
scroll to position [147, 0]
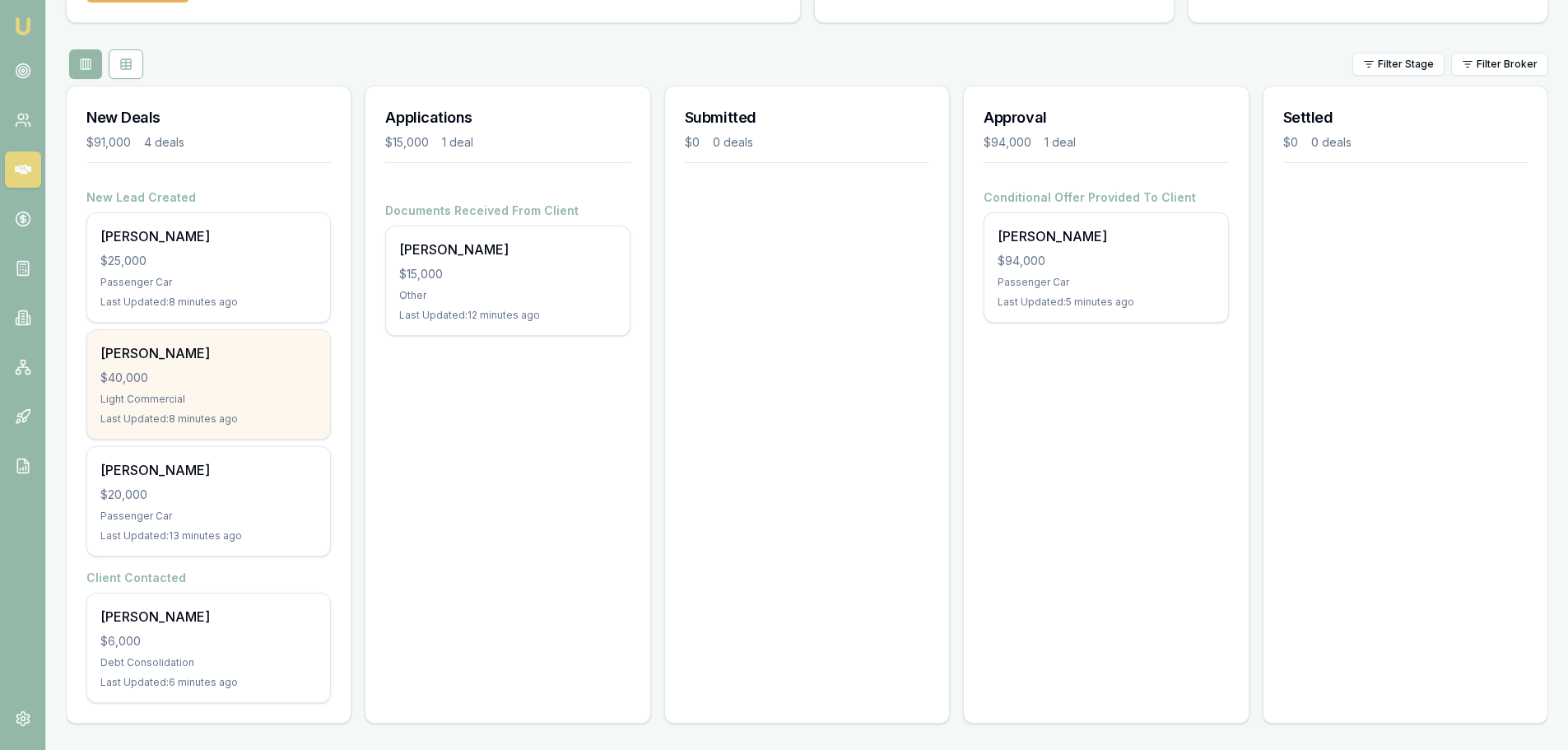
click at [218, 374] on div "$40,000" at bounding box center [208, 377] width 216 height 17
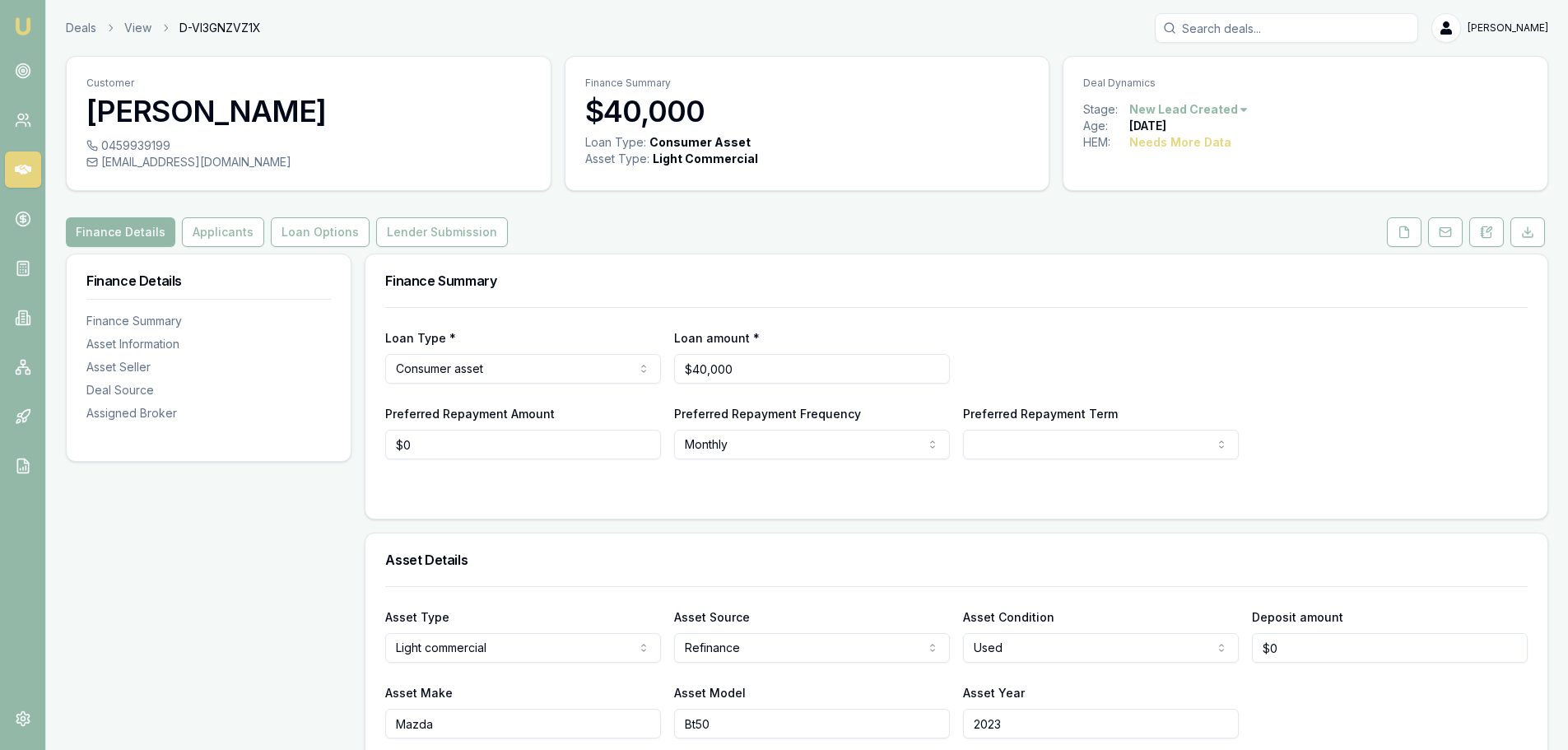
click at [32, 71] on link at bounding box center [24, 71] width 37 height 37
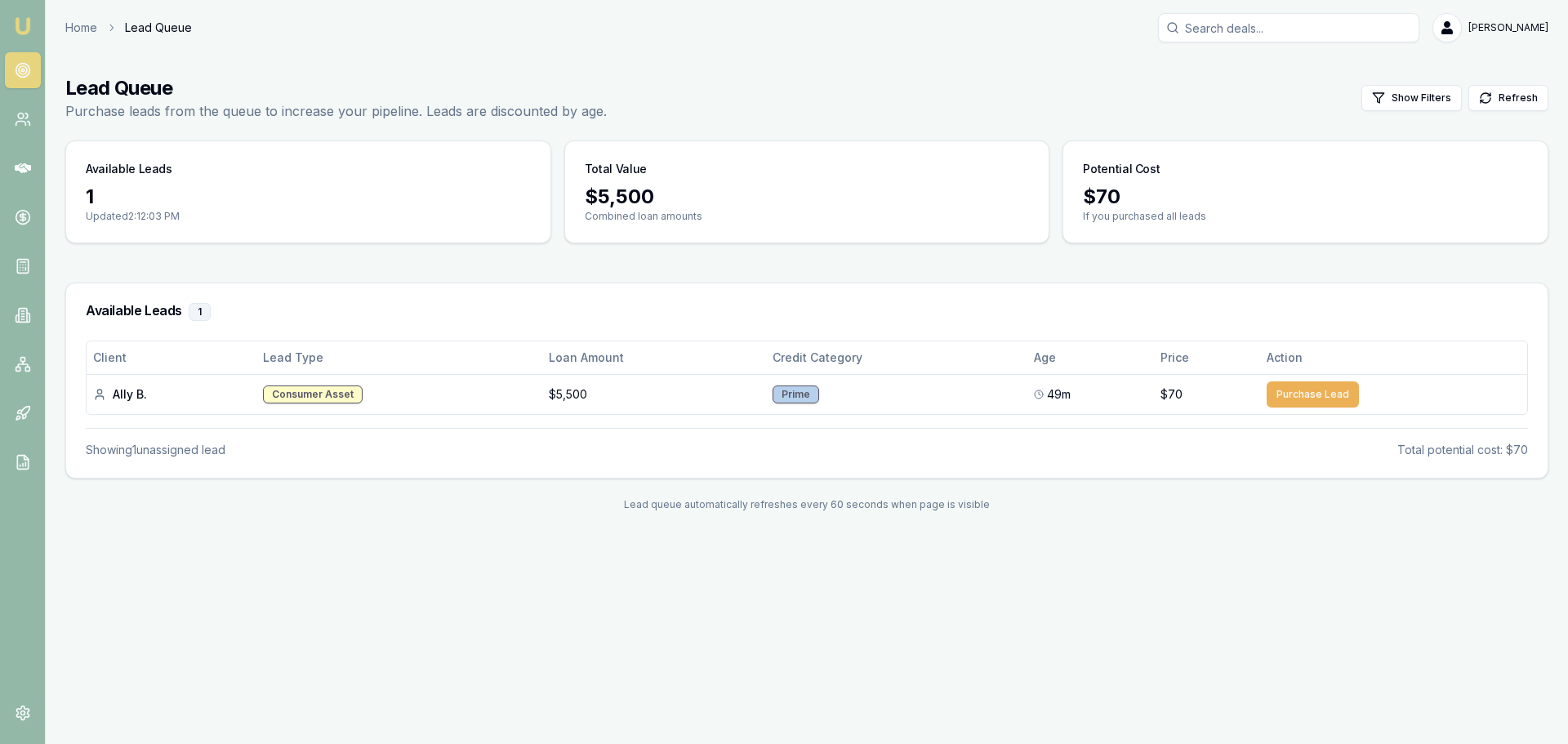
click at [473, 617] on div "Emu Broker Home Lead Queue Jack Armstrong Toggle Menu Lead Queue Purchase leads…" at bounding box center [784, 372] width 1568 height 744
click at [74, 34] on link "Home" at bounding box center [81, 28] width 32 height 16
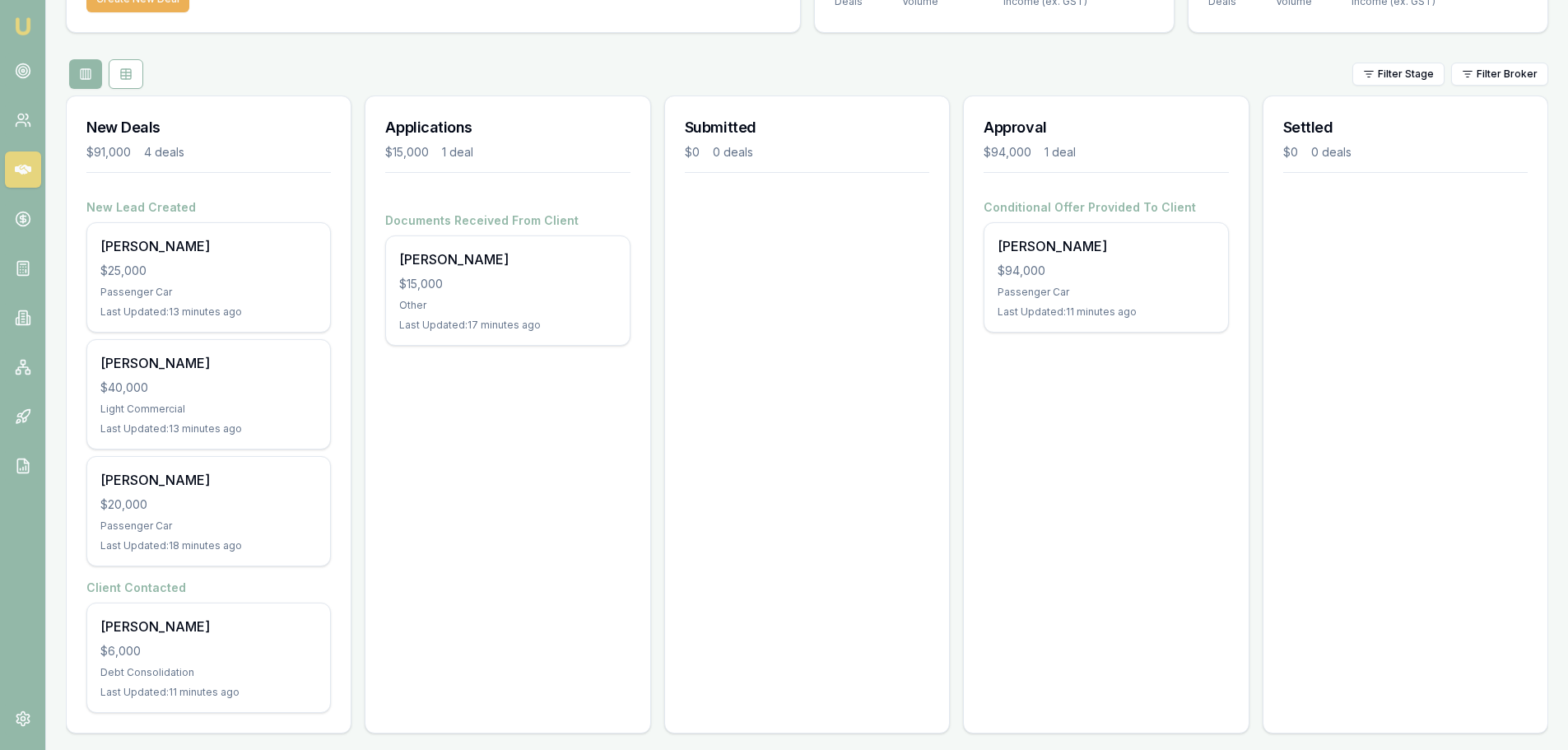
scroll to position [147, 0]
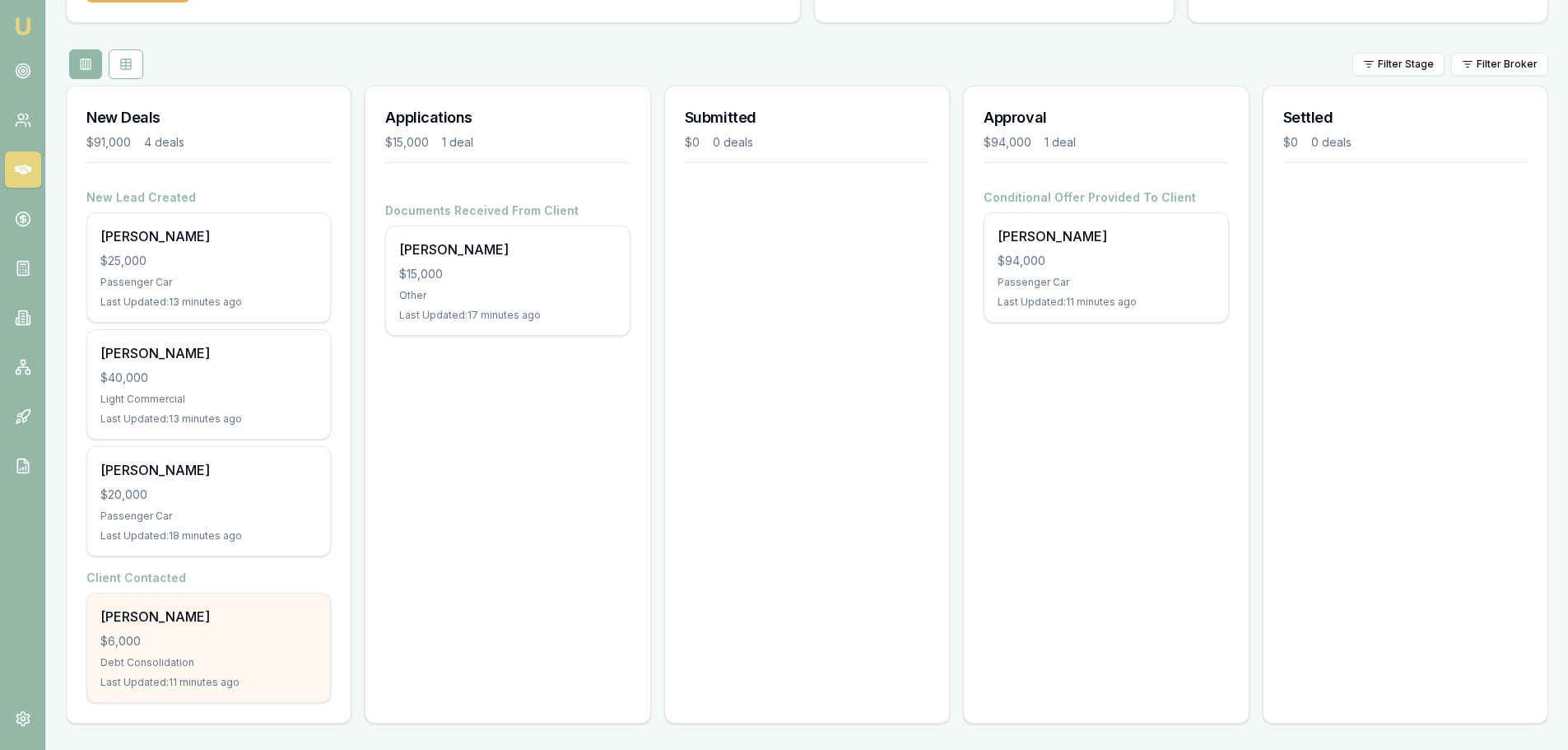
click at [270, 648] on div "$6,000" at bounding box center [208, 640] width 216 height 17
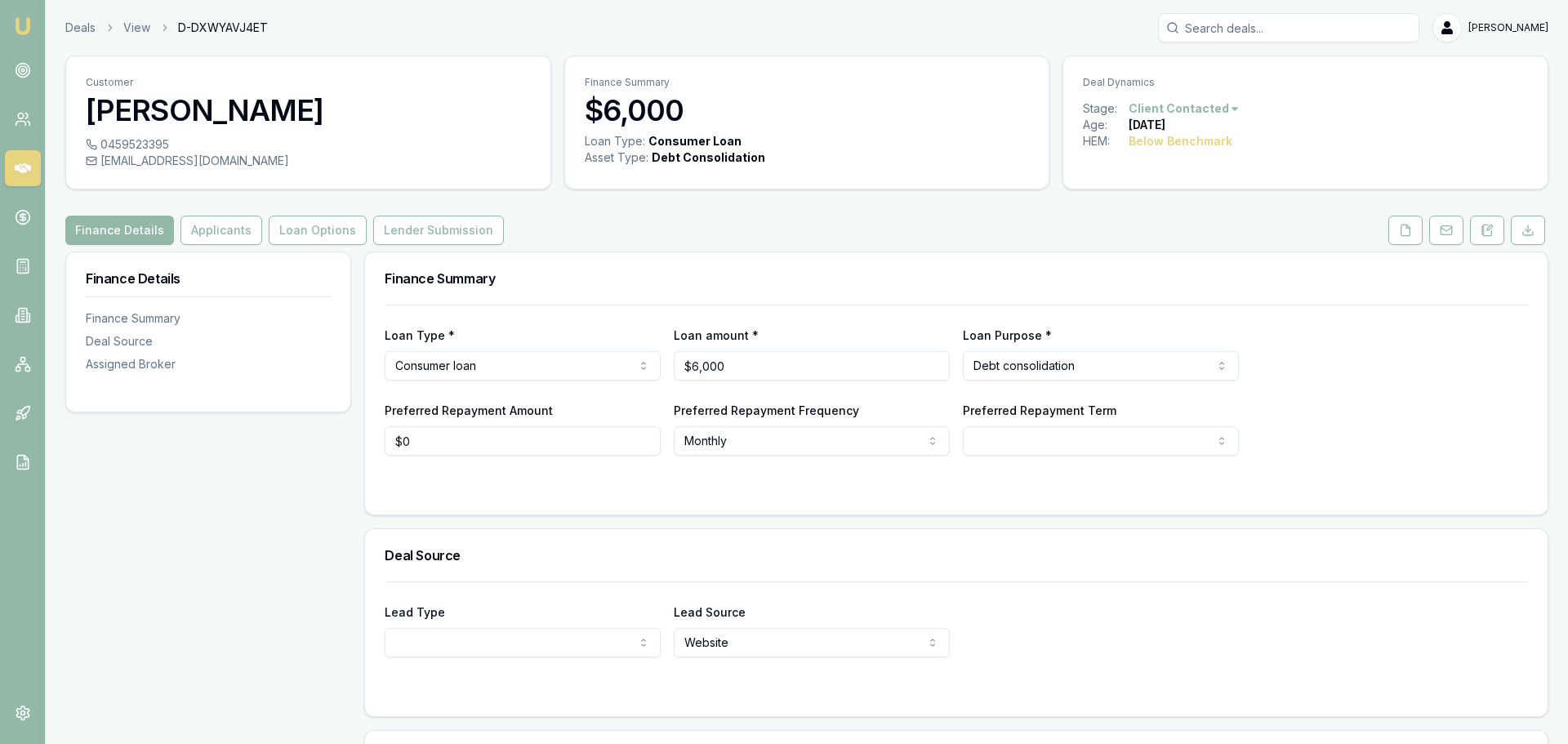
click at [1200, 111] on html "Emu Broker Deals View D-DXWYAVJ4ET [PERSON_NAME] Toggle Menu Customer Hujaness …" at bounding box center [784, 372] width 1568 height 744
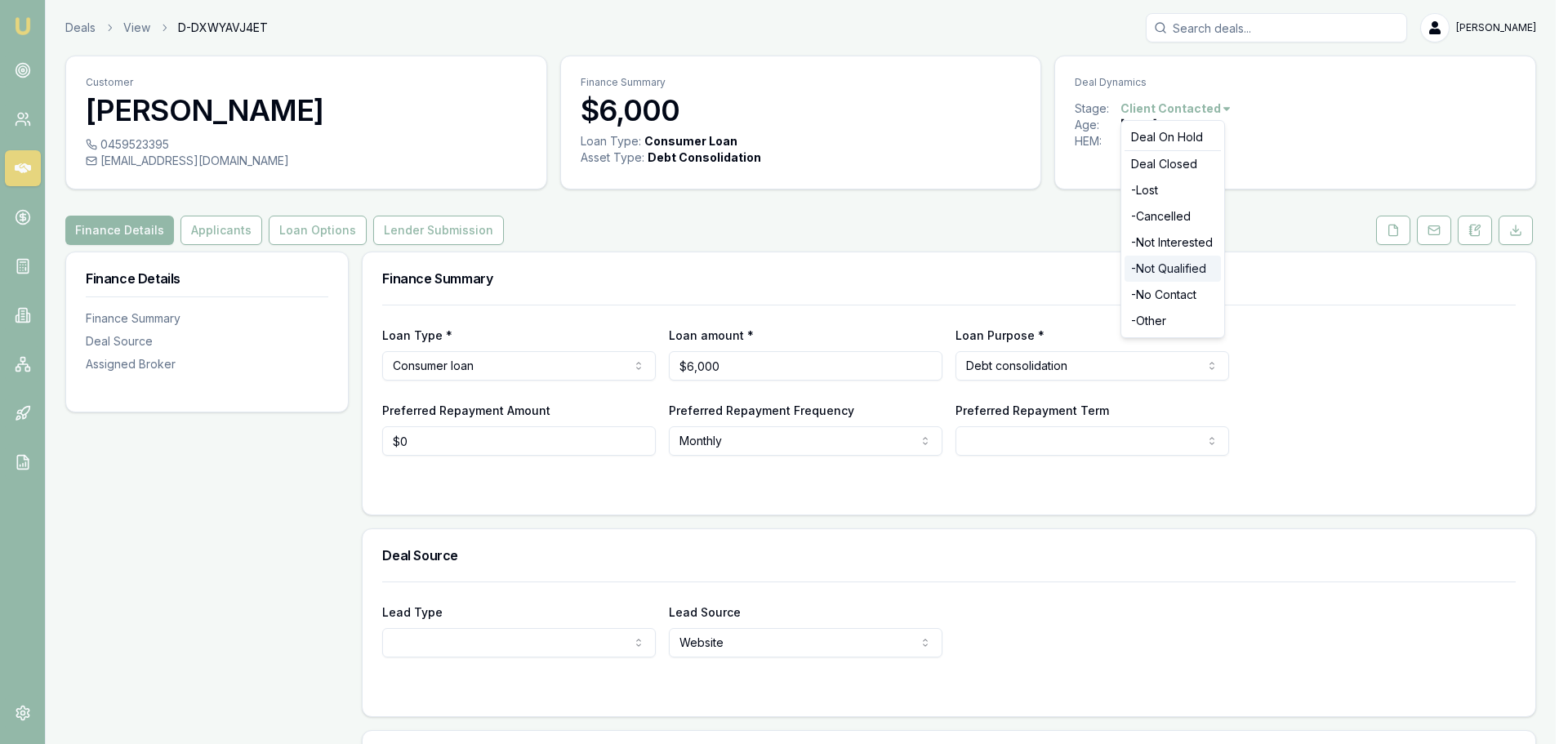
click at [1172, 273] on div "- Not Qualified" at bounding box center [1172, 269] width 96 height 26
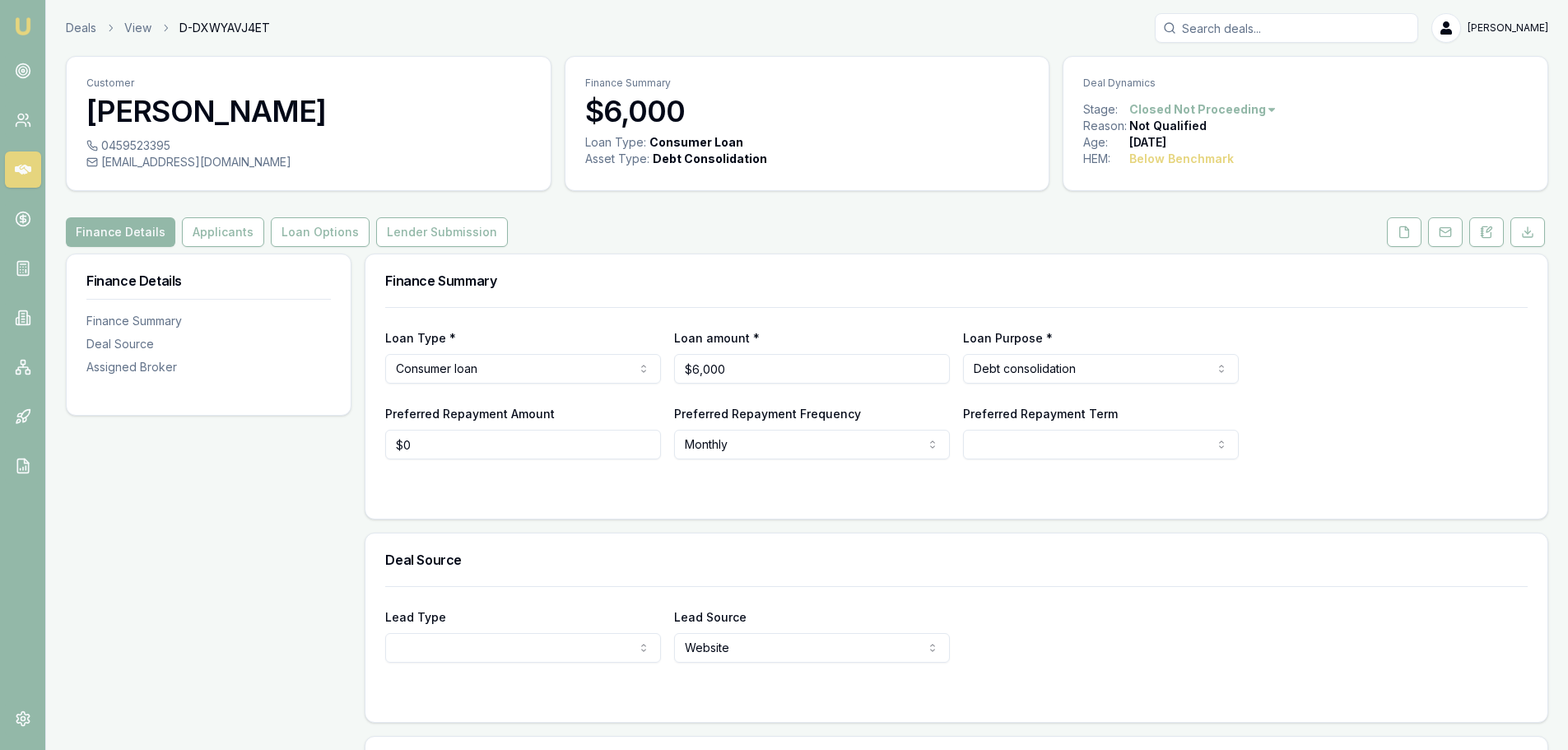
click at [80, 37] on div "Deals View D-DXWYAVJ4ET [PERSON_NAME]" at bounding box center [807, 28] width 1482 height 30
click at [85, 23] on link "Deals" at bounding box center [81, 28] width 30 height 17
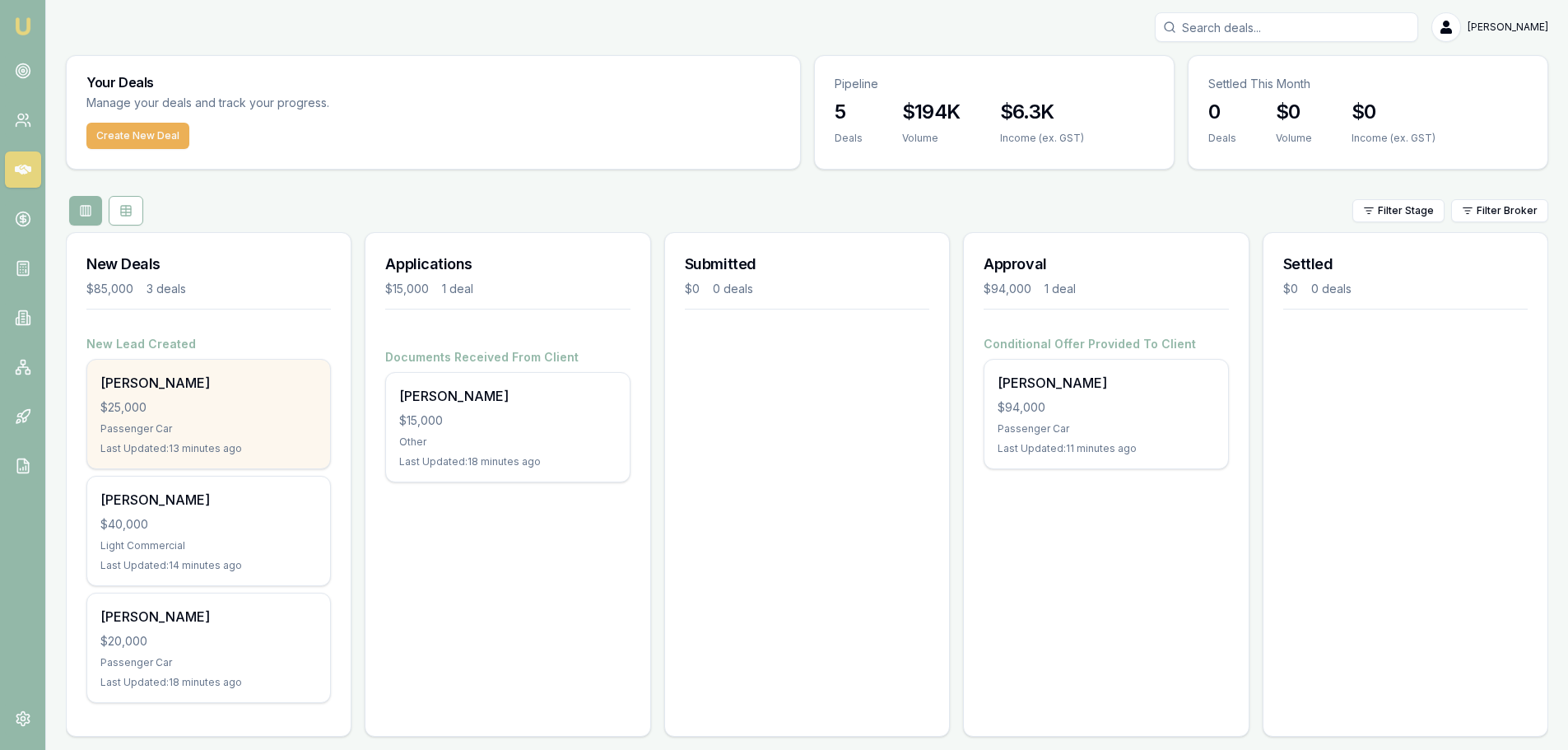
scroll to position [14, 0]
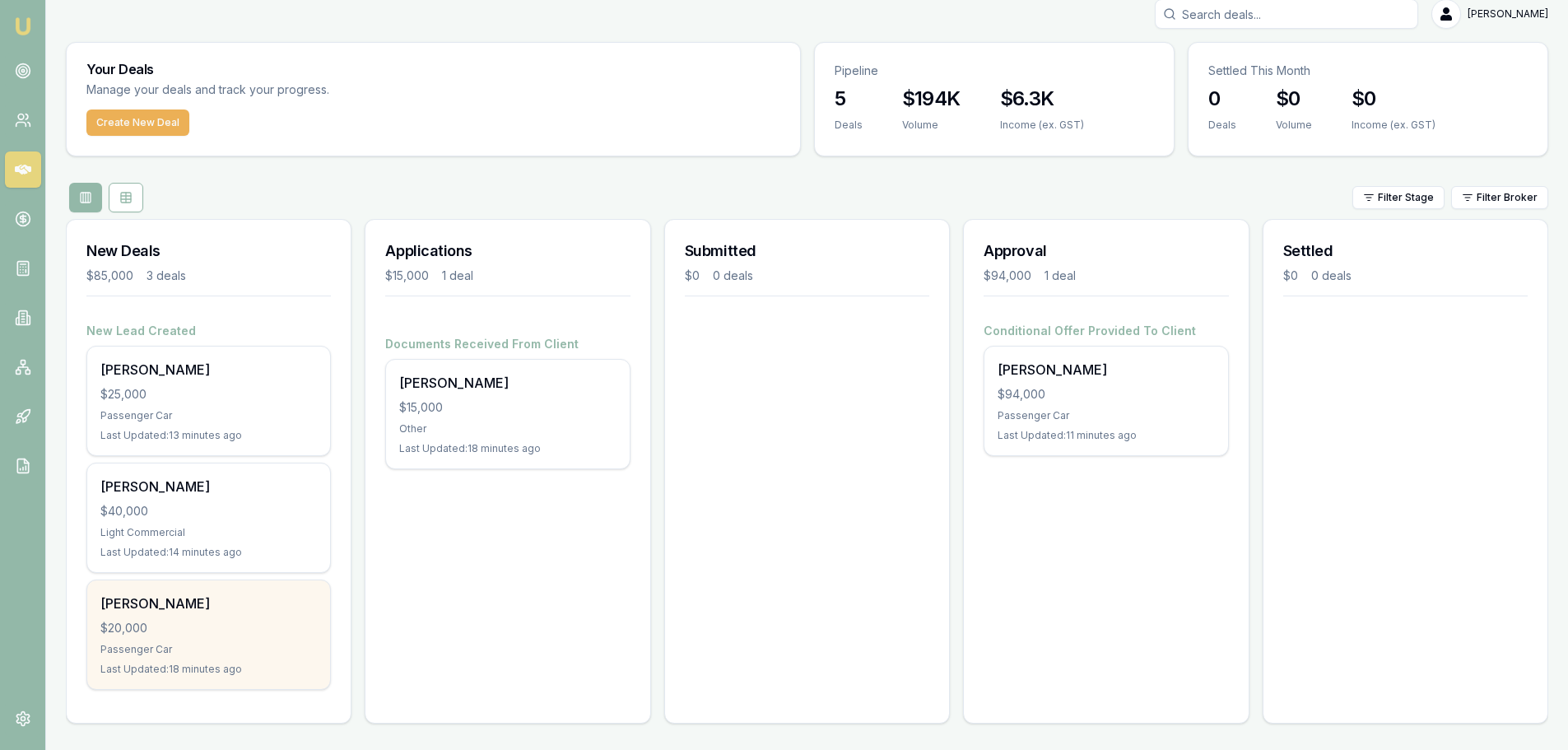
click at [214, 672] on div "Last Updated: 18 minutes ago" at bounding box center [208, 668] width 216 height 13
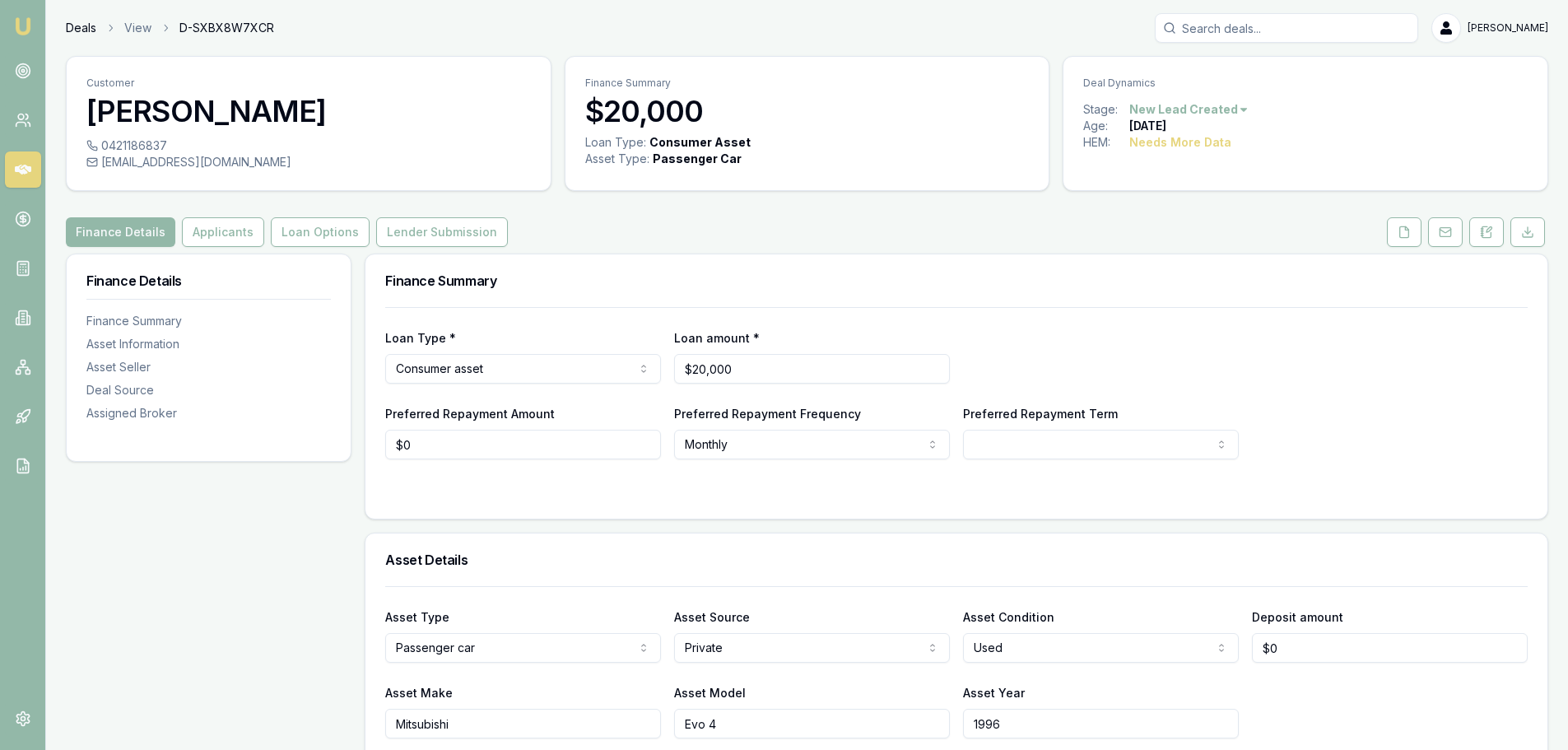
click at [78, 32] on link "Deals" at bounding box center [81, 28] width 30 height 17
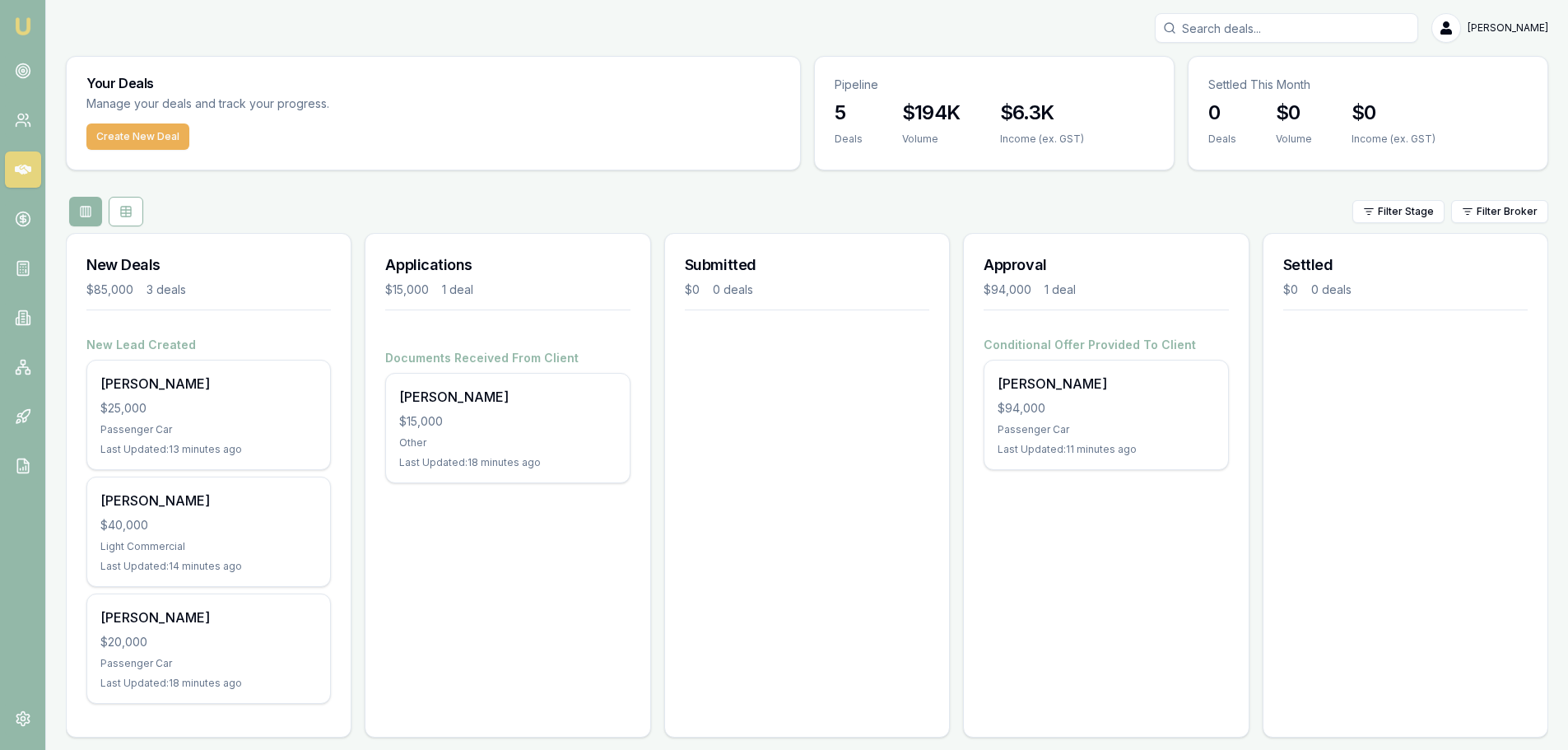
click at [770, 443] on div "Submitted $0 0 deals" at bounding box center [807, 484] width 286 height 504
